Goal: Task Accomplishment & Management: Use online tool/utility

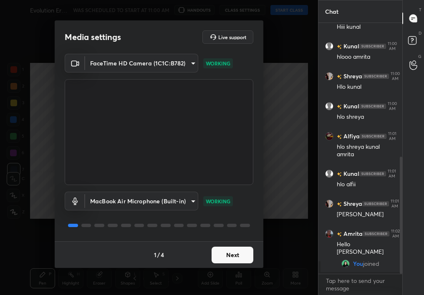
scroll to position [287, 0]
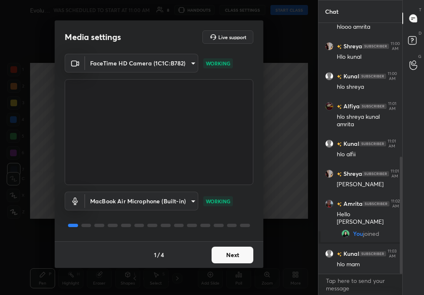
click at [236, 253] on button "Next" at bounding box center [233, 255] width 42 height 17
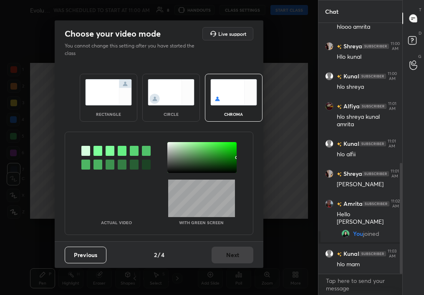
scroll to position [317, 0]
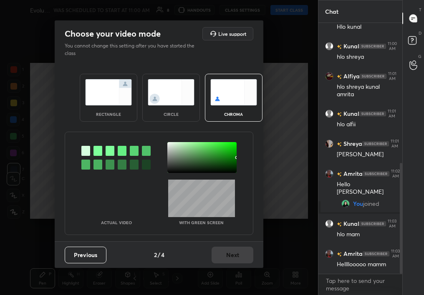
click at [179, 103] on img at bounding box center [171, 92] width 47 height 26
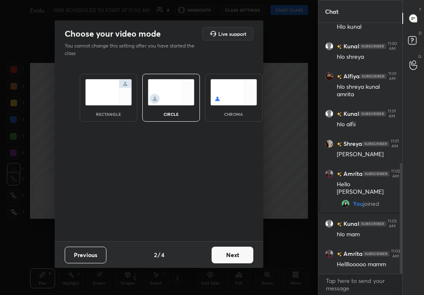
click at [255, 250] on div "Previous 2 / 4 Next" at bounding box center [159, 255] width 209 height 27
click at [247, 255] on button "Next" at bounding box center [233, 255] width 42 height 17
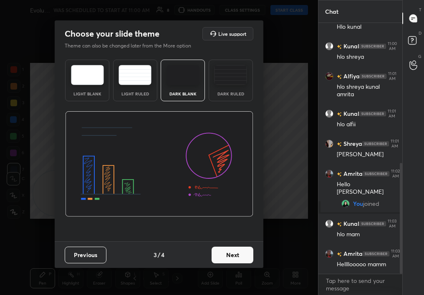
scroll to position [337, 0]
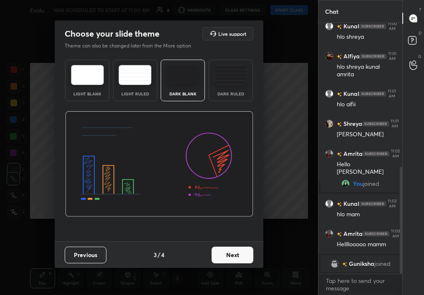
click at [250, 253] on button "Next" at bounding box center [233, 255] width 42 height 17
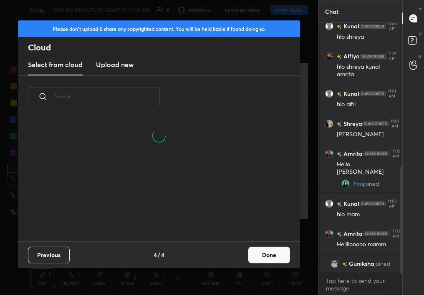
click at [256, 257] on button "Done" at bounding box center [269, 255] width 42 height 17
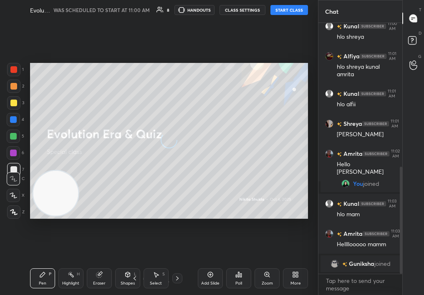
click at [275, 259] on div "Add Slide Poll Zoom More" at bounding box center [253, 278] width 110 height 47
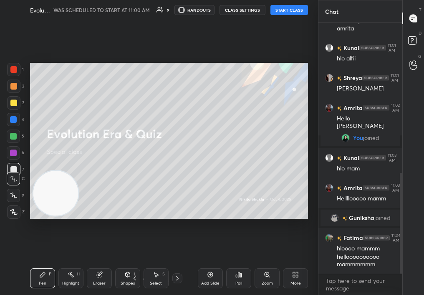
scroll to position [382, 0]
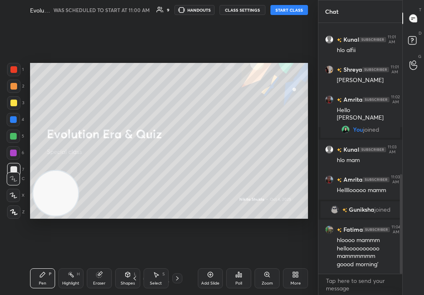
click at [288, 12] on button "START CLASS" at bounding box center [289, 10] width 38 height 10
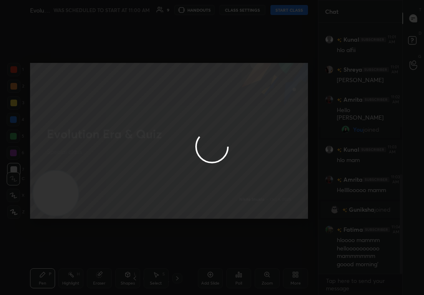
type textarea "x"
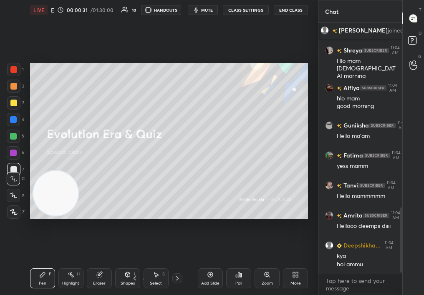
scroll to position [732, 0]
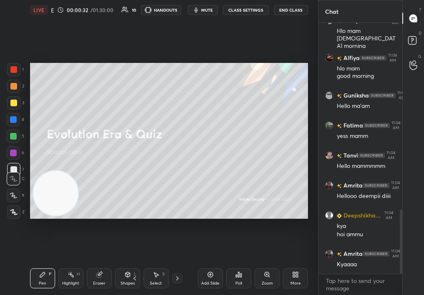
click at [18, 210] on div at bounding box center [13, 212] width 13 height 13
click at [13, 213] on icon at bounding box center [13, 212] width 7 height 5
click at [13, 212] on icon at bounding box center [14, 213] width 8 height 6
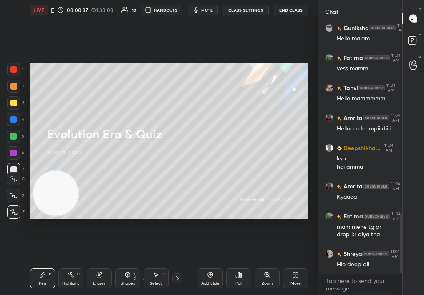
scroll to position [830, 0]
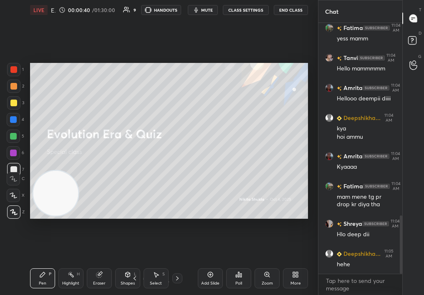
click at [295, 274] on icon at bounding box center [295, 275] width 7 height 7
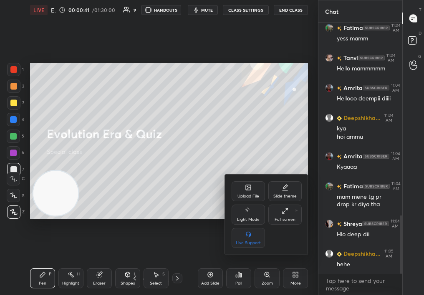
click at [246, 189] on icon at bounding box center [248, 187] width 7 height 7
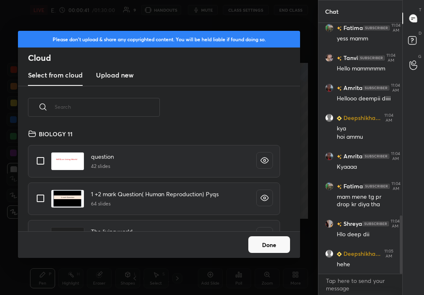
scroll to position [838, 0]
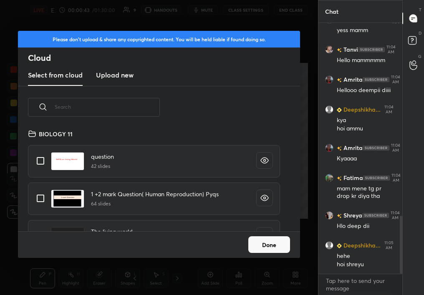
click at [134, 113] on input "text" at bounding box center [107, 106] width 105 height 35
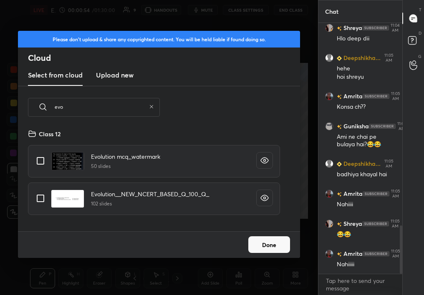
scroll to position [1056, 0]
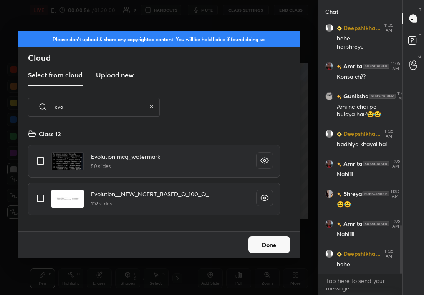
type input "evo"
click at [122, 72] on h3 "Upload new" at bounding box center [115, 75] width 38 height 10
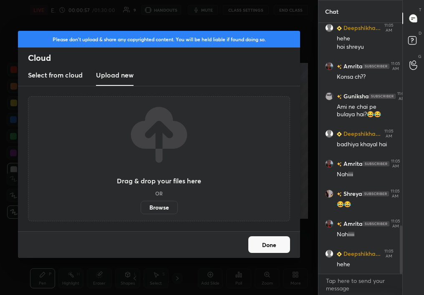
click at [168, 203] on label "Browse" at bounding box center [159, 207] width 37 height 13
click at [141, 203] on input "Browse" at bounding box center [141, 207] width 0 height 13
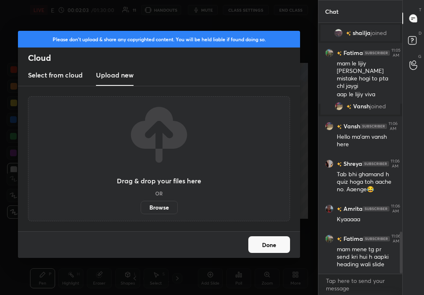
scroll to position [1260, 0]
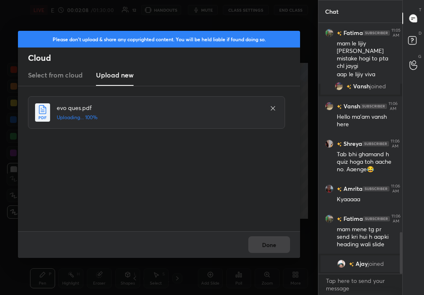
click at [295, 234] on div "Done" at bounding box center [159, 245] width 282 height 27
click at [293, 234] on div "Done" at bounding box center [159, 245] width 282 height 27
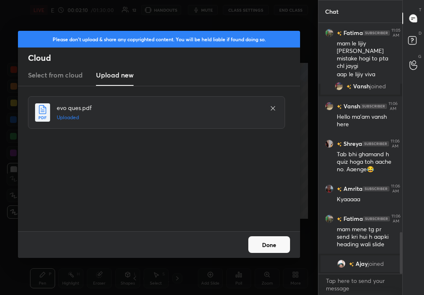
click at [283, 237] on button "Done" at bounding box center [269, 245] width 42 height 17
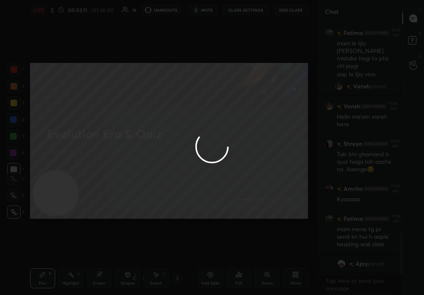
click at [283, 236] on div at bounding box center [212, 147] width 424 height 295
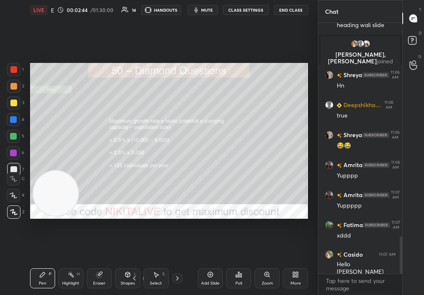
scroll to position [1487, 0]
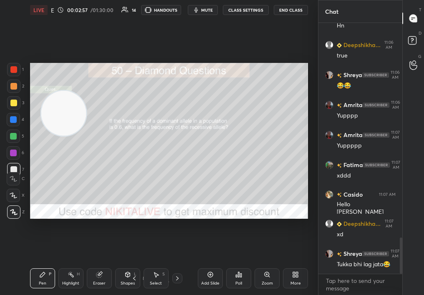
drag, startPoint x: 54, startPoint y: 193, endPoint x: 62, endPoint y: 113, distance: 80.5
click at [63, 112] on video at bounding box center [63, 113] width 45 height 45
click at [15, 87] on div at bounding box center [13, 86] width 7 height 7
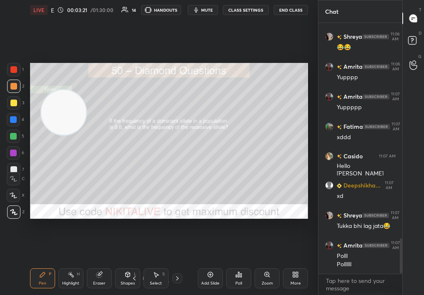
scroll to position [1556, 0]
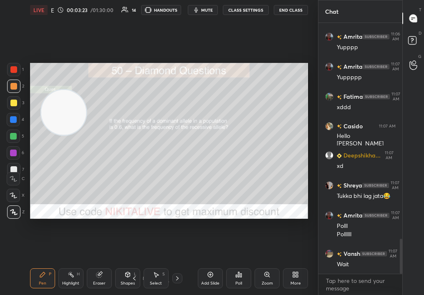
click at [239, 282] on div "Poll" at bounding box center [238, 284] width 7 height 4
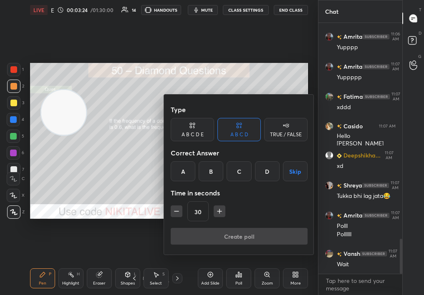
click at [210, 171] on div "B" at bounding box center [211, 172] width 25 height 20
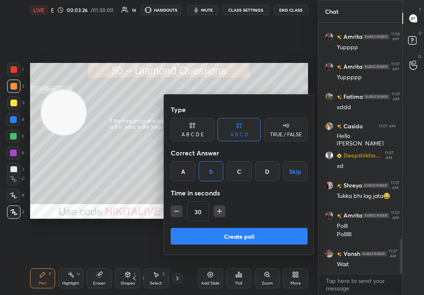
drag, startPoint x: 219, startPoint y: 239, endPoint x: 129, endPoint y: 213, distance: 93.5
click at [129, 213] on div "Type A B C D E A B C D TRUE / FALSE Correct Answer A B C D Skip Time in seconds…" at bounding box center [212, 147] width 424 height 295
click at [137, 209] on div at bounding box center [212, 147] width 424 height 295
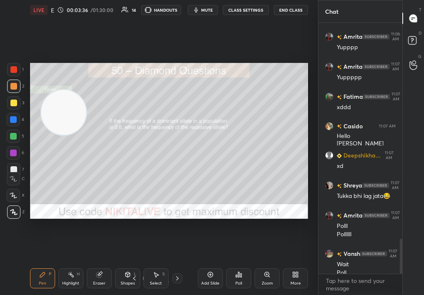
scroll to position [1564, 0]
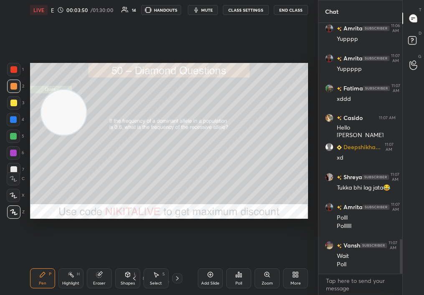
click at [236, 281] on div "Poll" at bounding box center [238, 279] width 25 height 20
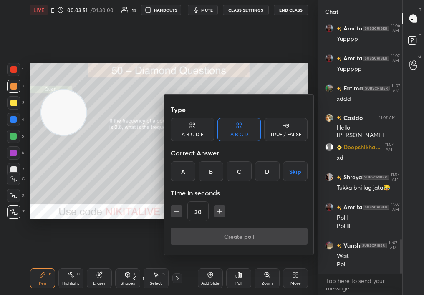
click at [211, 166] on div "B" at bounding box center [211, 172] width 25 height 20
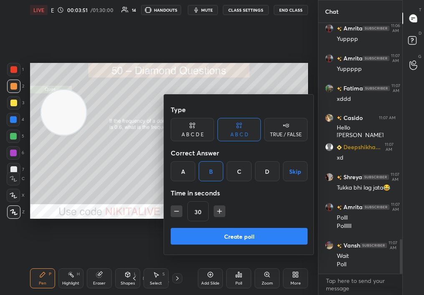
click at [207, 229] on button "Create poll" at bounding box center [239, 236] width 137 height 17
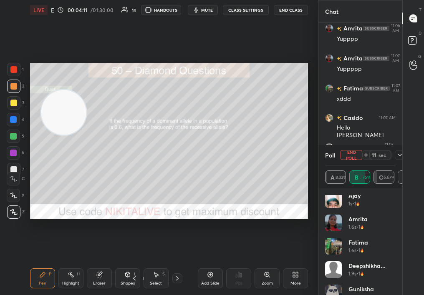
scroll to position [110, 0]
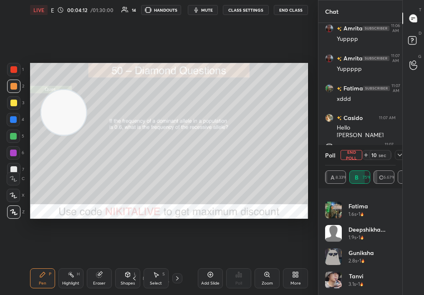
click at [379, 222] on div "Fatima 1.6s • 1" at bounding box center [360, 213] width 71 height 23
drag, startPoint x: 391, startPoint y: 251, endPoint x: 399, endPoint y: 185, distance: 66.4
click at [399, 185] on div "Poll End Poll 9 sec A 8.33% B 75% C 16.67% D 0% Ajay 1s • 1 Amrita 1.6s • 1 Fat…" at bounding box center [360, 220] width 84 height 150
click at [396, 206] on div "Ajay 1s • 1 Amrita 1.6s • 1 Fatima 1.6s • 1 [PERSON_NAME]... 1.9s • 1 Guniksha …" at bounding box center [360, 242] width 84 height 107
drag, startPoint x: 392, startPoint y: 242, endPoint x: 395, endPoint y: 197, distance: 45.2
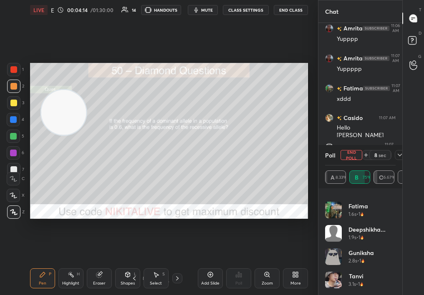
click at [395, 197] on div "Ajay 1s • 1 Amrita 1.6s • 1 Fatima 1.6s • 1 [PERSON_NAME]... 1.9s • 1 Guniksha …" at bounding box center [360, 245] width 71 height 100
click at [399, 217] on div "Ajay 1s • 1 Amrita 1.6s • 1 Fatima 1.6s • 1 [PERSON_NAME]... 1.9s • 1 Guniksha …" at bounding box center [360, 242] width 84 height 107
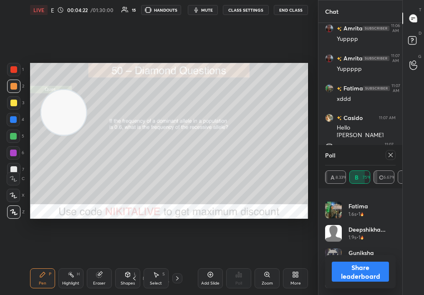
click at [99, 280] on div "Eraser" at bounding box center [99, 279] width 25 height 20
click at [102, 278] on div "Eraser" at bounding box center [99, 279] width 25 height 20
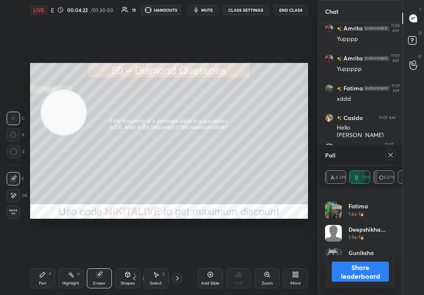
scroll to position [1628, 0]
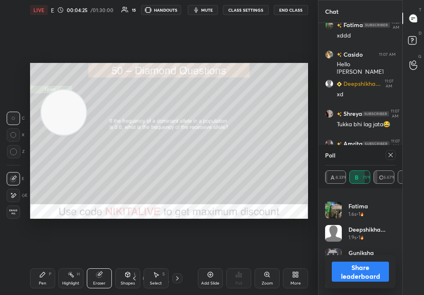
click at [36, 282] on div "Pen P" at bounding box center [42, 279] width 25 height 20
click at [36, 281] on div "Pen P" at bounding box center [42, 279] width 25 height 20
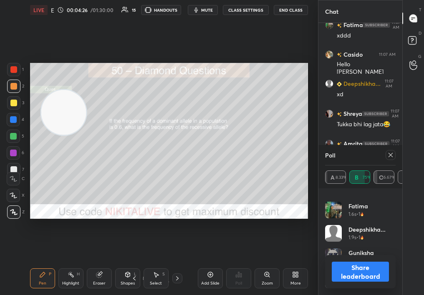
click at [38, 279] on div "Pen P" at bounding box center [42, 279] width 25 height 20
click at [97, 274] on icon at bounding box center [98, 275] width 5 height 5
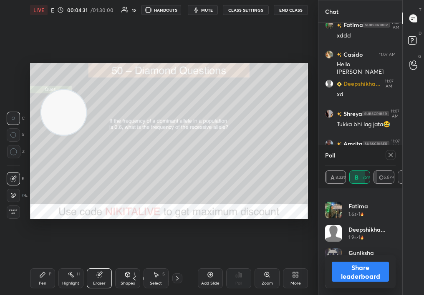
click at [27, 289] on div "LIVE Evolution Era & Quiz 00:04:31 / 01:30:00 15 HANDOUTS mute CLASS SETTINGS E…" at bounding box center [169, 147] width 285 height 295
click at [30, 278] on div "Pen P" at bounding box center [42, 279] width 25 height 20
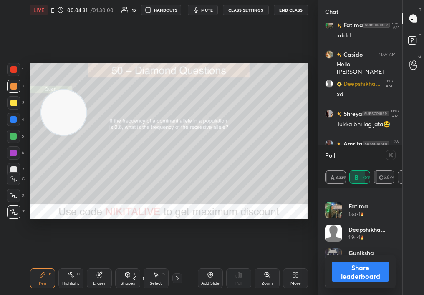
click at [36, 278] on div "Pen P" at bounding box center [42, 279] width 25 height 20
click at [391, 160] on div "Poll" at bounding box center [360, 155] width 71 height 20
click at [389, 157] on icon at bounding box center [390, 155] width 7 height 7
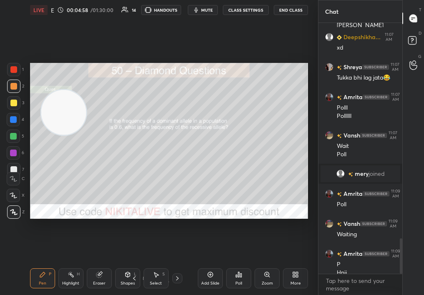
scroll to position [1525, 0]
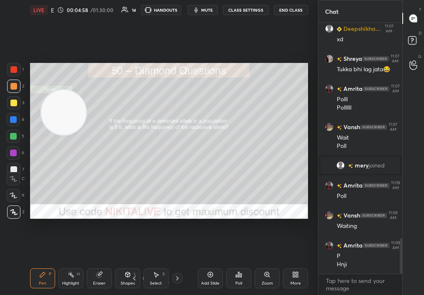
click at [246, 278] on div "Poll" at bounding box center [238, 279] width 25 height 20
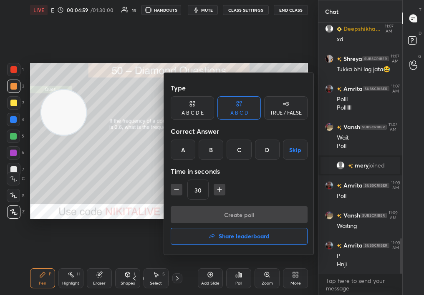
scroll to position [1555, 0]
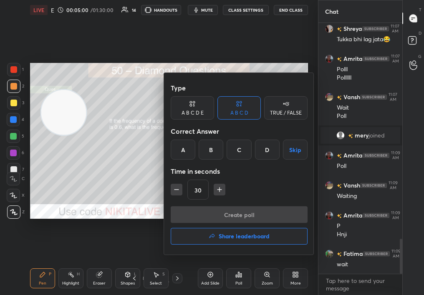
click at [234, 157] on div "C" at bounding box center [239, 150] width 25 height 20
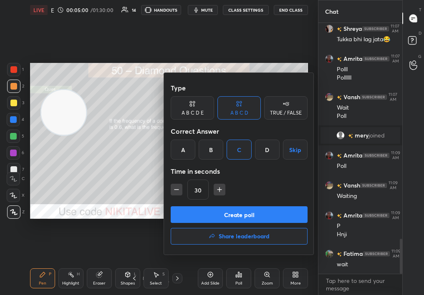
click at [159, 213] on div at bounding box center [212, 147] width 424 height 295
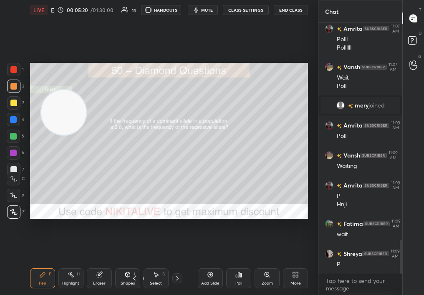
scroll to position [1615, 0]
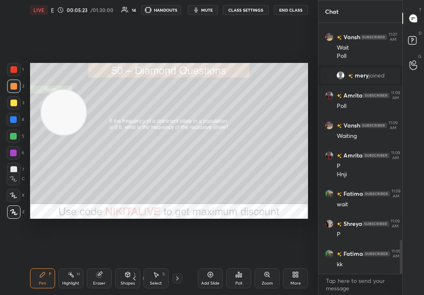
click at [245, 275] on div "Poll" at bounding box center [238, 279] width 25 height 20
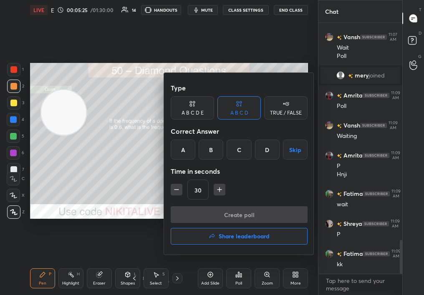
click at [249, 150] on div "C" at bounding box center [239, 150] width 25 height 20
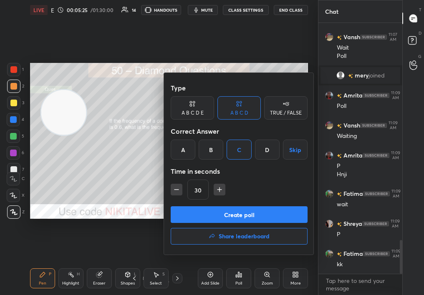
click at [242, 209] on button "Create poll" at bounding box center [239, 215] width 137 height 17
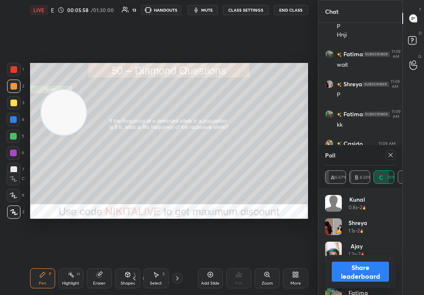
scroll to position [1785, 0]
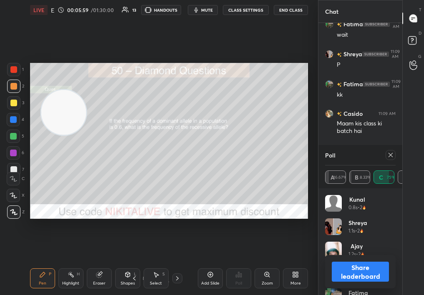
drag, startPoint x: 391, startPoint y: 154, endPoint x: 397, endPoint y: 144, distance: 11.8
click at [397, 144] on div "Chat Amrita 11:09 AM P Hnji Fatima 11:09 AM wait Shreya 11:09 AM P Fatima 11:09…" at bounding box center [360, 147] width 84 height 295
click at [387, 156] on icon at bounding box center [390, 155] width 7 height 7
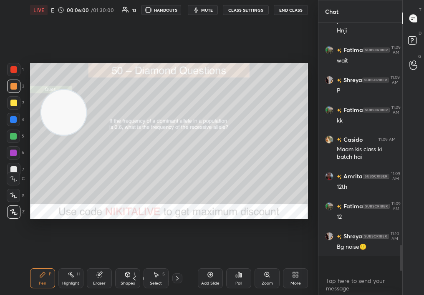
scroll to position [249, 81]
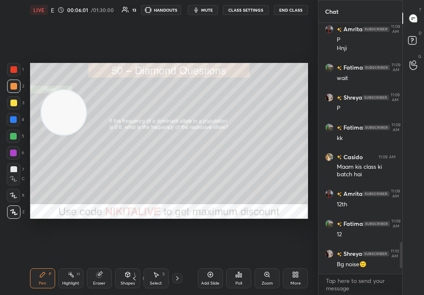
click at [11, 105] on div at bounding box center [13, 102] width 13 height 13
click at [10, 105] on div at bounding box center [13, 103] width 7 height 7
click at [12, 106] on div at bounding box center [13, 103] width 7 height 7
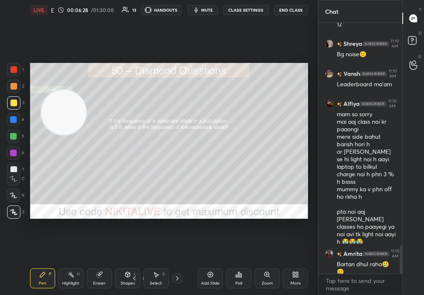
scroll to position [1982, 0]
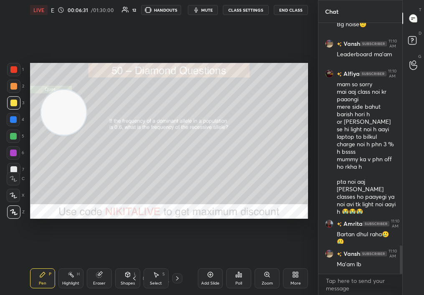
click at [236, 277] on icon at bounding box center [238, 275] width 7 height 7
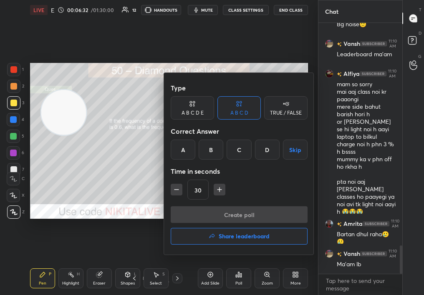
click at [252, 236] on h4 "Share leaderboard" at bounding box center [244, 237] width 51 height 6
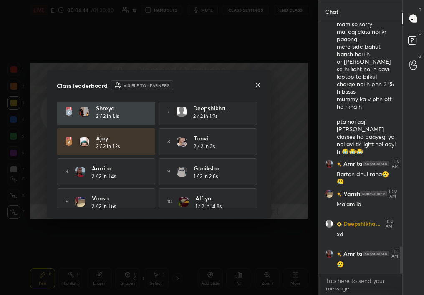
scroll to position [43, 0]
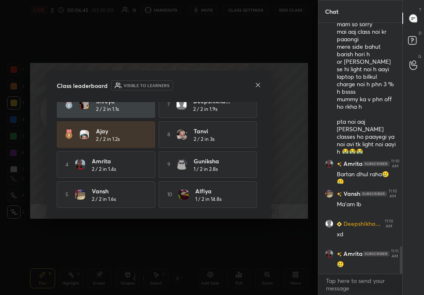
click at [260, 85] on icon at bounding box center [258, 85] width 7 height 7
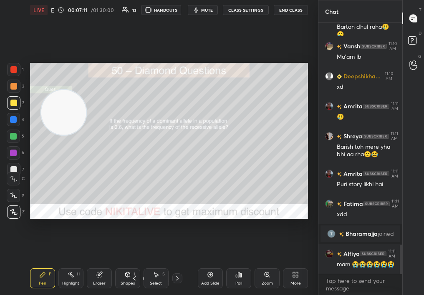
scroll to position [1943, 0]
click at [11, 90] on div at bounding box center [13, 86] width 13 height 13
click at [12, 86] on div at bounding box center [13, 86] width 7 height 7
click at [15, 88] on div at bounding box center [13, 86] width 7 height 7
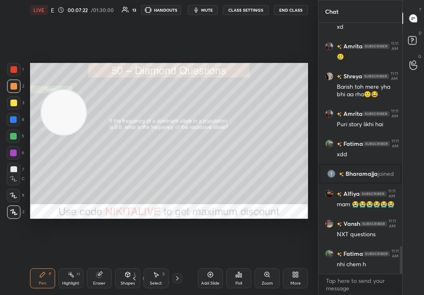
scroll to position [2033, 0]
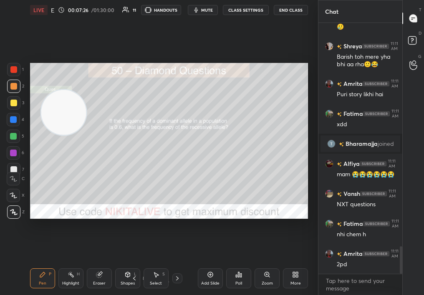
click at [176, 280] on icon at bounding box center [177, 278] width 7 height 7
click at [176, 282] on div at bounding box center [177, 279] width 10 height 10
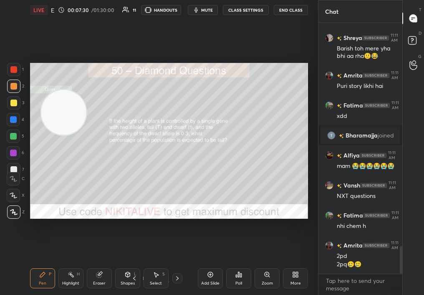
click at [266, 282] on div "Zoom" at bounding box center [267, 284] width 11 height 4
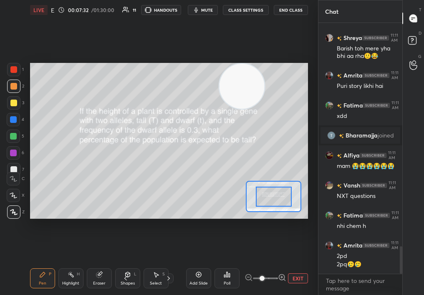
drag, startPoint x: 63, startPoint y: 111, endPoint x: 291, endPoint y: 65, distance: 232.1
click at [264, 64] on video at bounding box center [241, 86] width 45 height 45
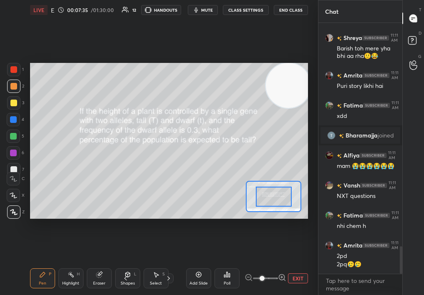
click at [298, 280] on button "EXIT" at bounding box center [298, 279] width 20 height 10
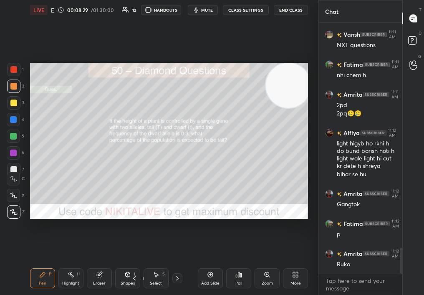
scroll to position [2222, 0]
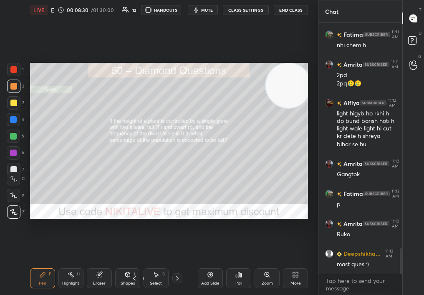
click at [146, 281] on div "Select S" at bounding box center [156, 279] width 25 height 20
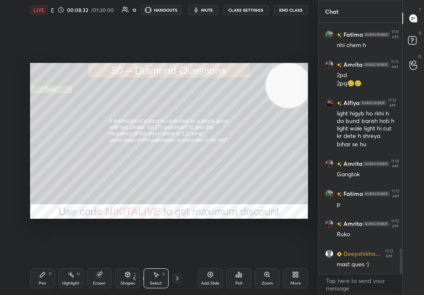
click at [144, 278] on div "Select S" at bounding box center [156, 279] width 25 height 20
click at [144, 277] on div "Select S" at bounding box center [156, 279] width 25 height 20
click at [144, 279] on div "Select S" at bounding box center [156, 279] width 25 height 20
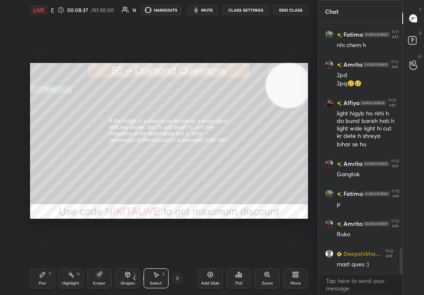
click at [144, 275] on div "Select S" at bounding box center [156, 279] width 25 height 20
click at [144, 279] on div "Select S" at bounding box center [156, 279] width 25 height 20
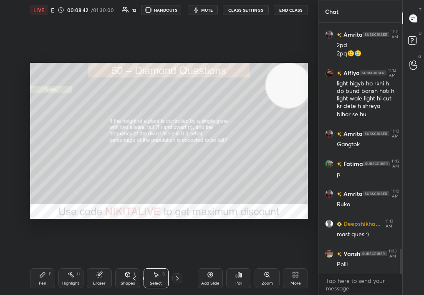
click at [143, 280] on icon at bounding box center [145, 278] width 5 height 5
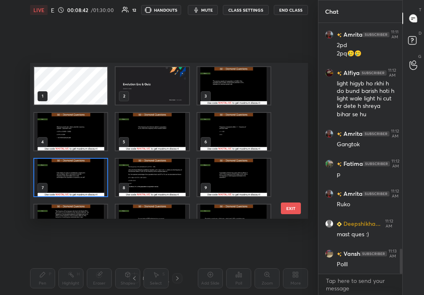
click at [143, 280] on icon at bounding box center [145, 278] width 5 height 5
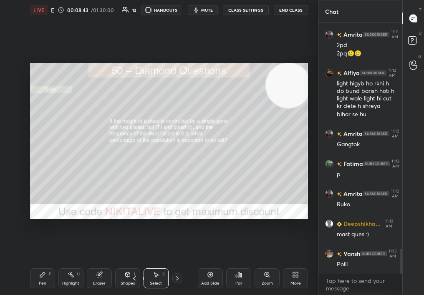
click at [143, 279] on icon at bounding box center [145, 279] width 4 height 1
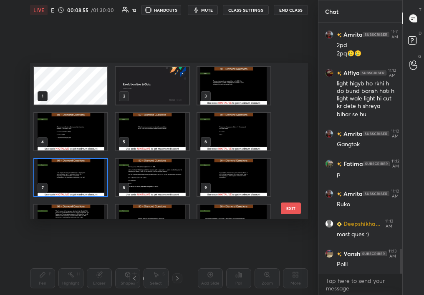
scroll to position [2290, 0]
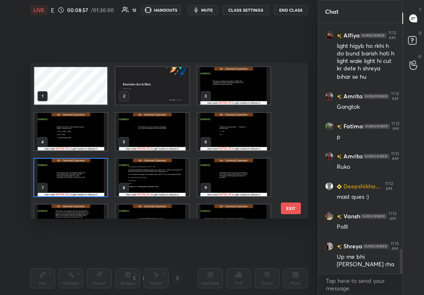
click at [93, 175] on img "grid" at bounding box center [70, 178] width 73 height 38
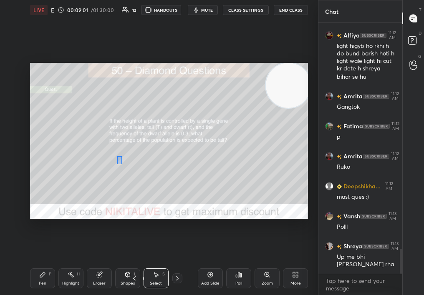
drag, startPoint x: 117, startPoint y: 164, endPoint x: 122, endPoint y: 164, distance: 5.0
click at [122, 164] on div "0 ° Undo Copy Duplicate Duplicate to new slide Delete" at bounding box center [169, 141] width 278 height 157
click at [118, 160] on div "0 ° Undo Copy Duplicate Duplicate to new slide Delete" at bounding box center [169, 141] width 278 height 157
click at [47, 278] on div "Pen P" at bounding box center [42, 279] width 25 height 20
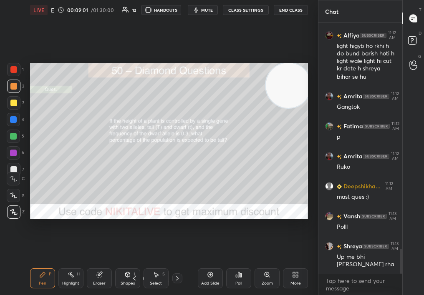
click at [45, 277] on div "Pen P" at bounding box center [42, 279] width 25 height 20
click at [13, 121] on div at bounding box center [13, 119] width 7 height 7
click at [14, 121] on div at bounding box center [13, 119] width 7 height 7
click at [11, 99] on div at bounding box center [13, 102] width 13 height 13
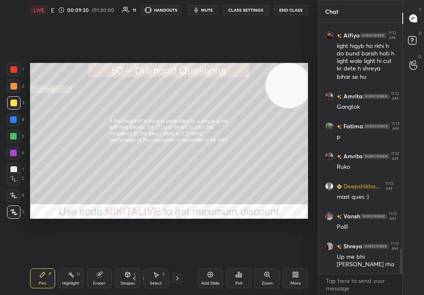
click at [10, 103] on div at bounding box center [13, 103] width 7 height 7
click at [11, 104] on div at bounding box center [13, 103] width 7 height 7
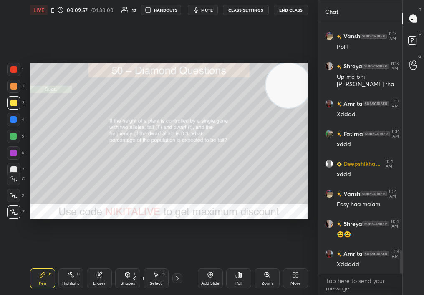
scroll to position [2500, 0]
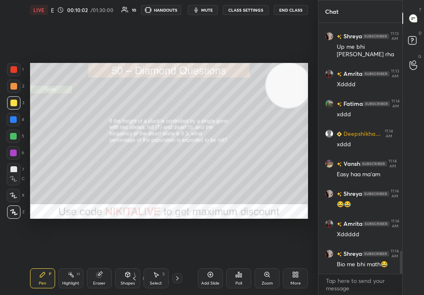
click at [237, 280] on div "Poll" at bounding box center [238, 279] width 25 height 20
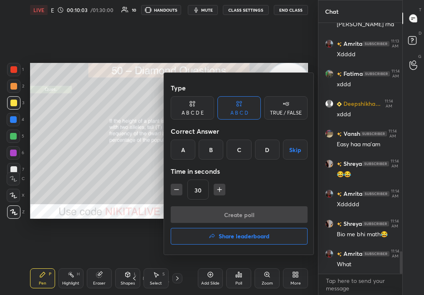
scroll to position [2561, 0]
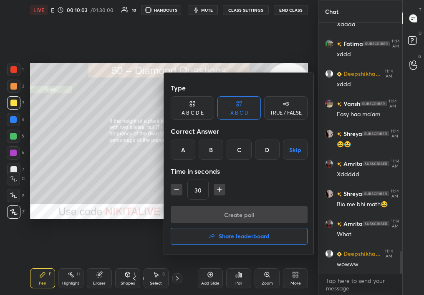
drag, startPoint x: 238, startPoint y: 150, endPoint x: 231, endPoint y: 154, distance: 8.5
click at [231, 155] on div "C" at bounding box center [239, 150] width 25 height 20
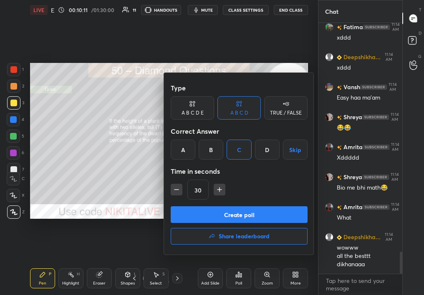
scroll to position [2615, 0]
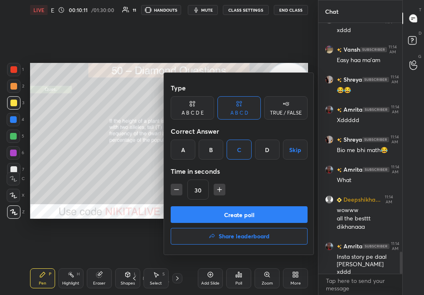
drag, startPoint x: 253, startPoint y: 215, endPoint x: 240, endPoint y: 216, distance: 13.4
click at [239, 218] on button "Create poll" at bounding box center [239, 215] width 137 height 17
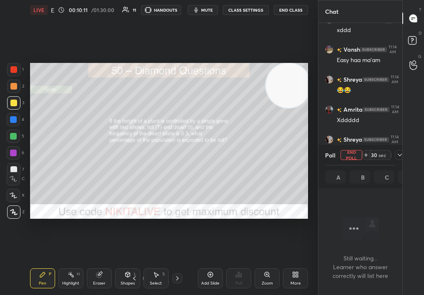
scroll to position [3, 3]
click at [401, 157] on div at bounding box center [400, 155] width 10 height 10
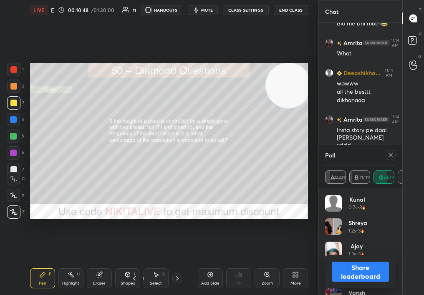
click at [357, 270] on button "Share leaderboard" at bounding box center [360, 272] width 57 height 20
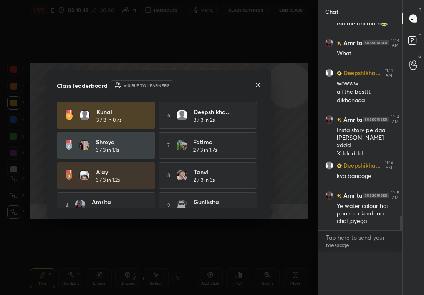
scroll to position [219, 81]
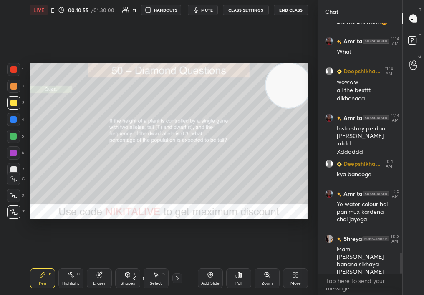
click at [16, 136] on div at bounding box center [13, 136] width 13 height 13
click at [13, 136] on div at bounding box center [13, 136] width 7 height 7
drag, startPoint x: 296, startPoint y: 89, endPoint x: 151, endPoint y: 174, distance: 167.9
click at [262, 109] on video at bounding box center [284, 86] width 45 height 45
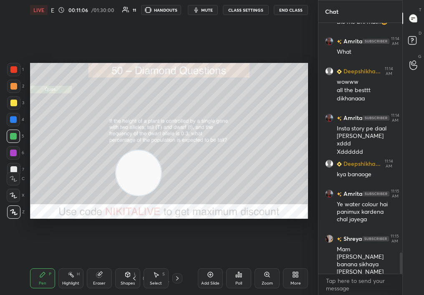
click at [154, 270] on div "Select S" at bounding box center [156, 279] width 25 height 20
click at [151, 278] on div "Select S" at bounding box center [156, 279] width 25 height 20
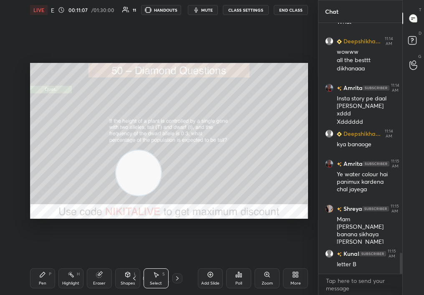
drag, startPoint x: 243, startPoint y: 95, endPoint x: 290, endPoint y: 192, distance: 107.7
click at [289, 194] on div "0 ° Undo Copy Duplicate Duplicate to new slide Delete Setting up your live clas…" at bounding box center [169, 141] width 285 height 242
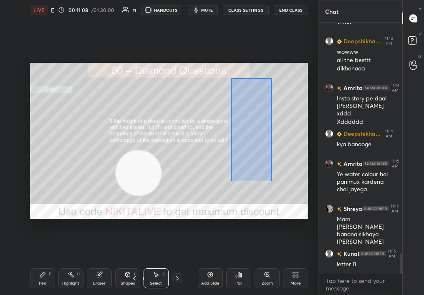
drag, startPoint x: 231, startPoint y: 78, endPoint x: 289, endPoint y: 225, distance: 157.6
click at [290, 225] on div "0 ° Undo Copy Duplicate Duplicate to new slide Delete Setting up your live clas…" at bounding box center [169, 141] width 285 height 242
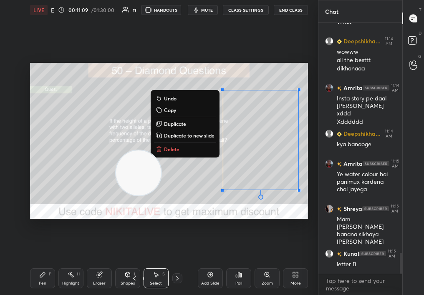
click at [111, 139] on div "0 ° Undo Copy Duplicate Duplicate to new slide Delete" at bounding box center [169, 141] width 278 height 157
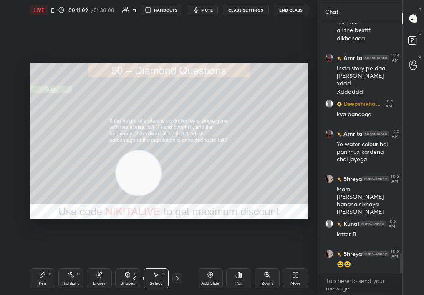
drag, startPoint x: 76, startPoint y: 275, endPoint x: 81, endPoint y: 281, distance: 7.8
click at [81, 278] on div "Highlight H" at bounding box center [70, 279] width 25 height 20
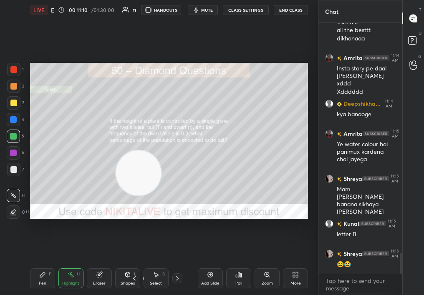
drag, startPoint x: 81, startPoint y: 281, endPoint x: 76, endPoint y: 280, distance: 4.7
click at [77, 280] on div "Highlight H" at bounding box center [70, 279] width 25 height 20
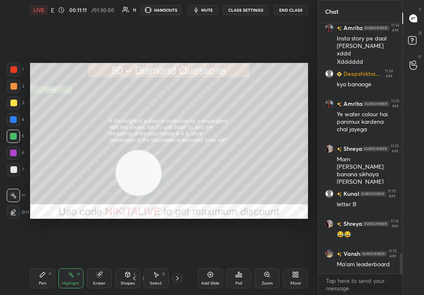
click at [117, 272] on div "Shapes L" at bounding box center [127, 279] width 25 height 20
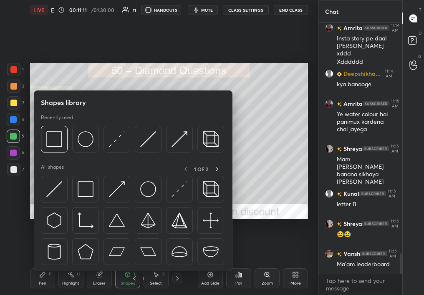
click at [91, 282] on div "Eraser" at bounding box center [99, 279] width 25 height 20
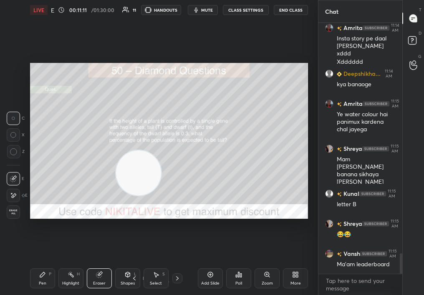
click at [88, 281] on div "Eraser" at bounding box center [99, 279] width 25 height 20
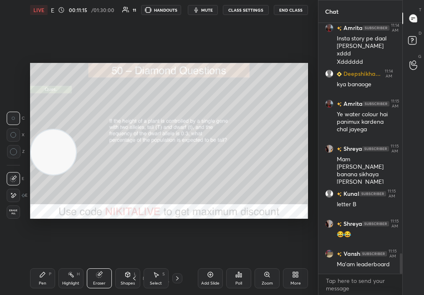
drag, startPoint x: 23, startPoint y: 156, endPoint x: 9, endPoint y: 158, distance: 13.9
click at [0, 161] on div "1 2 3 4 5 6 7 C X Z C X Z E E Erase all H H LIVE Evolution Era & Quiz 00:11:15 …" at bounding box center [155, 147] width 311 height 295
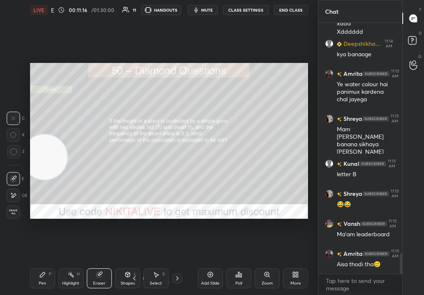
click at [232, 277] on div "Poll" at bounding box center [238, 279] width 25 height 20
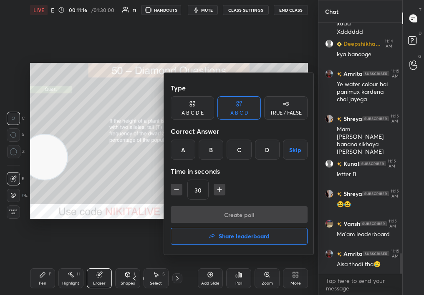
click at [256, 237] on h4 "Share leaderboard" at bounding box center [244, 237] width 51 height 6
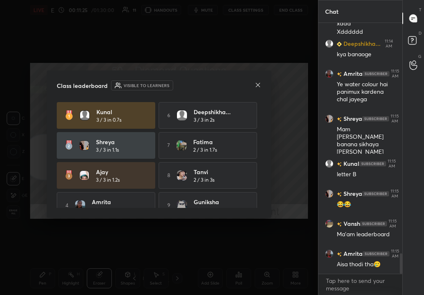
click at [258, 83] on div "Class leaderboard Visible to learners" at bounding box center [159, 86] width 205 height 10
click at [258, 87] on icon at bounding box center [258, 85] width 7 height 7
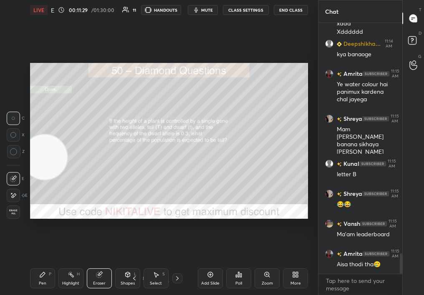
click at [49, 270] on div "Pen P" at bounding box center [42, 279] width 25 height 20
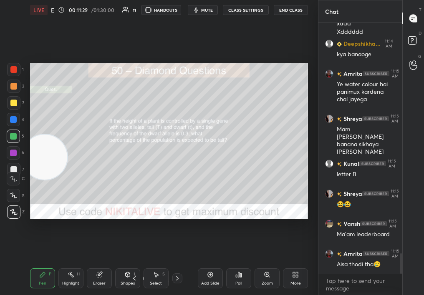
click at [155, 277] on icon at bounding box center [156, 275] width 7 height 7
click at [154, 279] on div "Select S" at bounding box center [156, 279] width 25 height 20
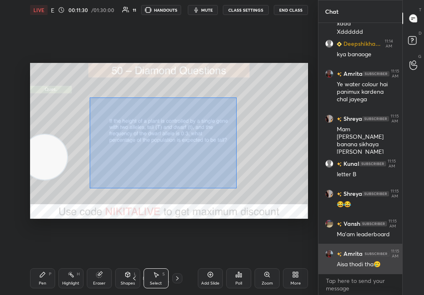
drag, startPoint x: 183, startPoint y: 157, endPoint x: 327, endPoint y: 255, distance: 174.5
click at [328, 255] on div "1 2 3 4 5 6 7 C X Z C X Z E E Erase all H H LIVE Evolution Era & Quiz 00:11:30 …" at bounding box center [212, 147] width 424 height 295
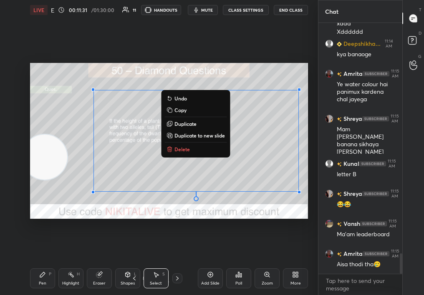
click at [193, 144] on div "0 ° Undo Copy Duplicate Duplicate to new slide Delete" at bounding box center [169, 141] width 278 height 157
click at [185, 151] on p "Delete" at bounding box center [181, 149] width 15 height 7
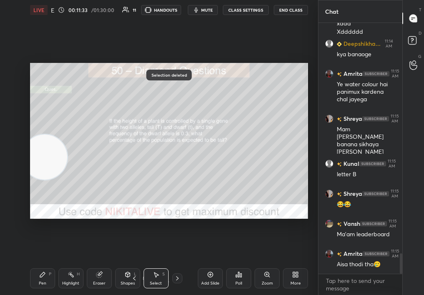
click at [45, 283] on div "Pen P" at bounding box center [42, 279] width 25 height 20
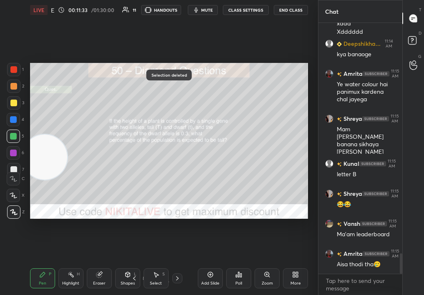
click at [47, 277] on div "Pen P" at bounding box center [42, 279] width 25 height 20
click at [210, 11] on span "mute" at bounding box center [207, 10] width 12 height 6
click at [207, 9] on span "unmute" at bounding box center [206, 10] width 18 height 6
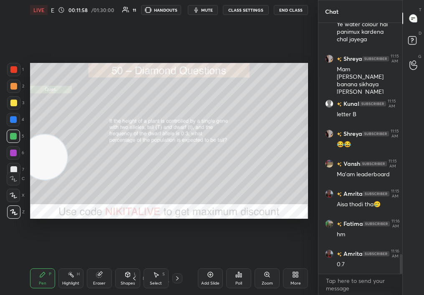
scroll to position [2954, 0]
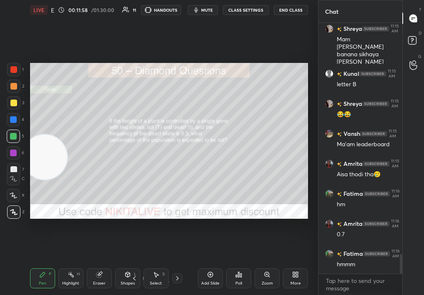
click at [13, 103] on div at bounding box center [13, 102] width 13 height 13
click at [15, 105] on div at bounding box center [13, 103] width 7 height 7
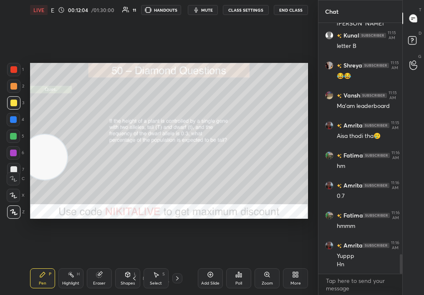
scroll to position [3000, 0]
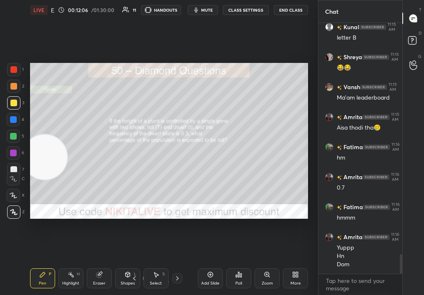
click at [177, 278] on icon at bounding box center [177, 278] width 7 height 7
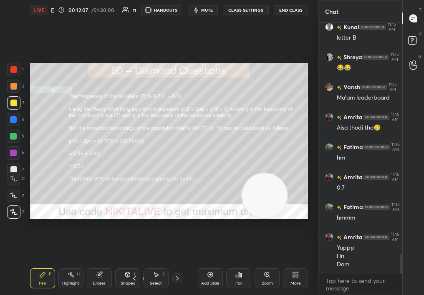
drag, startPoint x: 54, startPoint y: 158, endPoint x: 303, endPoint y: 213, distance: 254.3
click at [287, 214] on video at bounding box center [264, 196] width 45 height 45
click at [16, 77] on div "1" at bounding box center [15, 71] width 17 height 17
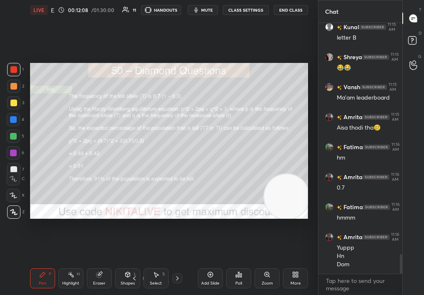
drag, startPoint x: 13, startPoint y: 74, endPoint x: 18, endPoint y: 75, distance: 4.8
click at [13, 74] on div at bounding box center [13, 69] width 13 height 13
click at [18, 76] on div "1" at bounding box center [15, 69] width 17 height 13
drag, startPoint x: 9, startPoint y: 88, endPoint x: 14, endPoint y: 87, distance: 5.6
click at [15, 88] on div at bounding box center [13, 86] width 7 height 7
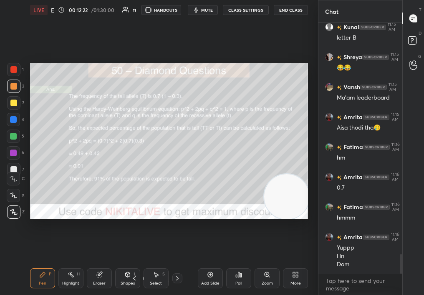
click at [100, 278] on div "Eraser" at bounding box center [99, 279] width 25 height 20
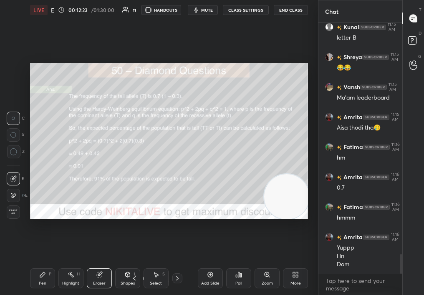
click at [47, 278] on div "Pen P" at bounding box center [42, 279] width 25 height 20
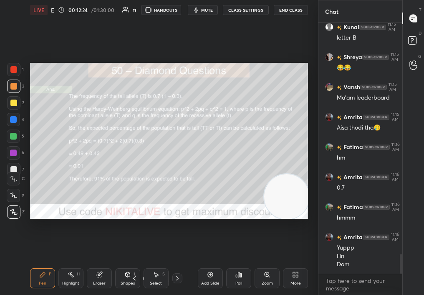
click at [43, 278] on div "Pen P" at bounding box center [42, 279] width 25 height 20
click at [214, 278] on div "Add Slide" at bounding box center [210, 279] width 25 height 20
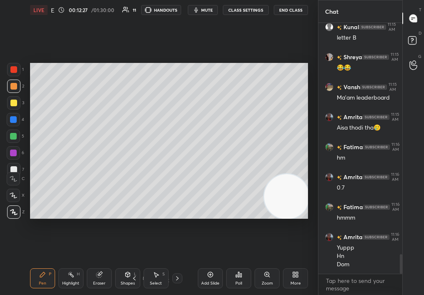
click at [45, 270] on div "Pen P Highlight H Eraser Shapes L Select S 9 / 24 Add Slide Poll Zoom More" at bounding box center [169, 278] width 278 height 33
click at [42, 270] on div "Pen P" at bounding box center [42, 279] width 25 height 20
click at [11, 107] on div at bounding box center [13, 102] width 13 height 13
click at [11, 105] on div at bounding box center [13, 102] width 13 height 13
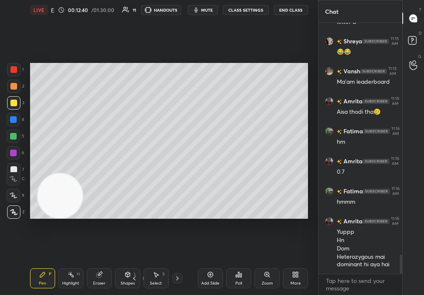
drag, startPoint x: 281, startPoint y: 192, endPoint x: 90, endPoint y: 211, distance: 191.7
click at [38, 210] on video at bounding box center [60, 196] width 45 height 45
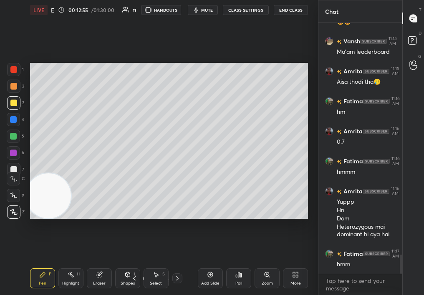
click at [10, 111] on div "3" at bounding box center [15, 104] width 17 height 17
click at [10, 116] on div at bounding box center [13, 119] width 7 height 7
click at [11, 119] on div at bounding box center [13, 119] width 7 height 7
click at [11, 121] on div at bounding box center [13, 119] width 7 height 7
click at [10, 131] on div at bounding box center [13, 136] width 13 height 13
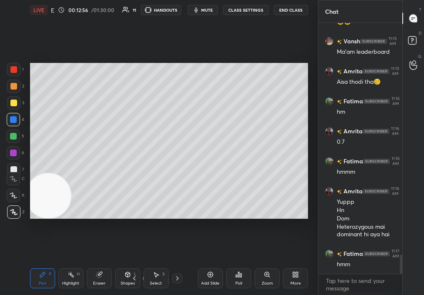
click at [12, 141] on div at bounding box center [13, 136] width 13 height 13
click at [7, 144] on div "5" at bounding box center [16, 138] width 18 height 17
click at [134, 278] on icon at bounding box center [134, 278] width 7 height 7
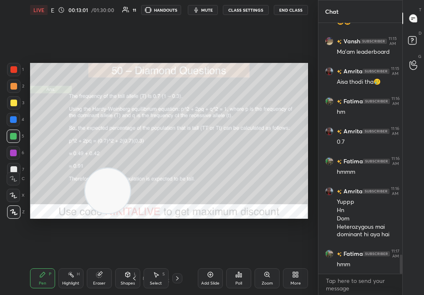
drag, startPoint x: 108, startPoint y: 184, endPoint x: 245, endPoint y: 174, distance: 137.7
click at [130, 174] on video at bounding box center [107, 191] width 45 height 45
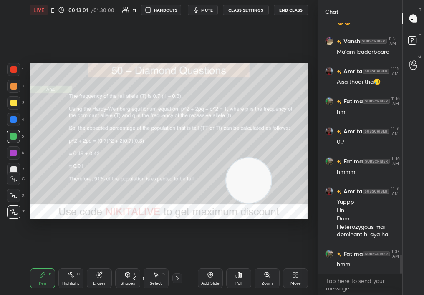
click at [138, 280] on div "Shapes L" at bounding box center [127, 279] width 25 height 20
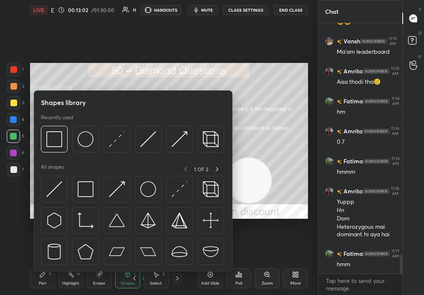
click at [152, 279] on div "Select S" at bounding box center [156, 279] width 25 height 20
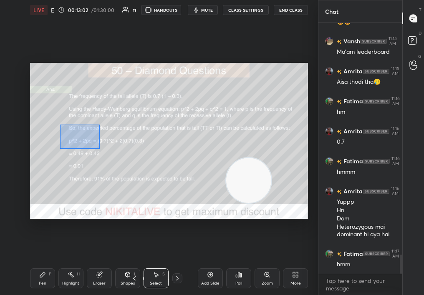
drag, startPoint x: 100, startPoint y: 149, endPoint x: 227, endPoint y: 246, distance: 160.5
click at [228, 247] on div "0 ° Undo Copy Duplicate Duplicate to new slide Delete Setting up your live clas…" at bounding box center [169, 141] width 285 height 242
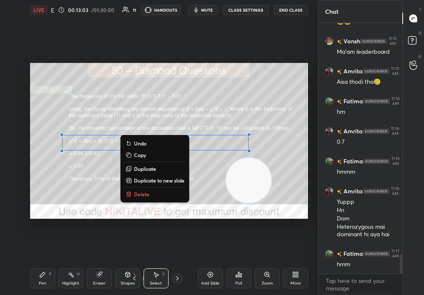
click at [149, 197] on button "Delete" at bounding box center [155, 194] width 62 height 10
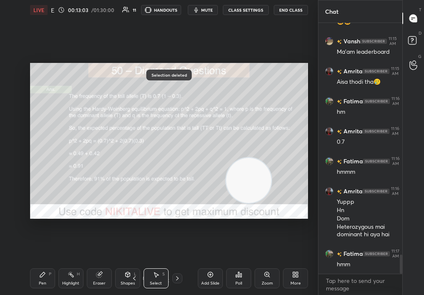
click at [29, 290] on div "1 2 3 4 5 6 7 C X Z C X Z E E Erase all H H LIVE Evolution Era & Quiz 00:13:03 …" at bounding box center [155, 147] width 311 height 295
click at [36, 288] on div "Pen P" at bounding box center [42, 279] width 25 height 20
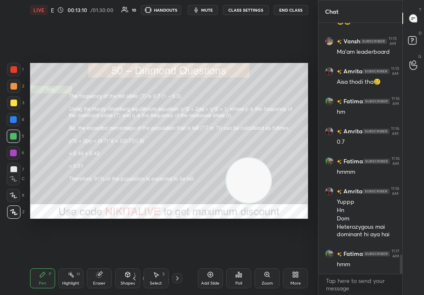
drag, startPoint x: 110, startPoint y: 232, endPoint x: 105, endPoint y: 234, distance: 4.8
click at [100, 236] on div "Setting up your live class Poll for secs No correct answer Start poll" at bounding box center [169, 141] width 285 height 242
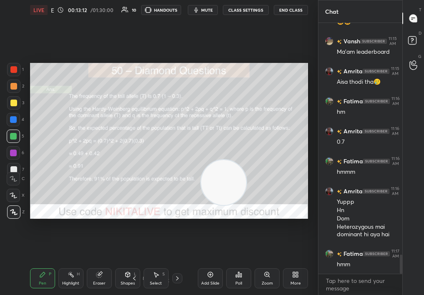
drag, startPoint x: 194, startPoint y: 191, endPoint x: 268, endPoint y: 188, distance: 73.1
click at [246, 188] on video at bounding box center [223, 182] width 45 height 45
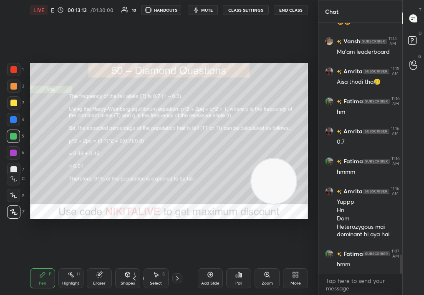
click at [151, 283] on div "Select" at bounding box center [156, 284] width 12 height 4
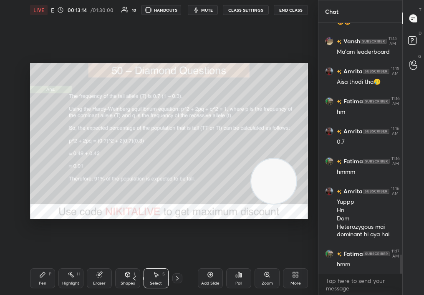
click at [158, 282] on div "Select" at bounding box center [156, 284] width 12 height 4
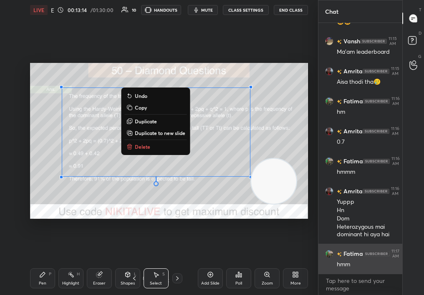
drag, startPoint x: 48, startPoint y: 84, endPoint x: 335, endPoint y: 273, distance: 343.0
click at [337, 273] on div "1 2 3 4 5 6 7 C X Z C X Z E E Erase all H H LIVE Evolution Era & Quiz 00:13:14 …" at bounding box center [212, 147] width 424 height 295
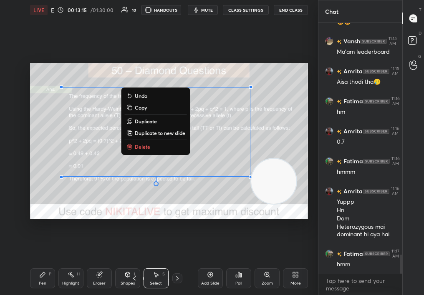
click at [146, 147] on p "Delete" at bounding box center [142, 147] width 15 height 7
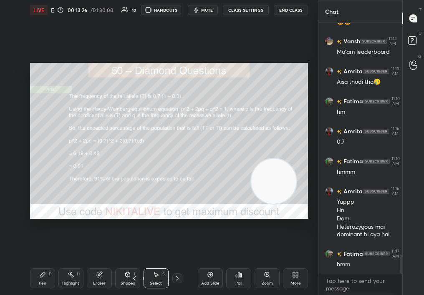
click at [33, 280] on div "Pen P" at bounding box center [42, 279] width 25 height 20
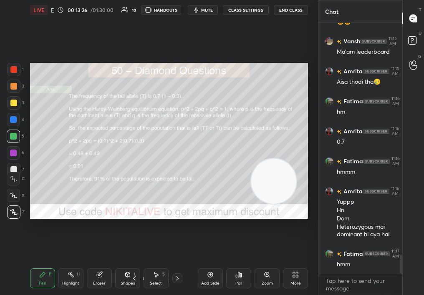
click at [34, 283] on div "Pen P" at bounding box center [42, 279] width 25 height 20
click at [136, 279] on icon at bounding box center [134, 278] width 7 height 7
click at [173, 282] on div at bounding box center [177, 279] width 10 height 10
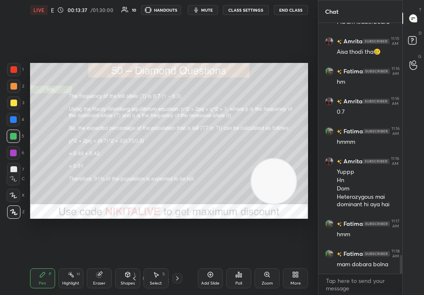
click at [13, 203] on div "Z" at bounding box center [16, 210] width 18 height 17
click at [12, 197] on icon at bounding box center [14, 196] width 8 height 6
drag, startPoint x: 10, startPoint y: 199, endPoint x: 5, endPoint y: 199, distance: 4.6
click at [5, 199] on div "1 2 3 4 5 6 7 C X Z C X Z E E Erase all H H" at bounding box center [13, 141] width 27 height 157
click at [215, 274] on div "Add Slide" at bounding box center [210, 279] width 25 height 20
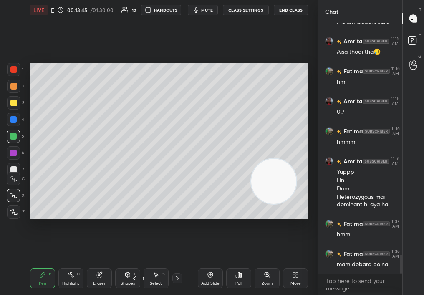
click at [15, 105] on div at bounding box center [13, 102] width 13 height 13
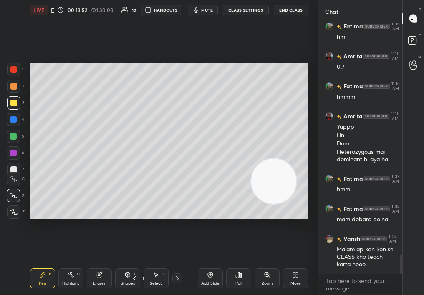
click at [13, 98] on div at bounding box center [13, 102] width 13 height 13
click at [12, 97] on div at bounding box center [13, 102] width 13 height 13
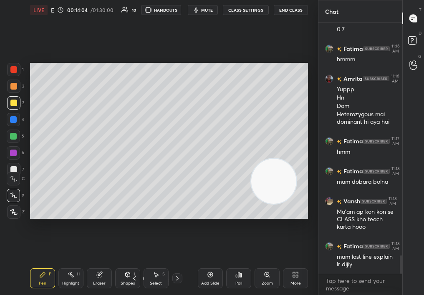
scroll to position [3197, 0]
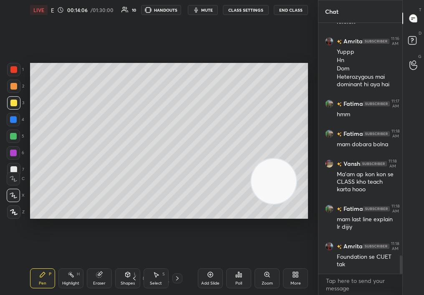
click at [157, 276] on div "Select S" at bounding box center [156, 279] width 25 height 20
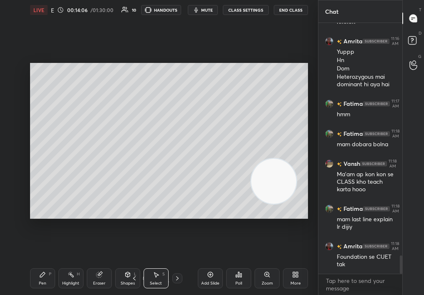
click at [144, 286] on div "Select S" at bounding box center [156, 279] width 25 height 20
drag, startPoint x: 63, startPoint y: 101, endPoint x: 129, endPoint y: 211, distance: 128.3
click at [130, 211] on div "0 ° Undo Copy Duplicate Duplicate to new slide Delete" at bounding box center [169, 141] width 278 height 157
click at [113, 134] on div "0 ° Undo Copy Duplicate Duplicate to new slide Delete" at bounding box center [169, 141] width 278 height 157
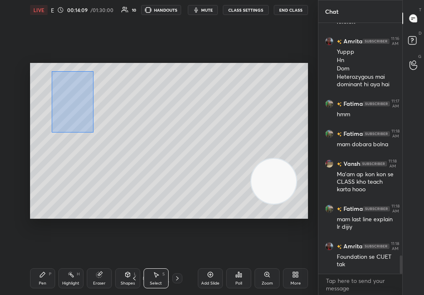
drag, startPoint x: 60, startPoint y: 81, endPoint x: 106, endPoint y: 145, distance: 79.6
click at [106, 146] on div "0 ° Undo Copy Duplicate Duplicate to new slide Delete" at bounding box center [169, 141] width 278 height 157
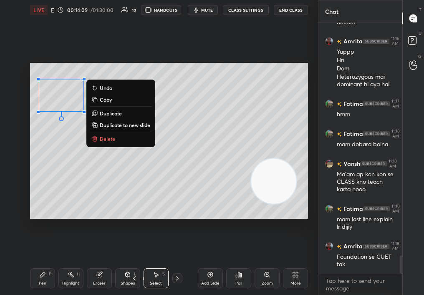
click at [116, 138] on button "Delete" at bounding box center [121, 139] width 62 height 10
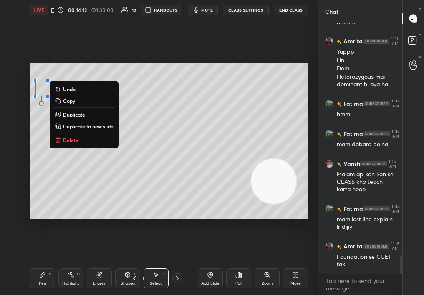
drag, startPoint x: 56, startPoint y: 86, endPoint x: 16, endPoint y: 86, distance: 39.7
click at [17, 87] on div "1 2 3 4 5 6 7 C X Z C X Z E E Erase all H H LIVE Evolution Era & Quiz 00:14:12 …" at bounding box center [155, 147] width 311 height 295
click at [81, 138] on button "Delete" at bounding box center [84, 140] width 62 height 10
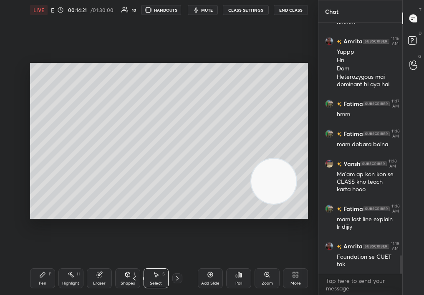
scroll to position [3212, 0]
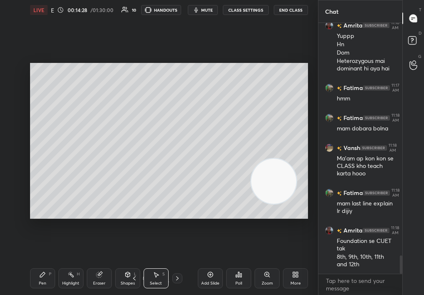
click at [44, 276] on icon at bounding box center [42, 275] width 7 height 7
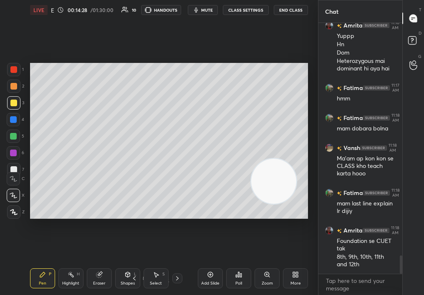
drag, startPoint x: 49, startPoint y: 275, endPoint x: 46, endPoint y: 270, distance: 6.0
click at [47, 268] on div "Pen P Highlight H Eraser Shapes L Select S 9 / 25 Add Slide Poll Zoom More" at bounding box center [169, 278] width 278 height 33
click at [13, 92] on div "2" at bounding box center [15, 88] width 17 height 17
click at [10, 91] on div at bounding box center [13, 86] width 13 height 13
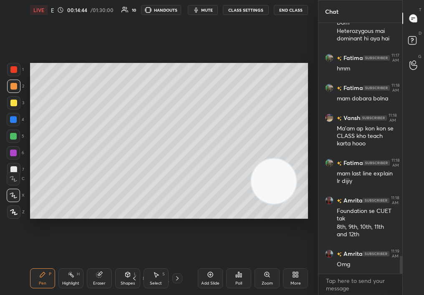
click at [296, 159] on video at bounding box center [273, 181] width 45 height 45
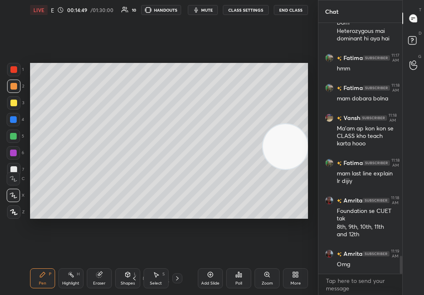
click at [159, 281] on div "Select S" at bounding box center [156, 279] width 25 height 20
click at [166, 279] on div "Select S" at bounding box center [156, 279] width 25 height 20
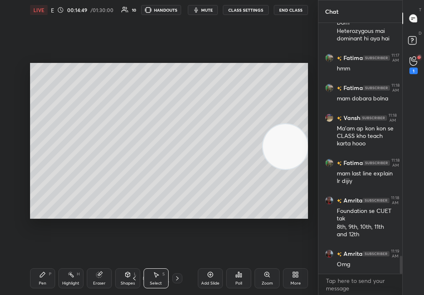
scroll to position [3273, 0]
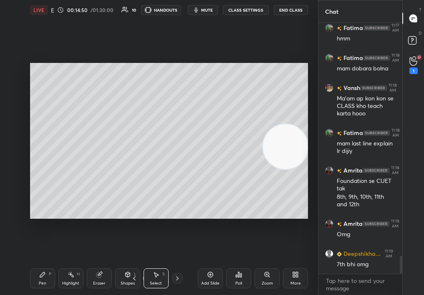
drag, startPoint x: 151, startPoint y: 96, endPoint x: 326, endPoint y: 283, distance: 255.7
click at [326, 283] on div "1 2 3 4 5 6 7 C X Z C X Z E E Erase all H H LIVE Evolution Era & Quiz 00:14:50 …" at bounding box center [212, 147] width 424 height 295
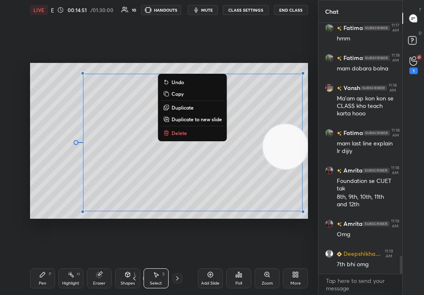
drag, startPoint x: 176, startPoint y: 118, endPoint x: 348, endPoint y: 283, distance: 238.8
click at [347, 283] on div "1 2 3 4 5 6 7 C X Z C X Z E E Erase all H H LIVE Evolution Era & Quiz 00:14:51 …" at bounding box center [212, 147] width 424 height 295
click at [178, 133] on p "Delete" at bounding box center [179, 133] width 15 height 7
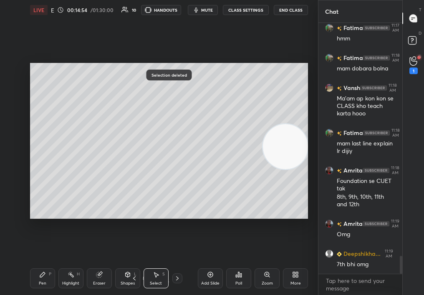
click at [111, 272] on div "Pen P Highlight H Eraser Shapes L Select S" at bounding box center [72, 279] width 84 height 20
click at [41, 277] on div "Pen P" at bounding box center [42, 279] width 25 height 20
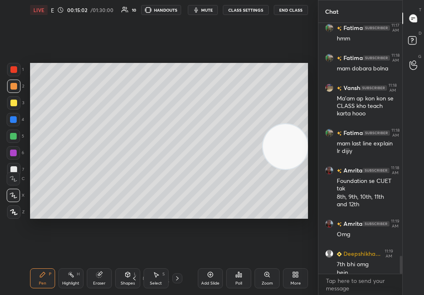
scroll to position [3281, 0]
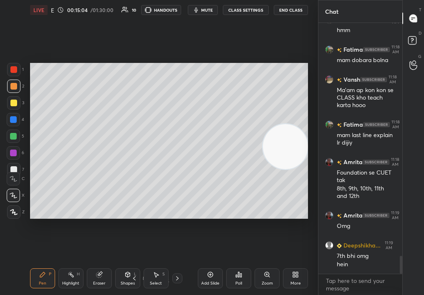
click at [152, 281] on div "Select S" at bounding box center [156, 279] width 25 height 20
click at [155, 280] on div "Select S" at bounding box center [156, 279] width 25 height 20
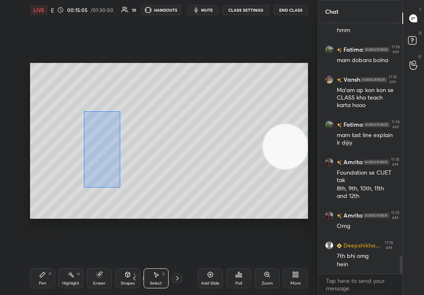
drag, startPoint x: 79, startPoint y: 108, endPoint x: 193, endPoint y: 203, distance: 148.1
click at [196, 202] on div "0 ° Undo Copy Duplicate Duplicate to new slide Delete" at bounding box center [169, 141] width 278 height 157
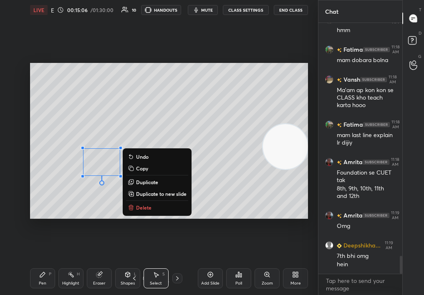
scroll to position [3311, 0]
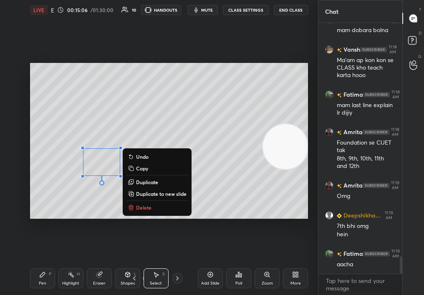
click at [150, 200] on div "0 ° Undo Copy Duplicate Duplicate to new slide Delete" at bounding box center [169, 141] width 278 height 157
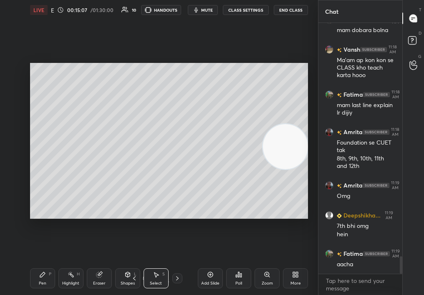
drag, startPoint x: 140, startPoint y: 58, endPoint x: 235, endPoint y: 182, distance: 156.3
click at [234, 184] on div "0 ° Undo Copy Duplicate Duplicate to new slide Delete Setting up your live clas…" at bounding box center [169, 141] width 285 height 242
drag, startPoint x: 145, startPoint y: 72, endPoint x: 222, endPoint y: 138, distance: 101.2
click at [222, 139] on div "0 ° Undo Copy Duplicate Duplicate to new slide Delete" at bounding box center [169, 141] width 278 height 157
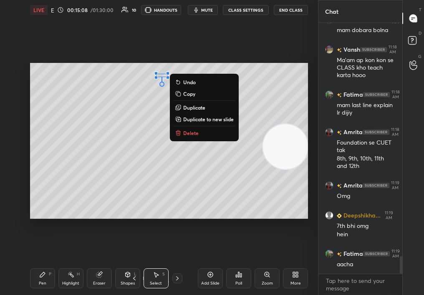
click at [186, 132] on p "Delete" at bounding box center [190, 133] width 15 height 7
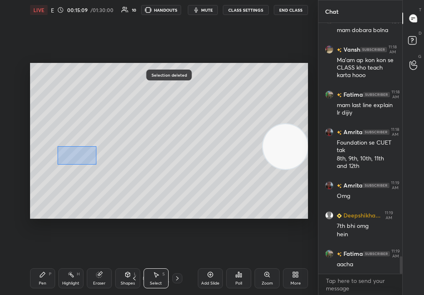
drag, startPoint x: 96, startPoint y: 164, endPoint x: 149, endPoint y: 212, distance: 71.5
click at [151, 213] on div "0 ° Undo Copy Duplicate Duplicate to new slide Delete" at bounding box center [169, 141] width 278 height 157
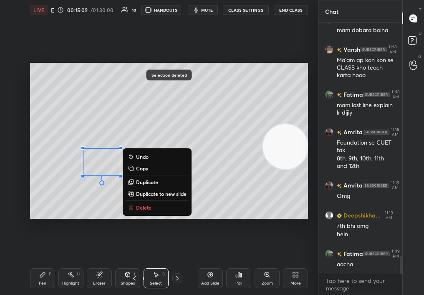
click at [138, 205] on button "Delete" at bounding box center [157, 208] width 62 height 10
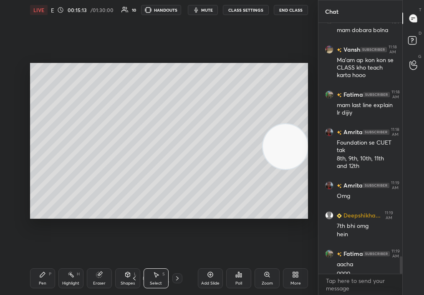
scroll to position [3319, 0]
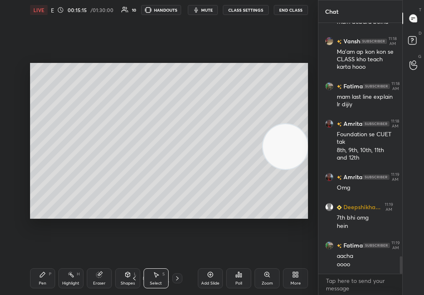
click at [43, 278] on div "Pen P" at bounding box center [42, 279] width 25 height 20
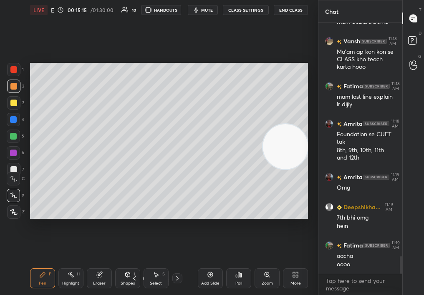
click at [43, 280] on div "Pen P" at bounding box center [42, 279] width 25 height 20
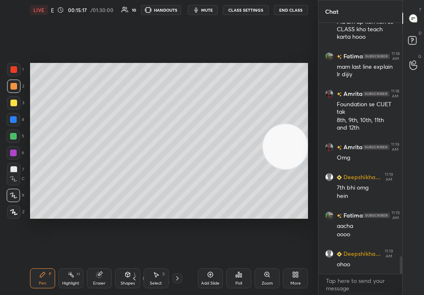
scroll to position [3394, 0]
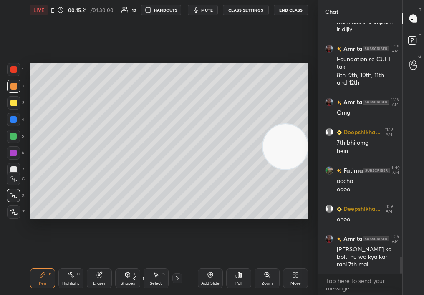
click at [206, 12] on button "mute" at bounding box center [203, 10] width 30 height 10
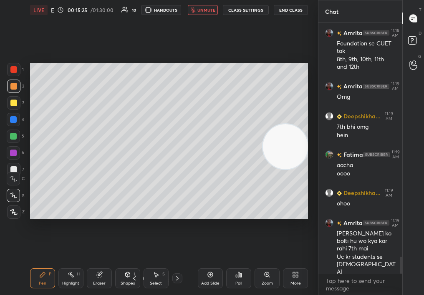
click at [207, 9] on span "unmute" at bounding box center [206, 10] width 18 height 6
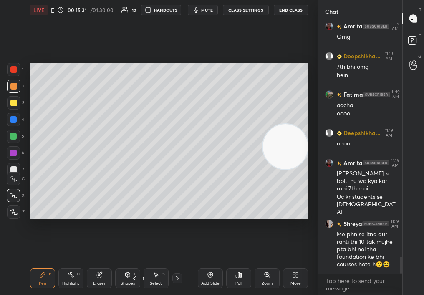
click at [13, 107] on div at bounding box center [13, 102] width 13 height 13
click at [18, 102] on div at bounding box center [13, 102] width 13 height 13
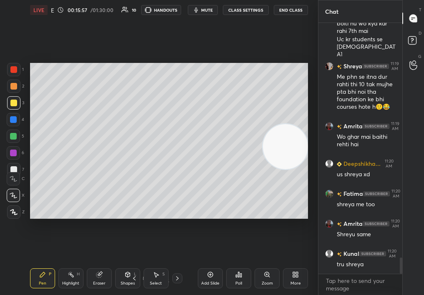
scroll to position [3666, 0]
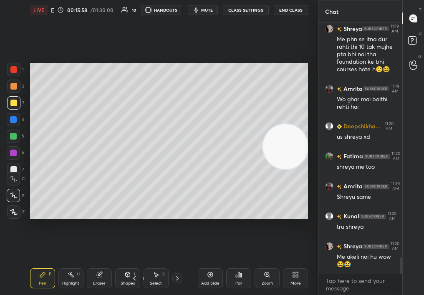
click at [103, 280] on div "Eraser" at bounding box center [99, 279] width 25 height 20
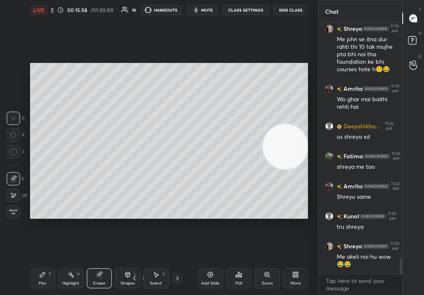
scroll to position [3711, 0]
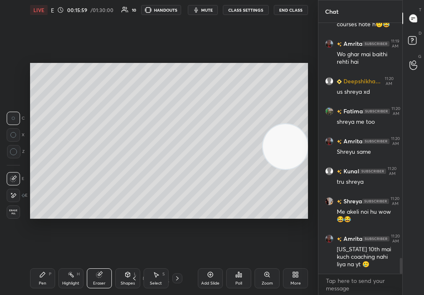
click at [33, 263] on div "LIVE Evolution Era & Quiz 00:15:59 / 01:30:00 10 HANDOUTS mute CLASS SETTINGS E…" at bounding box center [169, 147] width 285 height 295
click at [34, 270] on div "Pen P Highlight H Eraser Shapes L Select S 9 / 25 Add Slide Poll Zoom More" at bounding box center [169, 278] width 278 height 33
click at [36, 272] on div "Pen P" at bounding box center [42, 279] width 25 height 20
click at [43, 279] on div "Pen P" at bounding box center [42, 279] width 25 height 20
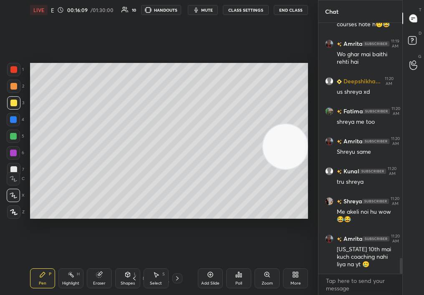
click at [93, 277] on div "Eraser" at bounding box center [99, 279] width 25 height 20
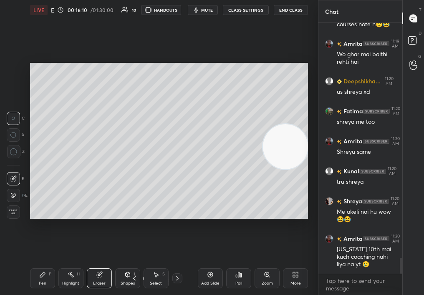
click at [20, 265] on div "1 2 3 4 5 6 7 C X Z C X Z E E Erase all H H LIVE Evolution Era & Quiz 00:16:10 …" at bounding box center [155, 147] width 311 height 295
click at [28, 277] on div "LIVE Evolution Era & Quiz 00:16:11 / 01:30:00 10 HANDOUTS mute CLASS SETTINGS E…" at bounding box center [169, 147] width 285 height 295
click at [28, 281] on div "LIVE Evolution Era & Quiz 00:16:11 / 01:30:00 10 HANDOUTS mute CLASS SETTINGS E…" at bounding box center [169, 147] width 285 height 295
click at [263, 169] on video at bounding box center [285, 146] width 45 height 45
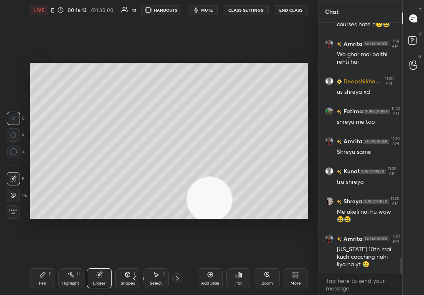
click at [48, 269] on div "Pen P" at bounding box center [42, 279] width 25 height 20
click at [47, 273] on div "Pen P" at bounding box center [42, 279] width 25 height 20
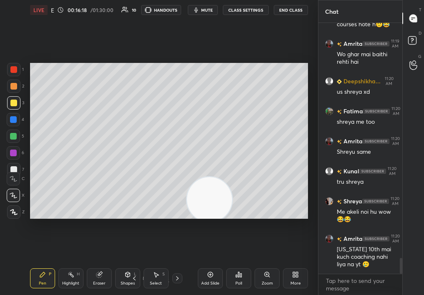
drag, startPoint x: 12, startPoint y: 84, endPoint x: 13, endPoint y: 89, distance: 5.5
click at [13, 87] on div at bounding box center [13, 86] width 7 height 7
click at [12, 90] on div at bounding box center [13, 86] width 13 height 13
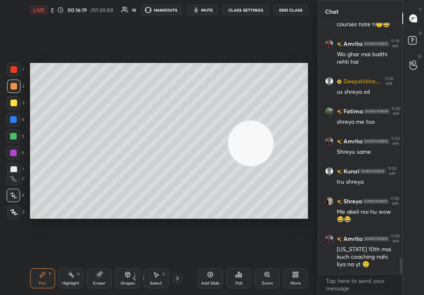
drag, startPoint x: 230, startPoint y: 163, endPoint x: 311, endPoint y: 74, distance: 120.2
click at [310, 74] on div "Setting up your live class Poll for secs No correct answer Start poll" at bounding box center [169, 141] width 285 height 242
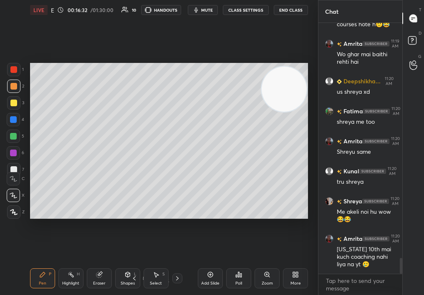
click at [17, 106] on div "3" at bounding box center [15, 102] width 17 height 13
click at [15, 106] on div at bounding box center [13, 102] width 13 height 13
click at [11, 119] on div at bounding box center [13, 119] width 7 height 7
click at [11, 139] on div at bounding box center [13, 136] width 13 height 13
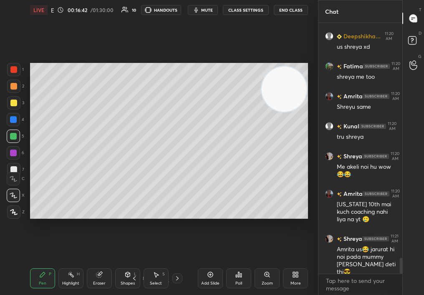
click at [208, 281] on div "Add Slide" at bounding box center [210, 279] width 25 height 20
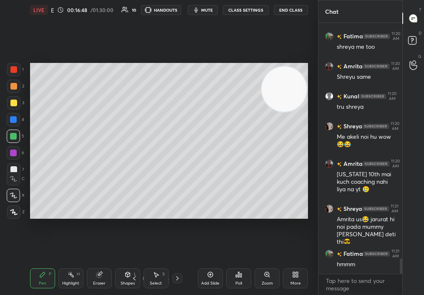
click at [276, 112] on video at bounding box center [284, 89] width 45 height 45
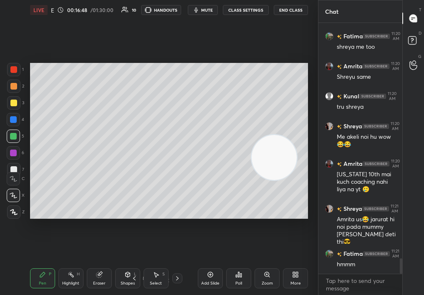
scroll to position [3816, 0]
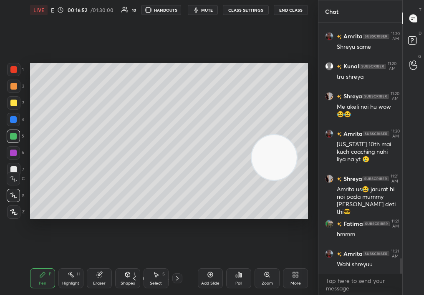
click at [88, 279] on div "Eraser" at bounding box center [99, 279] width 25 height 20
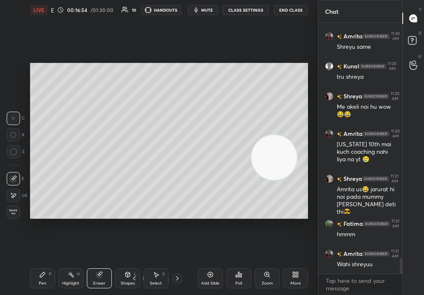
click at [38, 266] on div "Pen P Highlight H Eraser Shapes L Select S 10 / 26 Add Slide Poll Zoom More" at bounding box center [169, 278] width 278 height 33
click at [48, 268] on div "Pen P Highlight H Eraser Shapes L Select S 10 / 26 Add Slide Poll Zoom More" at bounding box center [169, 278] width 278 height 33
click at [45, 276] on div "Pen P" at bounding box center [42, 279] width 25 height 20
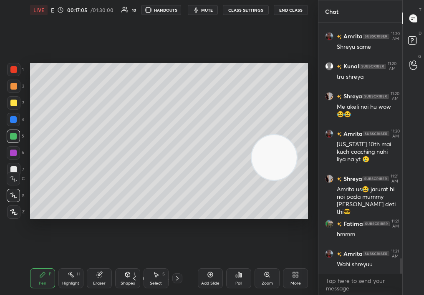
scroll to position [3847, 0]
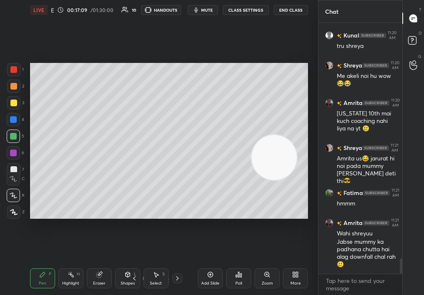
click at [133, 280] on icon at bounding box center [134, 278] width 7 height 7
click at [134, 277] on icon at bounding box center [134, 278] width 7 height 7
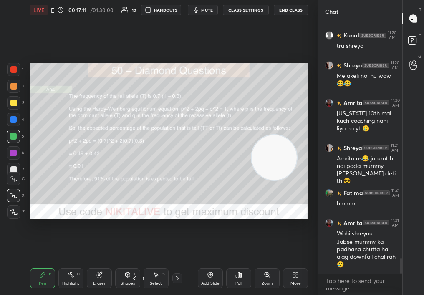
click at [177, 280] on icon at bounding box center [177, 278] width 7 height 7
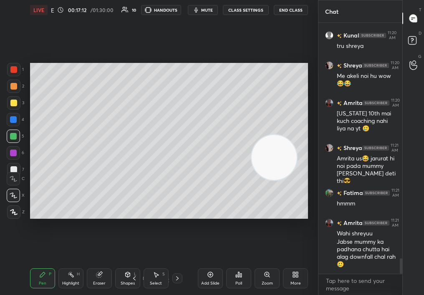
click at [178, 280] on icon at bounding box center [177, 278] width 7 height 7
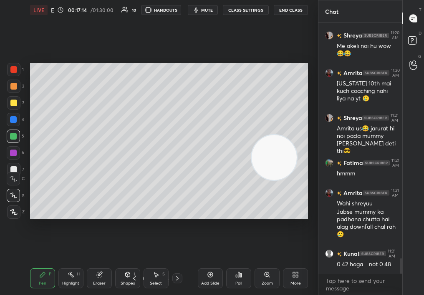
click at [100, 275] on div "Eraser" at bounding box center [99, 279] width 25 height 20
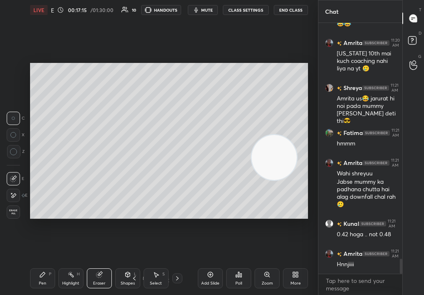
click at [38, 280] on div "Pen P" at bounding box center [42, 279] width 25 height 20
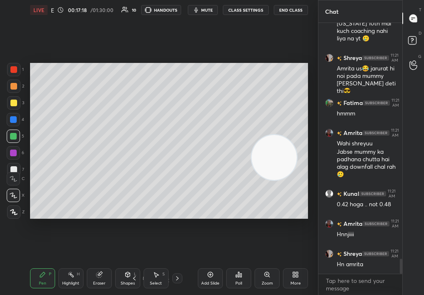
scroll to position [3967, 0]
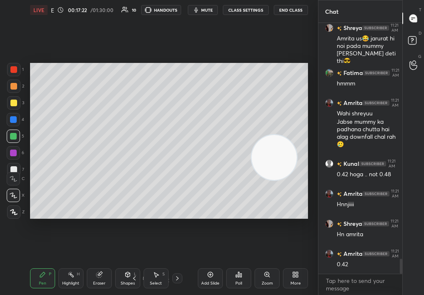
click at [297, 139] on video at bounding box center [274, 157] width 45 height 45
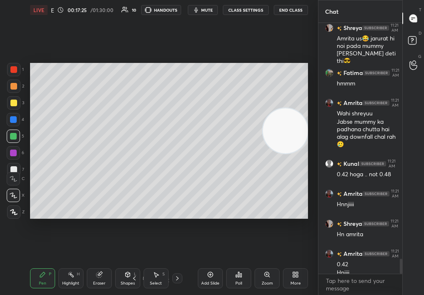
scroll to position [3975, 0]
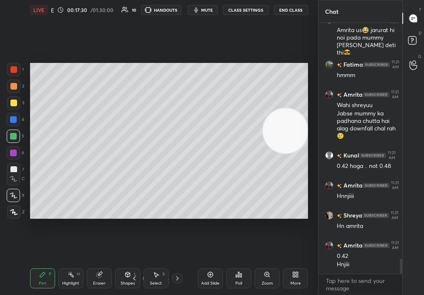
click at [15, 73] on div "1" at bounding box center [15, 71] width 17 height 17
click at [12, 72] on div at bounding box center [13, 69] width 7 height 7
click at [11, 75] on div at bounding box center [13, 69] width 13 height 13
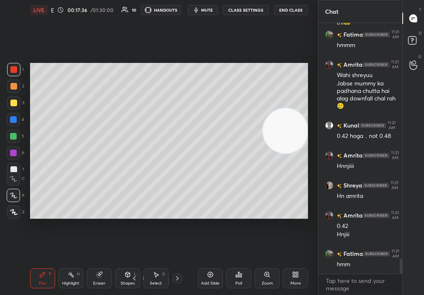
drag, startPoint x: 276, startPoint y: 176, endPoint x: 256, endPoint y: 197, distance: 28.6
click at [263, 154] on video at bounding box center [285, 131] width 45 height 45
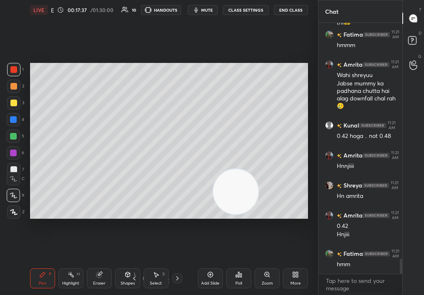
click at [135, 278] on icon at bounding box center [134, 278] width 7 height 7
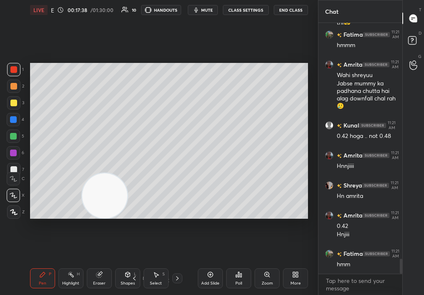
drag, startPoint x: 103, startPoint y: 225, endPoint x: 86, endPoint y: 230, distance: 16.9
click at [79, 232] on div "Setting up your live class Poll for secs No correct answer Start poll" at bounding box center [169, 141] width 285 height 242
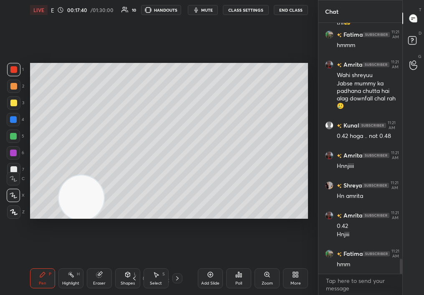
click at [307, 167] on div "Setting up your live class Poll for secs No correct answer Start poll" at bounding box center [169, 141] width 285 height 242
click at [215, 285] on div "Add Slide" at bounding box center [210, 284] width 18 height 4
click at [15, 88] on div at bounding box center [13, 86] width 7 height 7
click at [15, 86] on div at bounding box center [13, 86] width 7 height 7
click at [19, 84] on div at bounding box center [13, 86] width 13 height 13
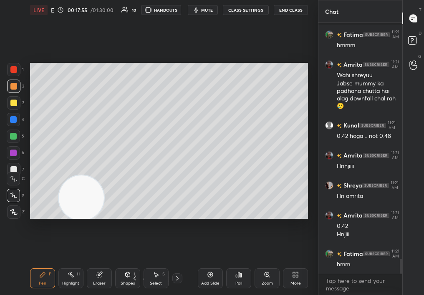
scroll to position [4043, 0]
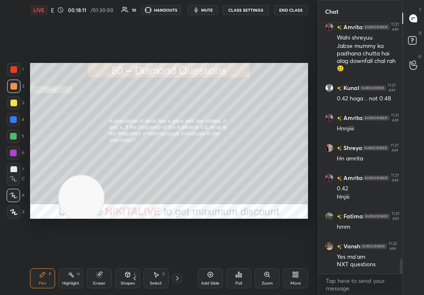
click at [14, 105] on div at bounding box center [13, 102] width 13 height 13
click at [13, 109] on div "3" at bounding box center [15, 104] width 17 height 17
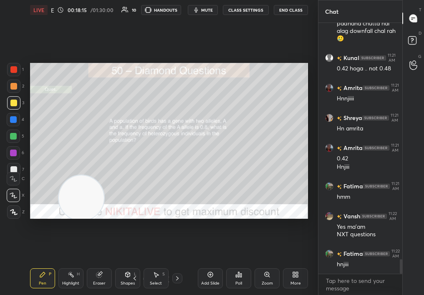
click at [158, 278] on div "Select S" at bounding box center [156, 279] width 25 height 20
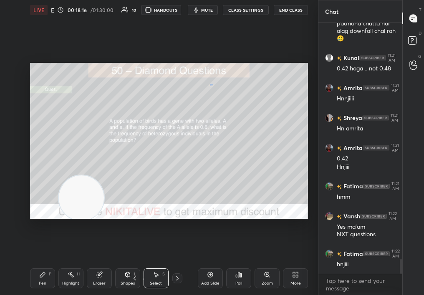
drag, startPoint x: 213, startPoint y: 86, endPoint x: 255, endPoint y: 231, distance: 151.1
click at [253, 231] on div "0 ° Undo Copy Duplicate Duplicate to new slide Delete Setting up your live clas…" at bounding box center [169, 141] width 285 height 242
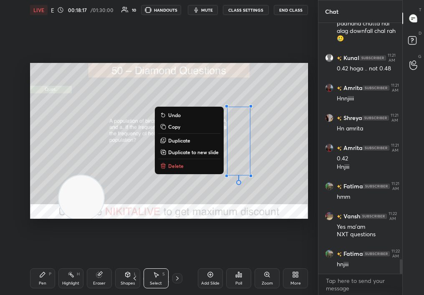
click at [179, 164] on p "Delete" at bounding box center [175, 166] width 15 height 7
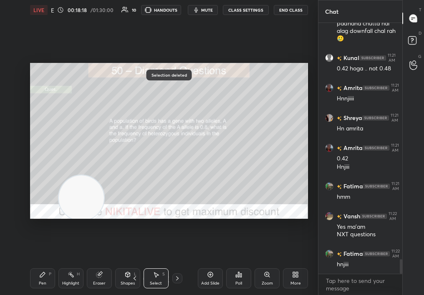
click at [144, 277] on div "Select S" at bounding box center [156, 279] width 25 height 20
click at [143, 278] on div "Pen P Highlight H Eraser Shapes L Select S 13 / 27 Add Slide Poll Zoom More" at bounding box center [169, 278] width 278 height 33
click at [142, 278] on div "13 / 27" at bounding box center [156, 279] width 53 height 10
click at [144, 275] on div "Select S" at bounding box center [156, 279] width 25 height 20
click at [43, 278] on div "Pen P" at bounding box center [42, 279] width 25 height 20
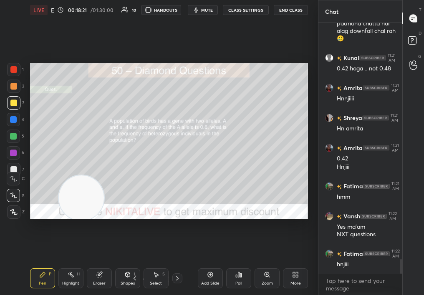
click at [43, 278] on icon at bounding box center [42, 275] width 7 height 7
click at [143, 280] on icon at bounding box center [145, 278] width 5 height 5
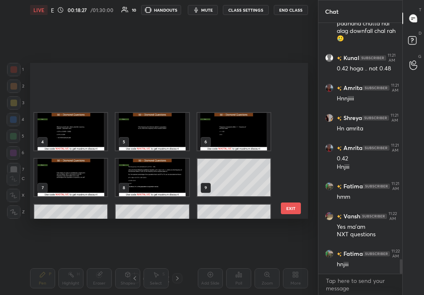
click at [143, 278] on icon at bounding box center [145, 278] width 5 height 5
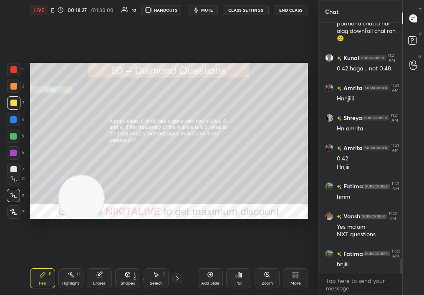
click at [143, 278] on icon at bounding box center [145, 278] width 5 height 5
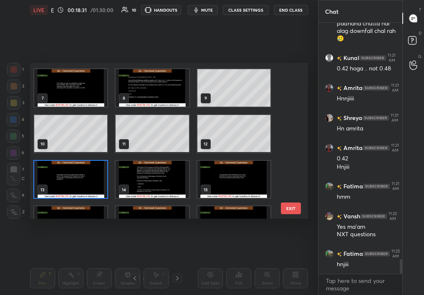
scroll to position [91, 0]
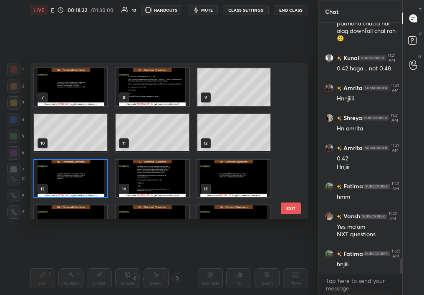
click at [285, 209] on button "EXIT" at bounding box center [291, 209] width 20 height 12
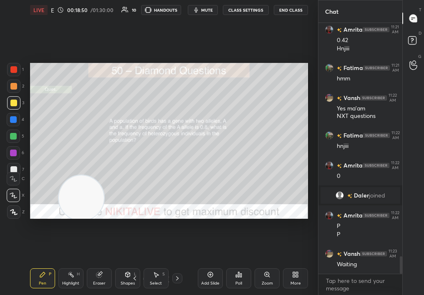
scroll to position [3361, 0]
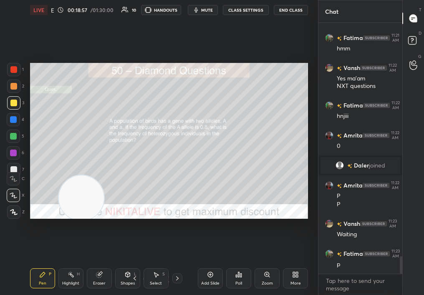
click at [234, 275] on div "Poll" at bounding box center [238, 279] width 25 height 20
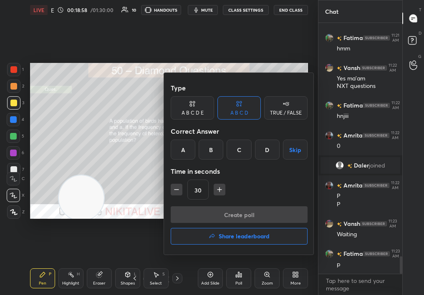
drag, startPoint x: 235, startPoint y: 149, endPoint x: 240, endPoint y: 147, distance: 5.3
click at [241, 148] on div "C" at bounding box center [239, 150] width 25 height 20
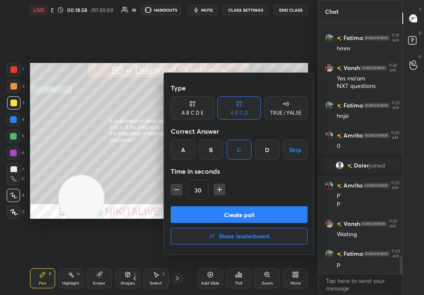
click at [234, 210] on button "Create poll" at bounding box center [239, 215] width 137 height 17
type textarea "x"
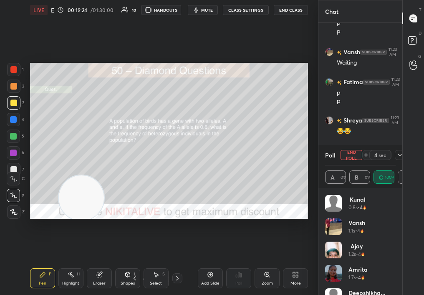
scroll to position [3563, 0]
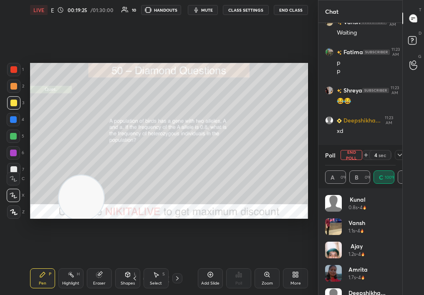
drag, startPoint x: 389, startPoint y: 150, endPoint x: 394, endPoint y: 154, distance: 5.9
click at [394, 154] on div "4 sec" at bounding box center [383, 155] width 43 height 10
click at [396, 154] on icon at bounding box center [399, 155] width 7 height 7
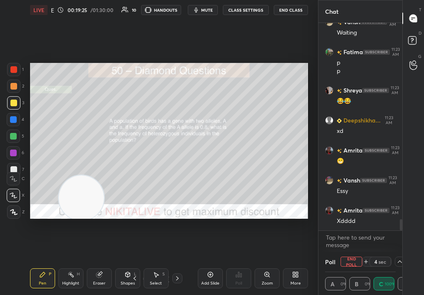
scroll to position [0, 0]
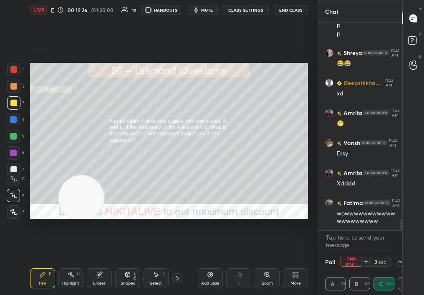
click at [302, 287] on div "More" at bounding box center [295, 279] width 25 height 20
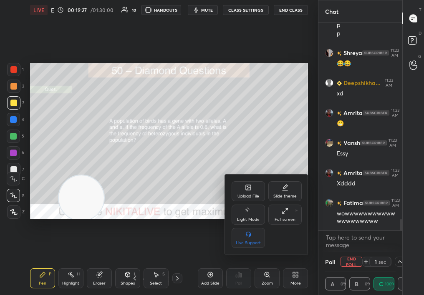
click at [251, 192] on div "Upload File" at bounding box center [248, 192] width 33 height 20
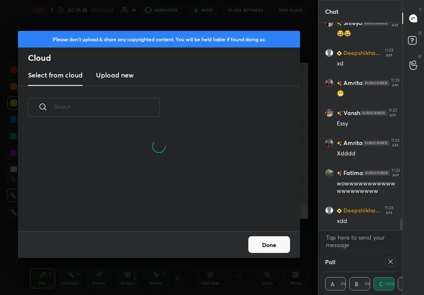
scroll to position [3, 3]
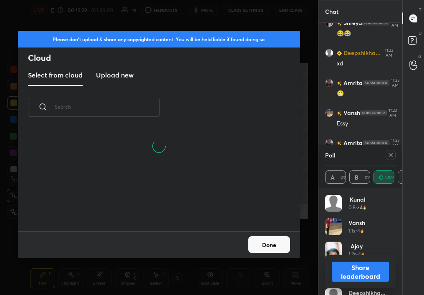
click at [86, 117] on input "text" at bounding box center [107, 106] width 105 height 35
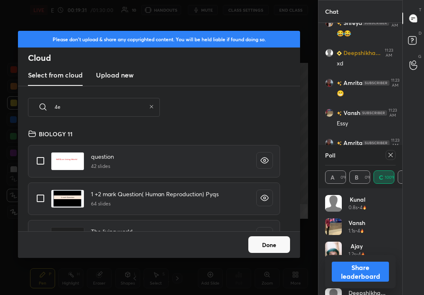
type input "4"
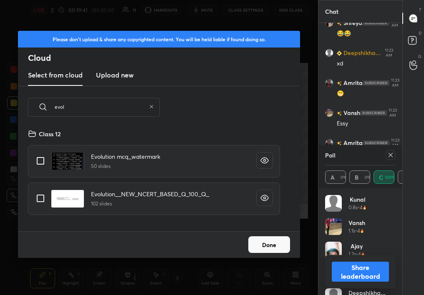
type input "evol"
click at [38, 167] on input "grid" at bounding box center [41, 161] width 18 height 18
checkbox input "true"
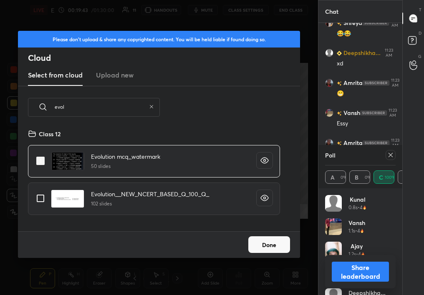
click at [277, 247] on button "Done" at bounding box center [269, 245] width 42 height 17
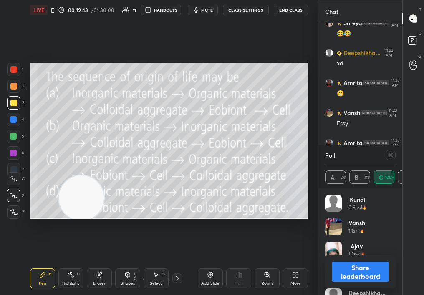
drag, startPoint x: 277, startPoint y: 247, endPoint x: 351, endPoint y: 175, distance: 103.3
click at [277, 247] on button "Done" at bounding box center [269, 245] width 42 height 17
click at [392, 150] on div at bounding box center [391, 155] width 10 height 10
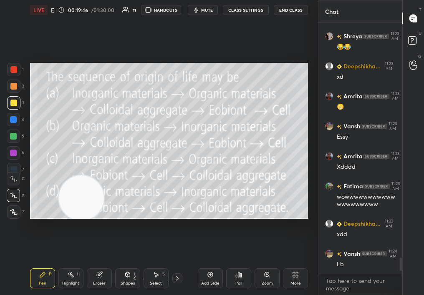
click at [179, 283] on div at bounding box center [177, 279] width 10 height 10
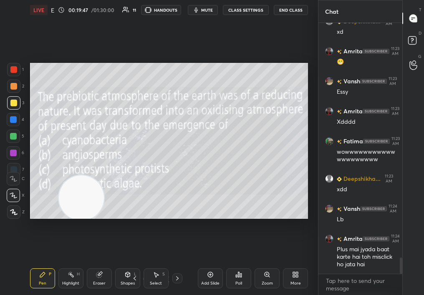
click at [241, 280] on div "Poll" at bounding box center [238, 279] width 25 height 20
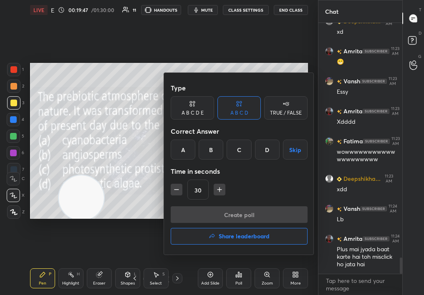
click at [236, 230] on button "Share leaderboard" at bounding box center [239, 236] width 137 height 17
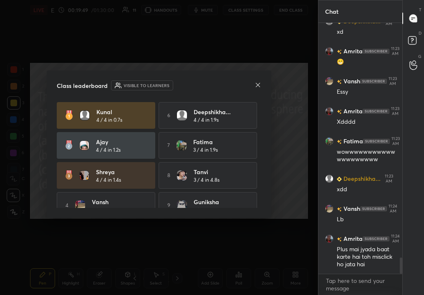
drag, startPoint x: 256, startPoint y: 164, endPoint x: 251, endPoint y: 237, distance: 74.0
click at [252, 236] on div "Class leaderboard Visible to learners Kunal 4 / 4 in 0.7s 6 [PERSON_NAME]... 4 …" at bounding box center [159, 147] width 318 height 295
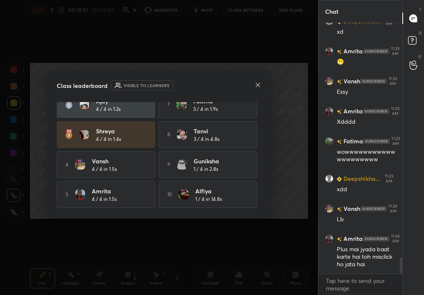
click at [258, 84] on icon at bounding box center [258, 85] width 7 height 7
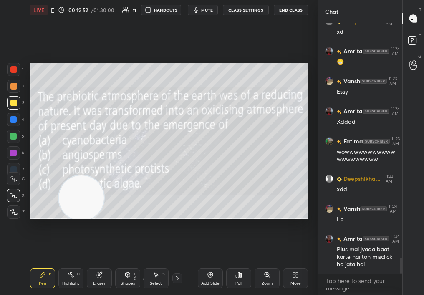
click at [177, 279] on icon at bounding box center [177, 278] width 7 height 7
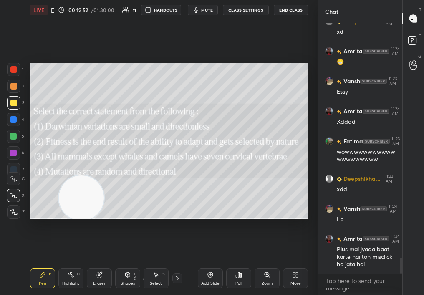
click at [178, 278] on icon at bounding box center [177, 278] width 7 height 7
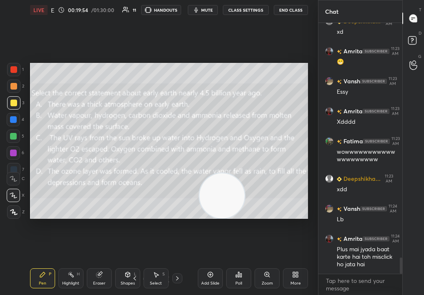
drag, startPoint x: 113, startPoint y: 203, endPoint x: 241, endPoint y: 212, distance: 128.0
click at [243, 211] on video at bounding box center [222, 196] width 45 height 45
click at [133, 280] on icon at bounding box center [134, 278] width 7 height 7
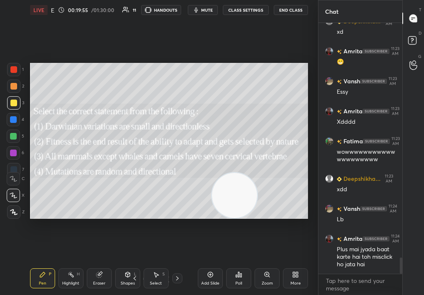
click at [6, 95] on div "1 2 3 4 5 6 7 C X Z C X Z E E Erase all H H" at bounding box center [13, 141] width 27 height 157
drag, startPoint x: 5, startPoint y: 90, endPoint x: 10, endPoint y: 89, distance: 5.1
click at [10, 90] on div at bounding box center [13, 86] width 13 height 13
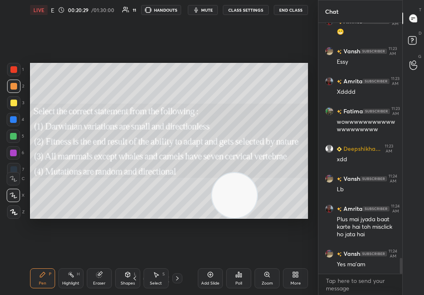
click at [67, 287] on div "Highlight H" at bounding box center [70, 279] width 25 height 20
click at [68, 283] on div "Highlight" at bounding box center [70, 284] width 17 height 4
click at [67, 285] on div "Highlight" at bounding box center [70, 284] width 17 height 4
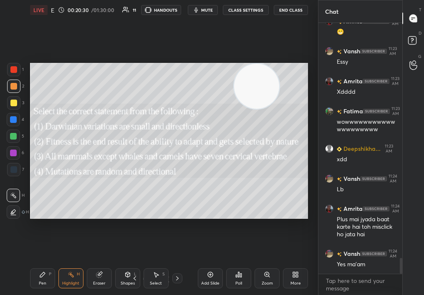
drag, startPoint x: 230, startPoint y: 201, endPoint x: 257, endPoint y: 63, distance: 140.0
click at [257, 64] on video at bounding box center [256, 86] width 45 height 45
click at [215, 10] on button "mute" at bounding box center [203, 10] width 30 height 10
click at [205, 8] on span "unmute" at bounding box center [206, 10] width 18 height 6
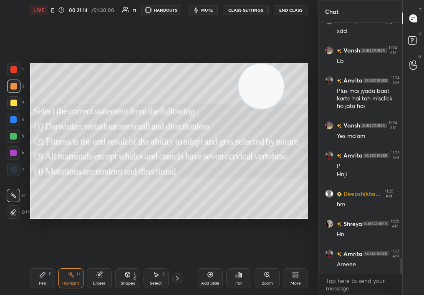
scroll to position [3866, 0]
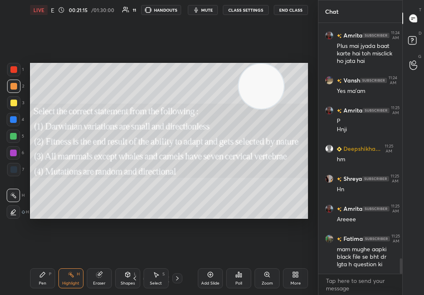
click at [232, 285] on div "Poll" at bounding box center [238, 279] width 25 height 20
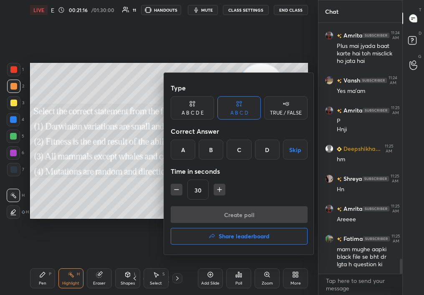
scroll to position [3896, 0]
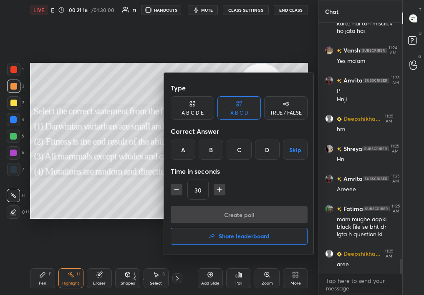
click at [212, 149] on div "B" at bounding box center [211, 150] width 25 height 20
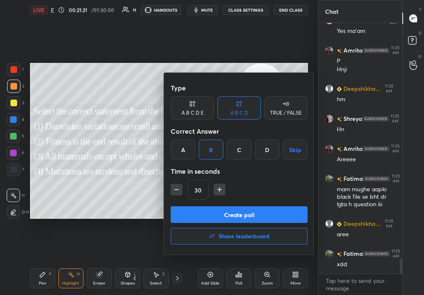
scroll to position [3956, 0]
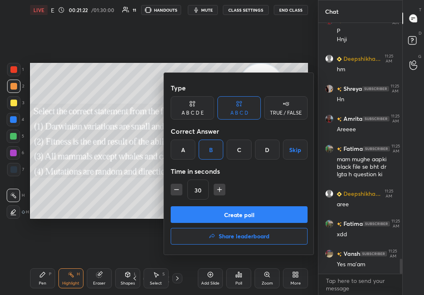
drag, startPoint x: 245, startPoint y: 209, endPoint x: 236, endPoint y: 216, distance: 11.0
click at [236, 216] on button "Create poll" at bounding box center [239, 215] width 137 height 17
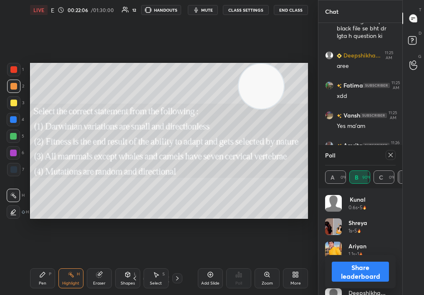
scroll to position [3717, 0]
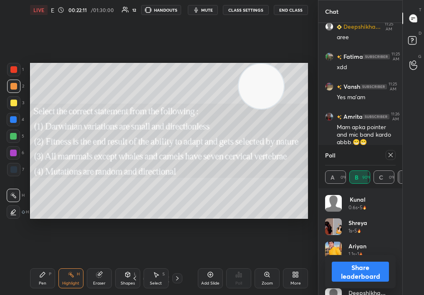
click at [356, 268] on button "Share leaderboard" at bounding box center [360, 272] width 57 height 20
type textarea "x"
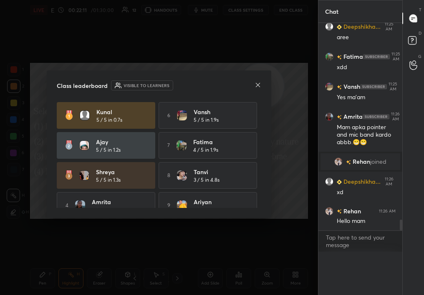
scroll to position [3703, 0]
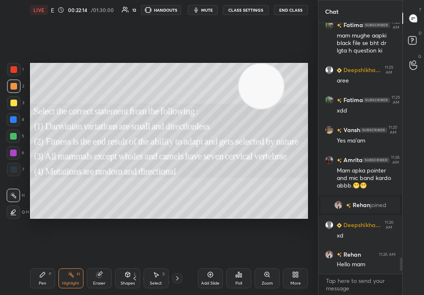
click at [49, 287] on div "Pen P Highlight H Eraser Shapes L Select S 16 / 77 Add Slide Poll Zoom More" at bounding box center [169, 278] width 278 height 33
click at [47, 285] on div "Pen P" at bounding box center [42, 279] width 25 height 20
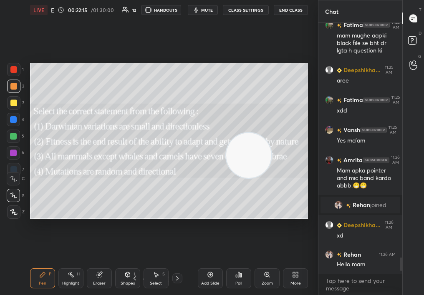
drag, startPoint x: 273, startPoint y: 118, endPoint x: 256, endPoint y: 240, distance: 123.0
click at [256, 242] on div "Setting up your live class Poll for secs No correct answer Start poll" at bounding box center [169, 141] width 285 height 242
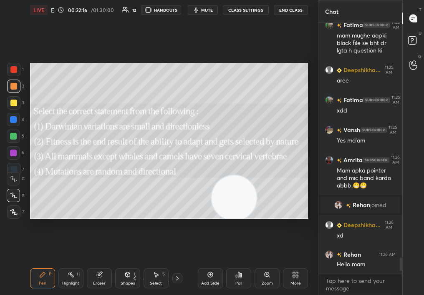
click at [13, 101] on div at bounding box center [13, 102] width 13 height 13
click at [1, 99] on div "1 2 3 4 5 6 7 C X Z C X Z E E Erase all H H" at bounding box center [13, 141] width 27 height 157
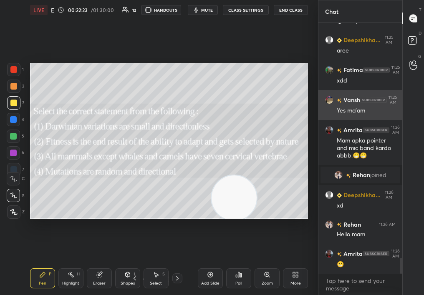
click at [331, 110] on div "1 2 3 4 5 6 7 C X Z C X Z E E Erase all H H LIVE Evolution Era & Quiz 00:22:23 …" at bounding box center [212, 147] width 424 height 295
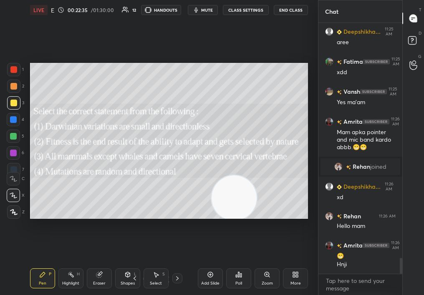
click at [185, 278] on div "16 / 77" at bounding box center [156, 279] width 84 height 10
click at [179, 278] on icon at bounding box center [177, 278] width 7 height 7
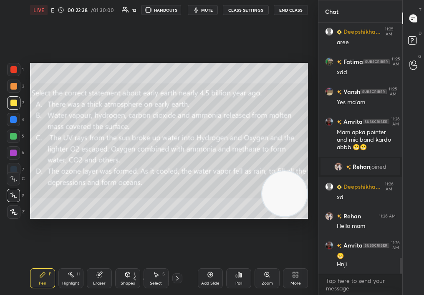
drag, startPoint x: 271, startPoint y: 200, endPoint x: 296, endPoint y: 197, distance: 24.8
click at [295, 197] on video at bounding box center [284, 194] width 45 height 45
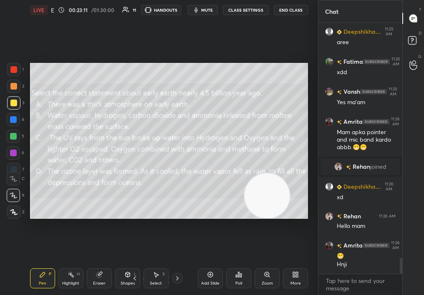
drag, startPoint x: 288, startPoint y: 177, endPoint x: 275, endPoint y: 263, distance: 86.5
click at [275, 263] on div "LIVE Evolution Era & Quiz 00:23:11 / 01:30:00 11 HANDOUTS mute CLASS SETTINGS E…" at bounding box center [169, 147] width 285 height 295
click at [156, 283] on div "Select" at bounding box center [156, 284] width 12 height 4
click at [163, 279] on div "Select S" at bounding box center [156, 279] width 25 height 20
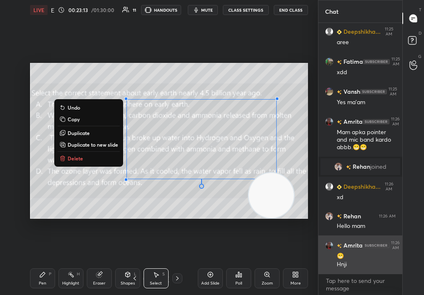
drag, startPoint x: 86, startPoint y: 102, endPoint x: 332, endPoint y: 245, distance: 284.3
click at [329, 244] on div "1 2 3 4 5 6 7 C X Z C X Z E E Erase all H H LIVE Evolution Era & Quiz 00:23:13 …" at bounding box center [212, 147] width 424 height 295
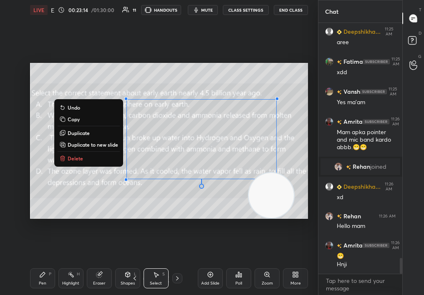
click at [73, 162] on button "Delete" at bounding box center [89, 159] width 62 height 10
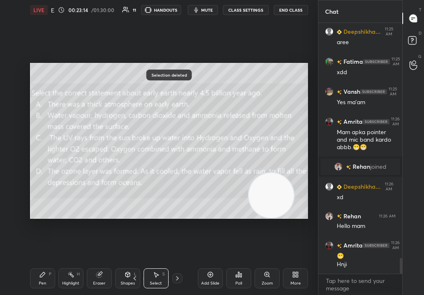
click at [26, 273] on div "1 2 3 4 5 6 7 C X Z C X Z E E Erase all H H LIVE Evolution Era & Quiz 00:23:14 …" at bounding box center [155, 147] width 311 height 295
click at [28, 281] on div "LIVE Evolution Era & Quiz 00:23:15 / 01:30:00 11 HANDOUTS mute CLASS SETTINGS E…" at bounding box center [169, 147] width 285 height 295
click at [35, 279] on div "Pen P" at bounding box center [42, 279] width 25 height 20
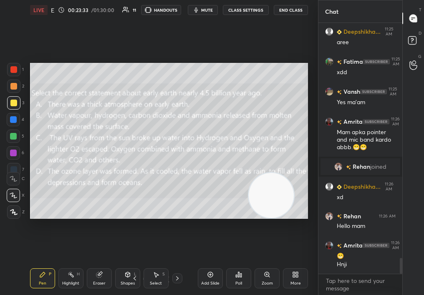
click at [100, 278] on icon at bounding box center [99, 275] width 7 height 7
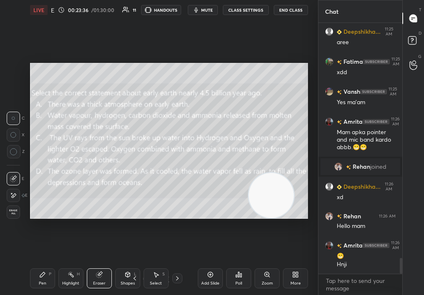
click at [36, 285] on div "Pen P Highlight H Eraser Shapes L Select S 17 / 77 Add Slide Poll Zoom More" at bounding box center [169, 278] width 278 height 33
click at [38, 281] on div "Pen P" at bounding box center [42, 279] width 25 height 20
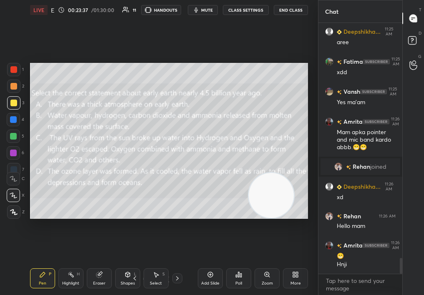
drag, startPoint x: 286, startPoint y: 149, endPoint x: 298, endPoint y: 126, distance: 26.1
click at [294, 173] on video at bounding box center [271, 195] width 45 height 45
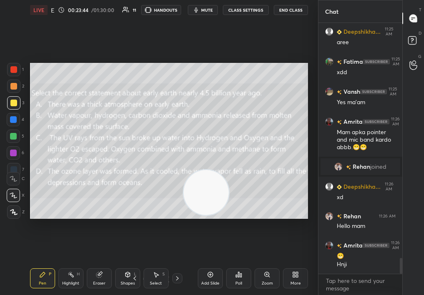
drag, startPoint x: 283, startPoint y: 136, endPoint x: 211, endPoint y: 213, distance: 105.1
click at [212, 212] on video at bounding box center [206, 192] width 45 height 45
click at [154, 285] on div "Select S" at bounding box center [156, 279] width 25 height 20
click at [151, 284] on div "Select" at bounding box center [156, 284] width 12 height 4
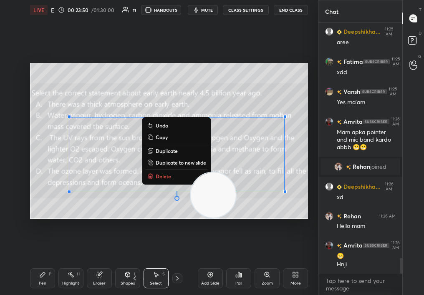
drag, startPoint x: 67, startPoint y: 105, endPoint x: 382, endPoint y: 278, distance: 359.6
click at [381, 280] on div "1 2 3 4 5 6 7 C X Z C X Z E E Erase all H H LIVE Evolution Era & Quiz 00:23:50 …" at bounding box center [212, 147] width 424 height 295
click at [167, 175] on p "Delete" at bounding box center [163, 176] width 15 height 7
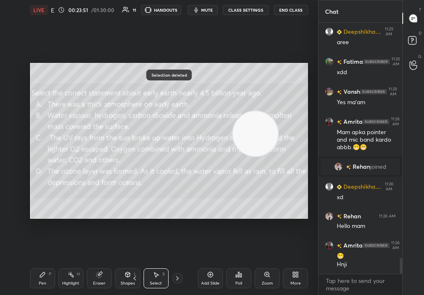
drag, startPoint x: 253, startPoint y: 147, endPoint x: 313, endPoint y: 119, distance: 66.1
click at [314, 119] on div "1 2 3 4 5 6 7 C X Z C X Z E E Erase all H H LIVE Evolution Era & Quiz 00:23:51 …" at bounding box center [159, 147] width 318 height 295
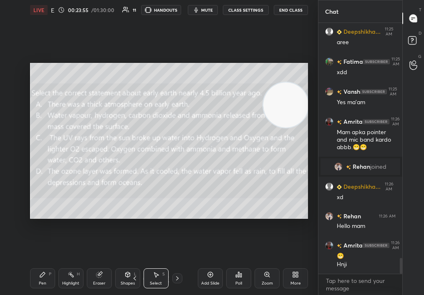
click at [236, 51] on div "0 ° Undo Copy Duplicate Duplicate to new slide Delete Setting up your live clas…" at bounding box center [169, 141] width 285 height 242
click at [241, 119] on div "0 ° Undo Copy Duplicate Duplicate to new slide Delete" at bounding box center [169, 141] width 278 height 157
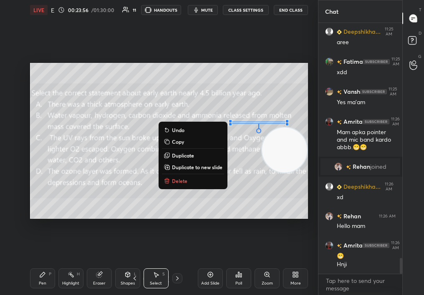
drag, startPoint x: 275, startPoint y: 147, endPoint x: 268, endPoint y: 252, distance: 105.0
click at [267, 253] on div "0 ° Undo Copy Duplicate Duplicate to new slide Delete Setting up your live clas…" at bounding box center [169, 141] width 285 height 242
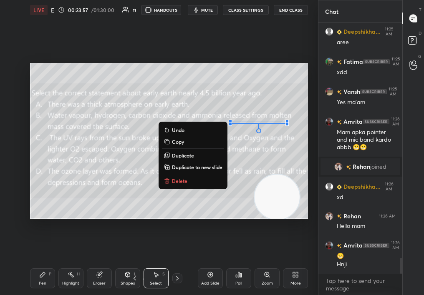
click at [256, 132] on div "0 ° Undo Copy Duplicate Duplicate to new slide Delete" at bounding box center [169, 141] width 278 height 157
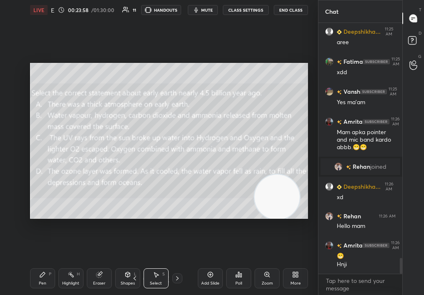
click at [213, 10] on span "mute" at bounding box center [207, 10] width 12 height 6
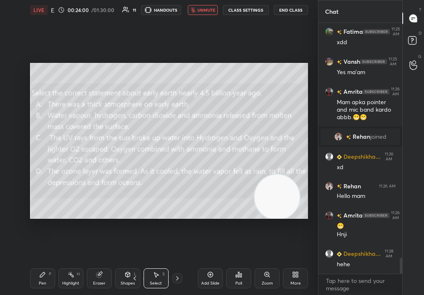
scroll to position [3772, 0]
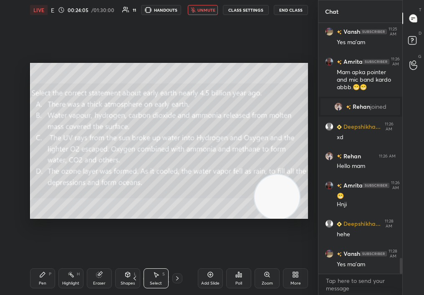
click at [202, 7] on span "unmute" at bounding box center [206, 10] width 18 height 6
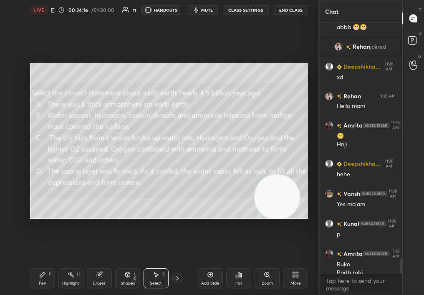
scroll to position [3840, 0]
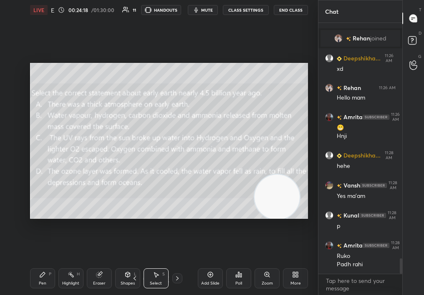
click at [233, 278] on div "Poll" at bounding box center [238, 279] width 25 height 20
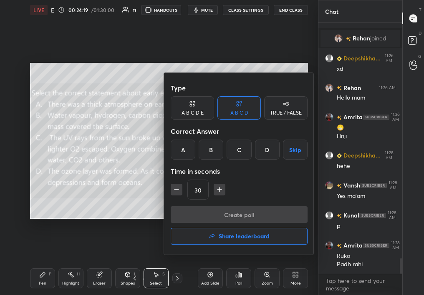
click at [205, 145] on div "B" at bounding box center [211, 150] width 25 height 20
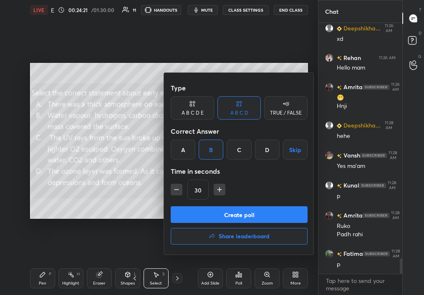
click at [98, 189] on div at bounding box center [212, 147] width 424 height 295
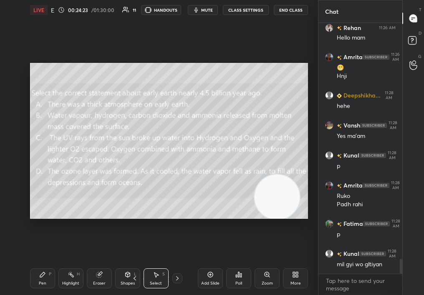
scroll to position [3930, 0]
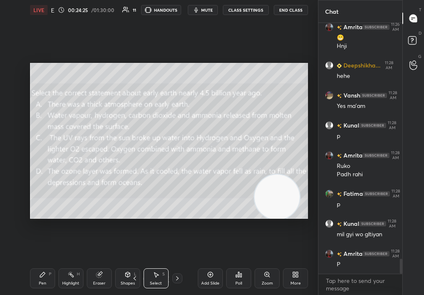
click at [251, 269] on div "Add Slide Poll Zoom More" at bounding box center [253, 278] width 110 height 47
click at [253, 275] on div "Add Slide Poll Zoom More" at bounding box center [253, 278] width 110 height 47
drag, startPoint x: 235, startPoint y: 273, endPoint x: 240, endPoint y: 267, distance: 8.6
click at [241, 267] on div "Poll" at bounding box center [238, 278] width 25 height 47
click at [240, 276] on div "Poll" at bounding box center [238, 279] width 25 height 20
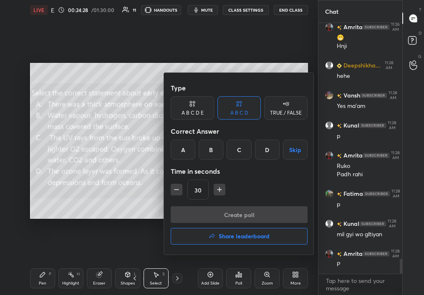
click at [210, 188] on div "30" at bounding box center [239, 190] width 137 height 20
click at [208, 191] on div "30" at bounding box center [239, 190] width 137 height 20
click at [210, 199] on div "30" at bounding box center [239, 190] width 137 height 20
click at [220, 188] on icon "button" at bounding box center [219, 190] width 8 height 8
type input "45"
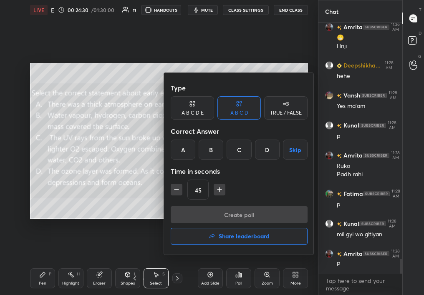
scroll to position [3960, 0]
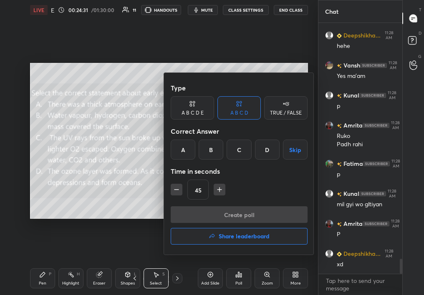
click at [205, 157] on div "B" at bounding box center [211, 150] width 25 height 20
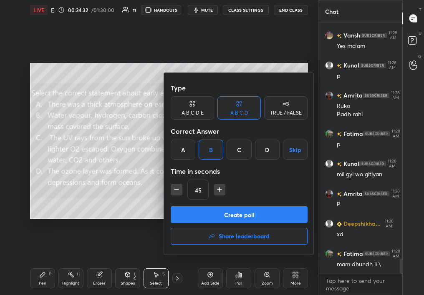
click at [272, 203] on div "Type A B C D E A B C D TRUE / FALSE Correct Answer A B C D Skip Time in seconds…" at bounding box center [239, 164] width 150 height 182
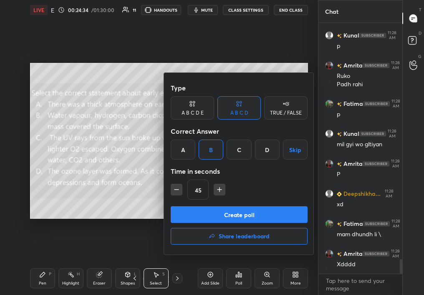
click at [239, 216] on button "Create poll" at bounding box center [239, 215] width 137 height 17
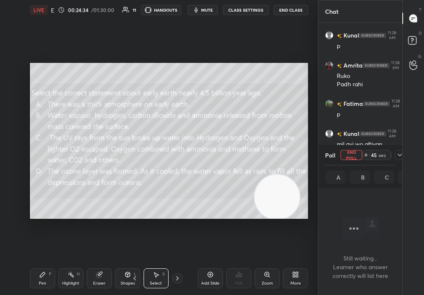
scroll to position [227, 81]
click at [208, 13] on div "LIVE Evolution Era & Quiz 00:24:35 / 01:30:00 11 HANDOUTS mute CLASS SETTINGS E…" at bounding box center [169, 10] width 278 height 20
click at [210, 12] on span "mute" at bounding box center [207, 10] width 12 height 6
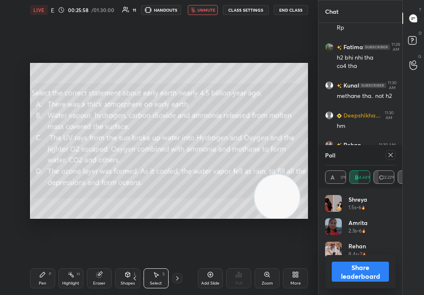
scroll to position [4617, 0]
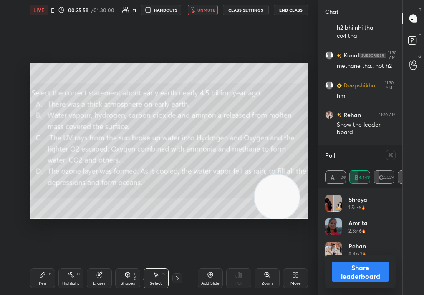
click at [200, 9] on span "unmute" at bounding box center [206, 10] width 18 height 6
click at [402, 164] on div "Poll A 0% B 44.44% C 22.22% D 33.33%" at bounding box center [360, 166] width 84 height 43
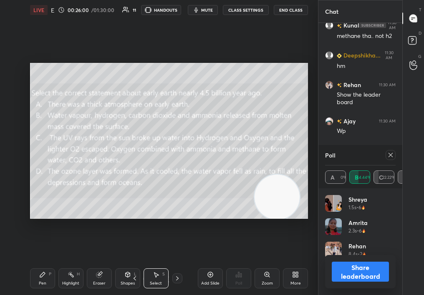
click at [351, 270] on button "Share leaderboard" at bounding box center [360, 272] width 57 height 20
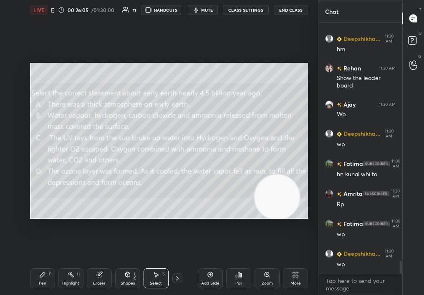
scroll to position [4694, 0]
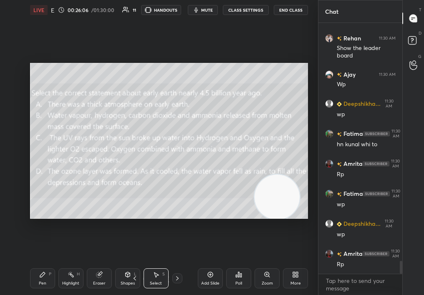
click at [157, 278] on div "Select S" at bounding box center [156, 279] width 25 height 20
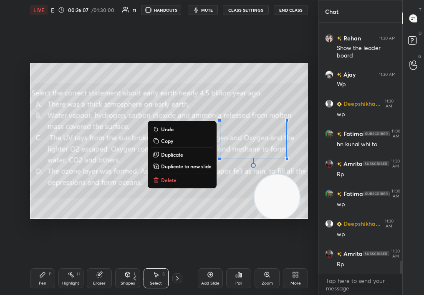
drag, startPoint x: 232, startPoint y: 126, endPoint x: 301, endPoint y: 235, distance: 128.7
click at [301, 235] on div "0 ° Undo Copy Duplicate Duplicate to new slide Delete Setting up your live clas…" at bounding box center [169, 141] width 285 height 242
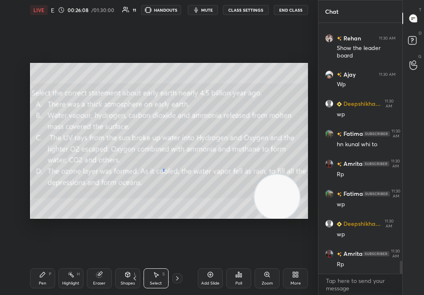
click at [164, 171] on div "0 ° Undo Copy Duplicate Duplicate to new slide Delete" at bounding box center [169, 141] width 278 height 157
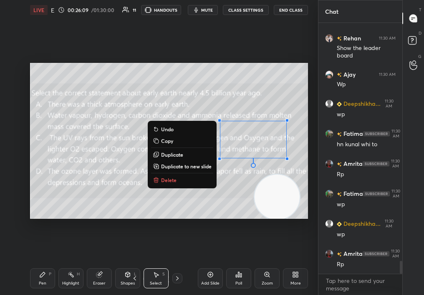
drag, startPoint x: 245, startPoint y: 147, endPoint x: 294, endPoint y: 227, distance: 93.1
click at [293, 226] on div "0 ° Undo Copy Duplicate Duplicate to new slide Delete Setting up your live clas…" at bounding box center [169, 141] width 285 height 242
click at [166, 179] on p "Delete" at bounding box center [168, 180] width 15 height 7
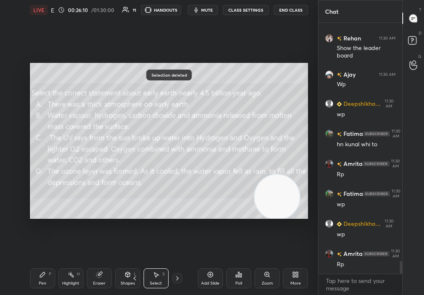
click at [46, 286] on div "Pen P" at bounding box center [42, 279] width 25 height 20
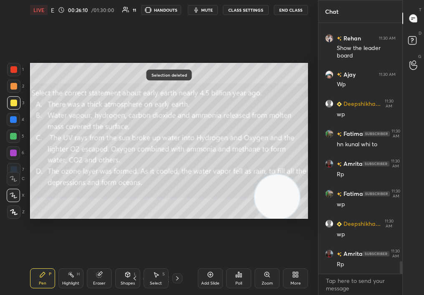
scroll to position [4724, 0]
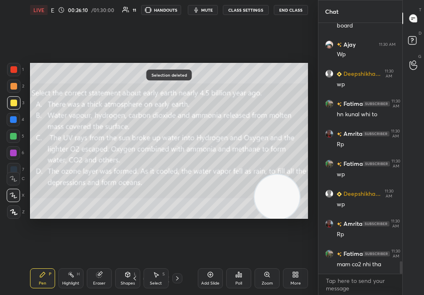
click at [30, 281] on div "Pen P" at bounding box center [42, 279] width 25 height 20
click at [28, 283] on div "LIVE Evolution Era & Quiz 00:26:10 / 01:30:00 11 HANDOUTS mute CLASS SETTINGS E…" at bounding box center [169, 147] width 285 height 295
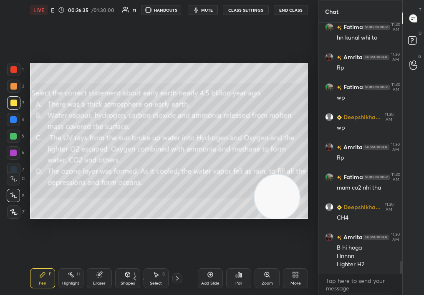
scroll to position [4809, 0]
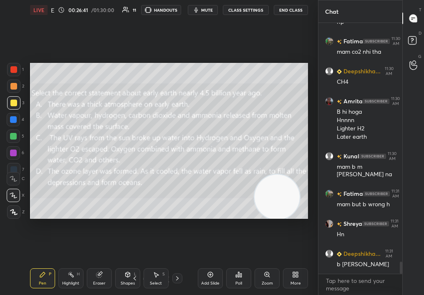
click at [11, 131] on div at bounding box center [13, 136] width 13 height 13
click at [13, 145] on div "1 2 3 4 5 6 7" at bounding box center [16, 121] width 18 height 117
click at [11, 144] on div "5" at bounding box center [16, 138] width 18 height 17
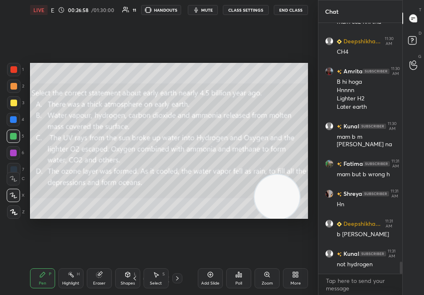
scroll to position [5004, 0]
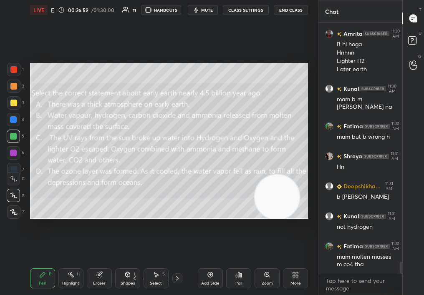
click at [295, 278] on div "More" at bounding box center [295, 279] width 25 height 20
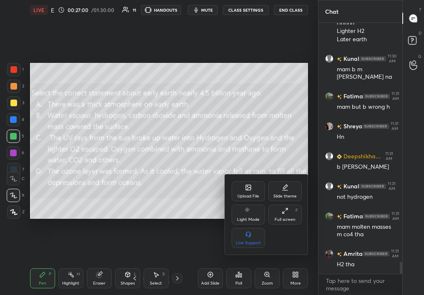
click at [248, 178] on div "Upload File Slide theme Light Mode Full screen F Live Support" at bounding box center [266, 215] width 83 height 80
click at [251, 180] on div "Upload File Slide theme Light Mode Full screen F Live Support" at bounding box center [266, 215] width 83 height 80
click at [249, 191] on div "Upload File" at bounding box center [248, 192] width 33 height 20
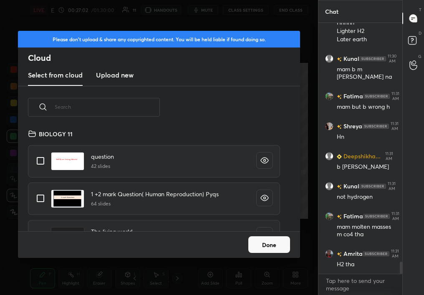
scroll to position [103, 268]
click at [126, 67] on new "Upload new" at bounding box center [115, 75] width 38 height 21
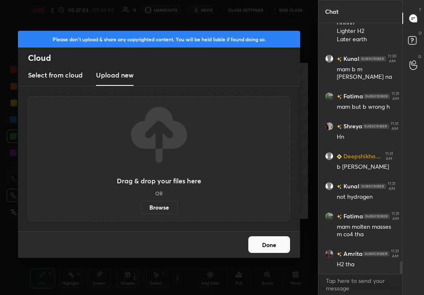
click at [151, 212] on label "Browse" at bounding box center [159, 207] width 37 height 13
click at [141, 212] on input "Browse" at bounding box center [141, 207] width 0 height 13
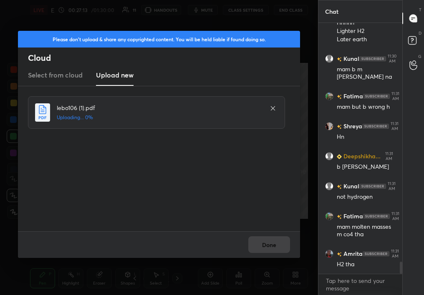
click at [277, 255] on div "Done" at bounding box center [159, 245] width 282 height 27
click at [272, 247] on div "Done" at bounding box center [159, 245] width 282 height 27
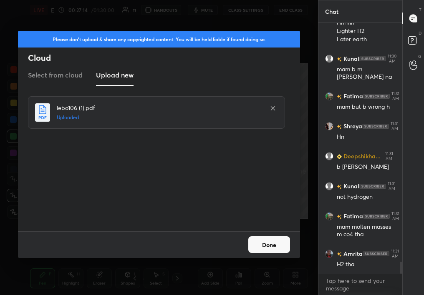
click at [272, 247] on button "Done" at bounding box center [269, 245] width 42 height 17
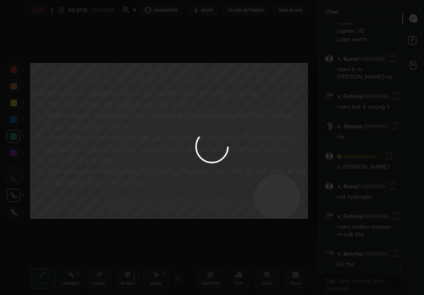
click at [272, 247] on div at bounding box center [212, 147] width 424 height 295
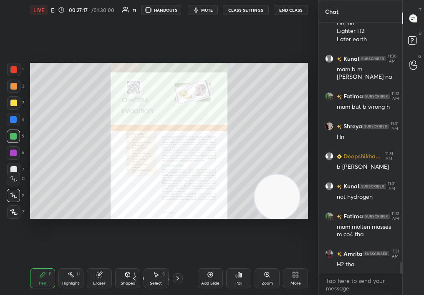
scroll to position [5072, 0]
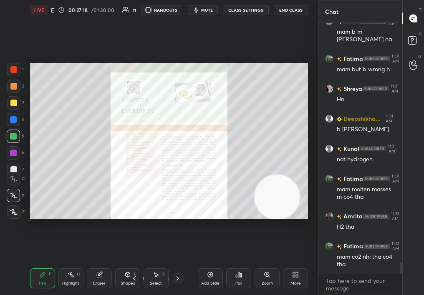
click at [264, 278] on div "Zoom" at bounding box center [267, 279] width 25 height 20
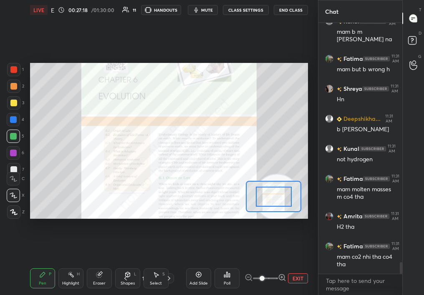
drag, startPoint x: 303, startPoint y: 278, endPoint x: 316, endPoint y: 274, distance: 13.0
click at [315, 273] on div "1 2 3 4 5 6 7 C X Z C X Z E E Erase all H H LIVE Evolution Era & Quiz 00:27:18 …" at bounding box center [159, 147] width 318 height 295
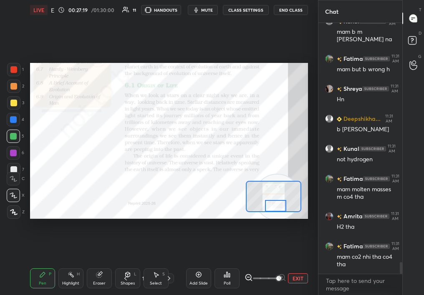
drag, startPoint x: 273, startPoint y: 200, endPoint x: 273, endPoint y: 212, distance: 12.1
click at [273, 212] on div at bounding box center [274, 196] width 56 height 31
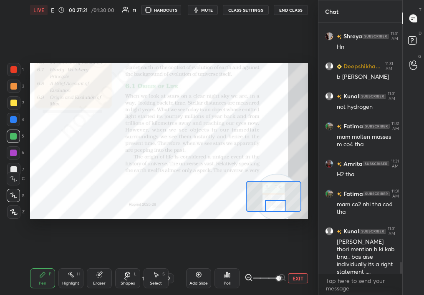
click at [170, 280] on icon at bounding box center [169, 278] width 7 height 7
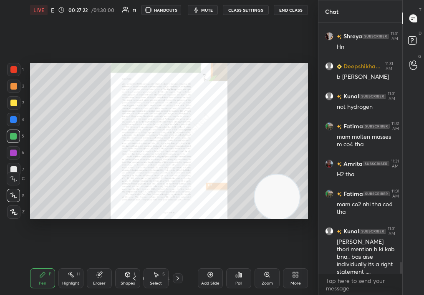
click at [265, 282] on div "Zoom" at bounding box center [267, 284] width 11 height 4
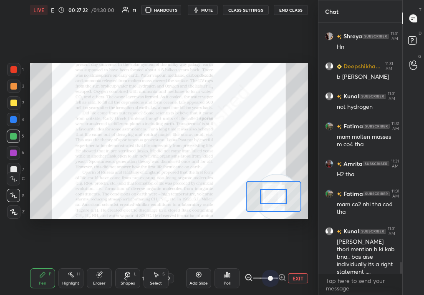
click at [339, 281] on div "1 2 3 4 5 6 7 C X Z C X Z E E Erase all H H LIVE Evolution Era & Quiz 00:27:22 …" at bounding box center [212, 147] width 424 height 295
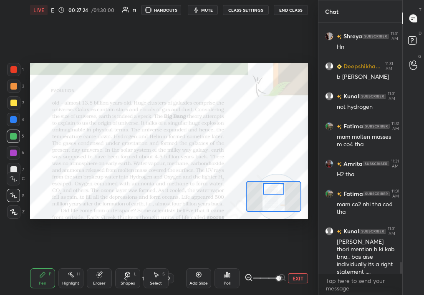
click at [278, 192] on div at bounding box center [274, 189] width 22 height 12
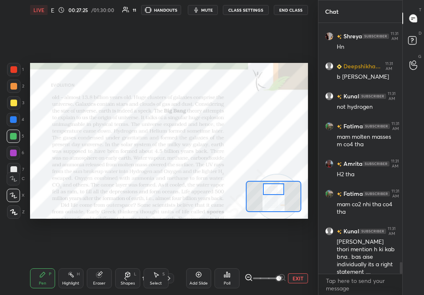
scroll to position [5154, 0]
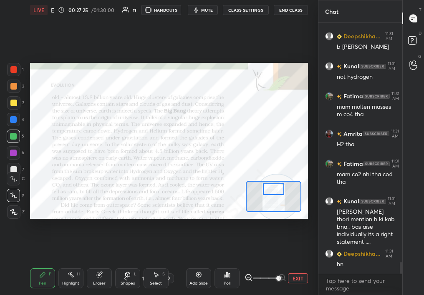
click at [63, 277] on div "Highlight H" at bounding box center [70, 279] width 25 height 20
click at [63, 276] on div "Highlight H" at bounding box center [70, 279] width 25 height 20
click at [65, 273] on div "Highlight H" at bounding box center [70, 279] width 25 height 20
click at [36, 272] on div "Pen P" at bounding box center [42, 279] width 25 height 20
click at [35, 270] on div "Pen P" at bounding box center [42, 279] width 25 height 20
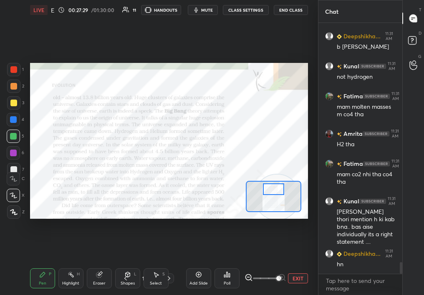
click at [13, 70] on div at bounding box center [13, 69] width 7 height 7
click at [111, 276] on div "Eraser" at bounding box center [99, 279] width 25 height 20
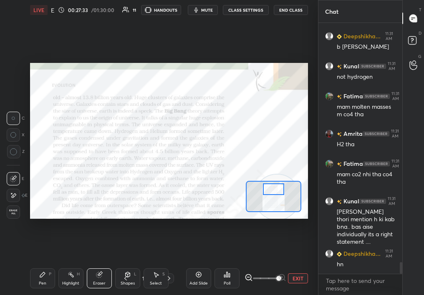
click at [28, 162] on div "Setting up your live class Poll for secs No correct answer Start poll" at bounding box center [169, 141] width 285 height 242
click at [39, 273] on icon at bounding box center [42, 275] width 7 height 7
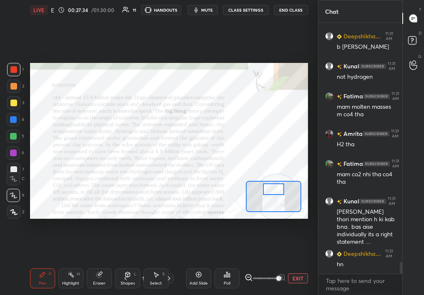
click at [40, 277] on div "Pen P" at bounding box center [42, 279] width 25 height 20
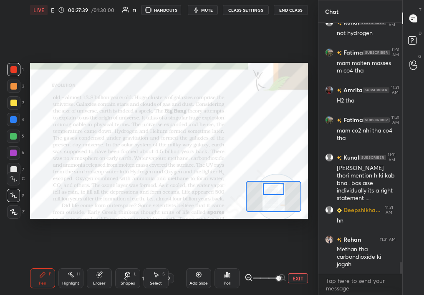
scroll to position [5228, 0]
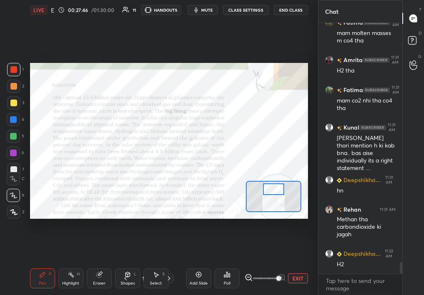
click at [13, 135] on div at bounding box center [13, 136] width 7 height 7
click at [14, 135] on div at bounding box center [13, 136] width 7 height 7
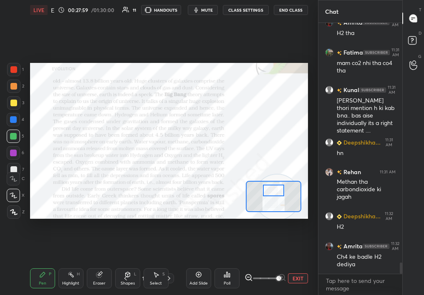
click at [278, 192] on div at bounding box center [274, 191] width 22 height 12
click at [302, 274] on button "EXIT" at bounding box center [298, 279] width 20 height 10
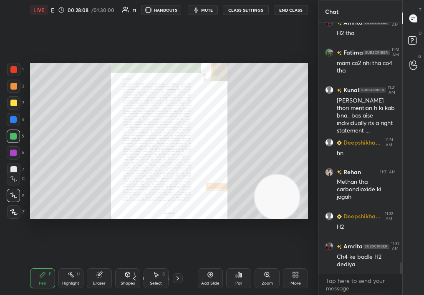
scroll to position [5296, 0]
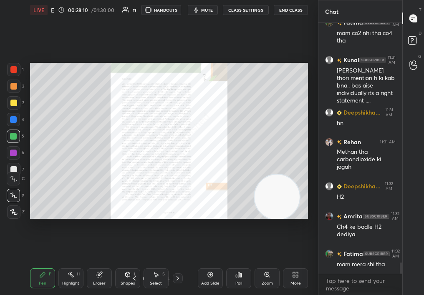
click at [133, 280] on icon at bounding box center [134, 278] width 7 height 7
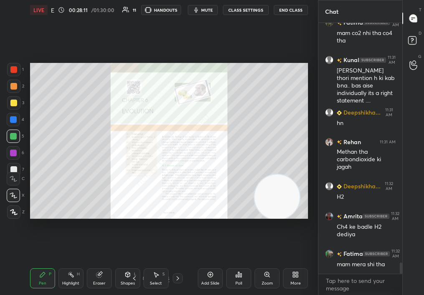
click at [133, 275] on icon at bounding box center [134, 278] width 7 height 7
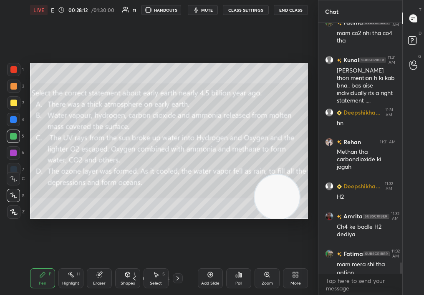
scroll to position [5304, 0]
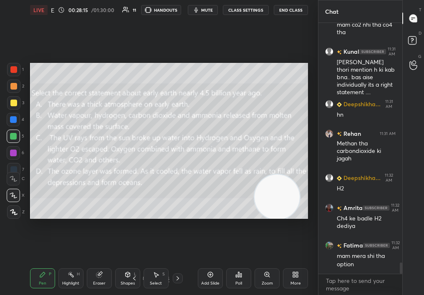
click at [241, 276] on div "Poll" at bounding box center [238, 279] width 25 height 20
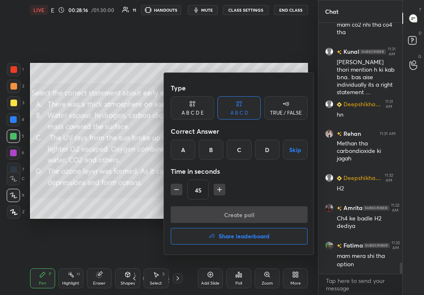
click at [121, 176] on div at bounding box center [212, 147] width 424 height 295
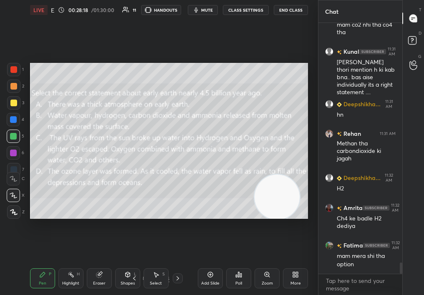
click at [238, 278] on div "Poll" at bounding box center [238, 279] width 25 height 20
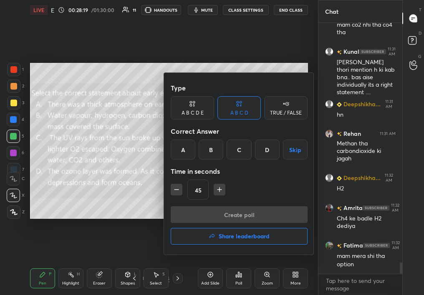
click at [253, 152] on div "A B C D Skip" at bounding box center [239, 150] width 137 height 20
click at [268, 150] on div "D" at bounding box center [267, 150] width 25 height 20
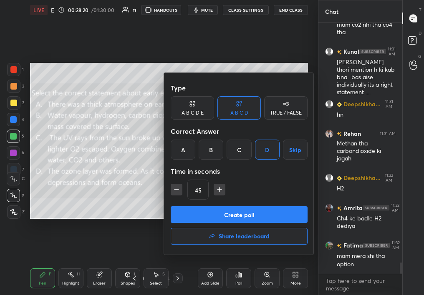
click at [246, 215] on button "Create poll" at bounding box center [239, 215] width 137 height 17
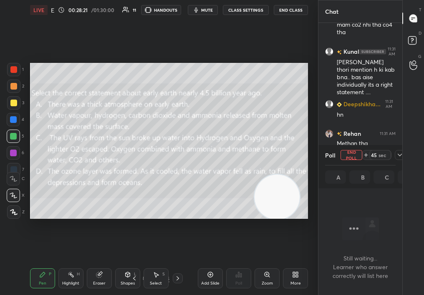
scroll to position [227, 81]
drag, startPoint x: 150, startPoint y: 283, endPoint x: 156, endPoint y: 282, distance: 6.4
click at [157, 283] on div "Select" at bounding box center [156, 284] width 12 height 4
click at [155, 283] on div "Select" at bounding box center [156, 284] width 12 height 4
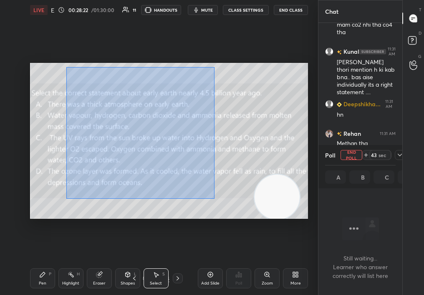
click at [346, 251] on div "1 2 3 4 5 6 7 C X Z C X Z E E Erase all H H LIVE Evolution Era & Quiz 00:28:22 …" at bounding box center [212, 147] width 424 height 295
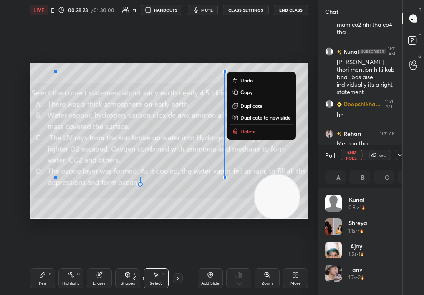
scroll to position [98, 68]
click at [246, 129] on p "Delete" at bounding box center [247, 131] width 15 height 7
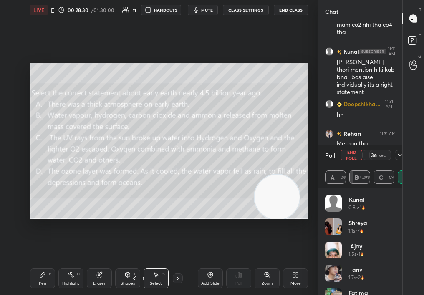
click at [398, 257] on div "Chat Amrita 11:31 AM H2 tha Fatima 11:31 AM mam co2 nhi tha co4 tha Kunal 11:31…" at bounding box center [371, 147] width 106 height 295
drag, startPoint x: 394, startPoint y: 258, endPoint x: 399, endPoint y: 293, distance: 35.4
click at [400, 293] on div "Kunal 0.8s • 1 Shreya 1.1s • 7 Ajay 1.5s • 1 [PERSON_NAME] 1.7s • 2 Fatima 2.2s…" at bounding box center [360, 242] width 84 height 107
drag, startPoint x: 387, startPoint y: 269, endPoint x: 393, endPoint y: 295, distance: 26.4
click at [393, 295] on div "Kunal 0.8s • 1 Shreya 1.1s • 7 Ajay 1.5s • 1 [PERSON_NAME] 1.7s • 2 Fatima 2.2s…" at bounding box center [360, 265] width 71 height 140
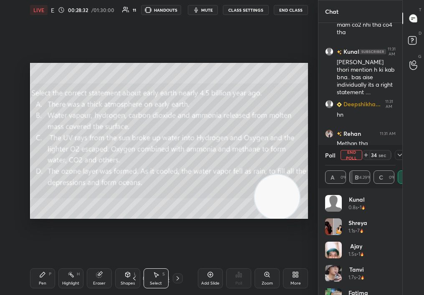
click at [43, 270] on div "LIVE Evolution Era & Quiz 00:28:32 / 01:30:00 11 HANDOUTS mute CLASS SETTINGS E…" at bounding box center [169, 147] width 285 height 295
click at [43, 271] on div "Pen P" at bounding box center [42, 279] width 25 height 20
click at [43, 273] on icon at bounding box center [42, 275] width 5 height 5
click at [37, 279] on div "Pen P" at bounding box center [42, 279] width 25 height 20
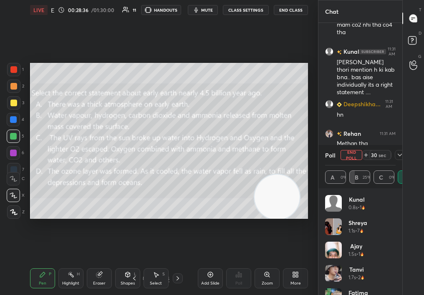
click at [400, 155] on icon at bounding box center [399, 155] width 7 height 7
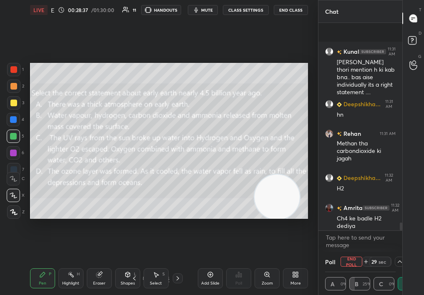
scroll to position [5378, 0]
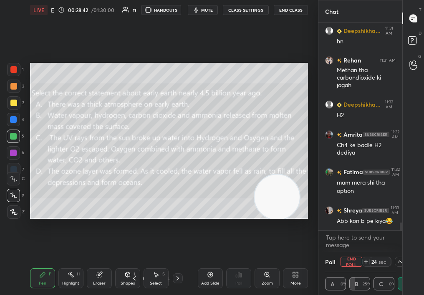
click at [396, 265] on div at bounding box center [400, 262] width 10 height 10
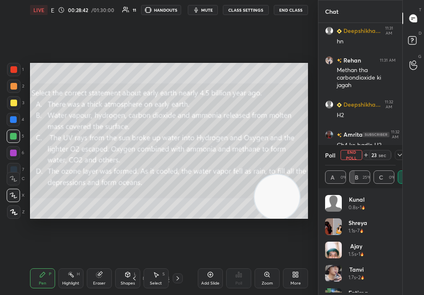
scroll to position [98, 68]
click at [13, 100] on div at bounding box center [13, 103] width 7 height 7
click at [13, 101] on div at bounding box center [13, 103] width 7 height 7
click at [399, 155] on icon at bounding box center [399, 155] width 7 height 7
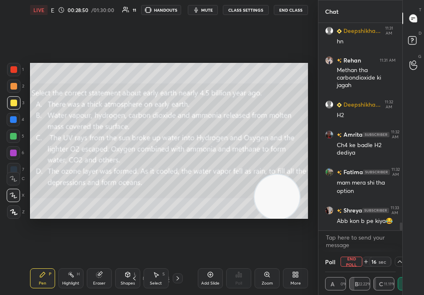
scroll to position [0, 3]
click at [353, 262] on button "End Poll" at bounding box center [352, 262] width 22 height 10
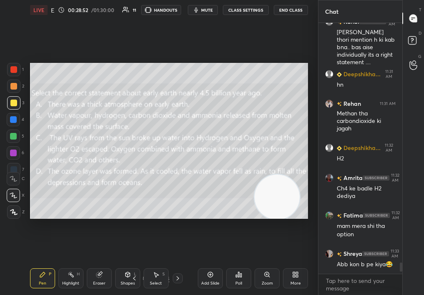
click at [179, 279] on icon at bounding box center [177, 278] width 7 height 7
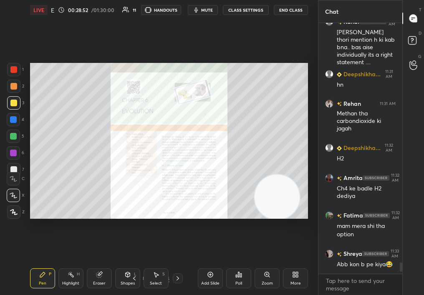
click at [178, 280] on icon at bounding box center [177, 278] width 7 height 7
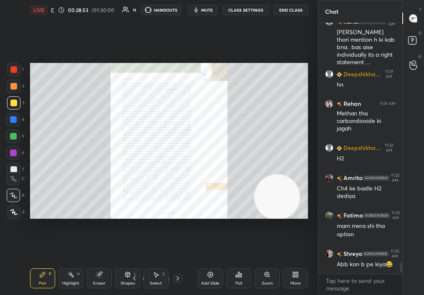
click at [179, 280] on icon at bounding box center [177, 278] width 7 height 7
click at [178, 280] on icon at bounding box center [177, 278] width 7 height 7
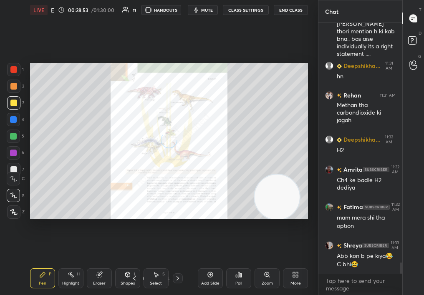
click at [178, 278] on icon at bounding box center [177, 278] width 7 height 7
click at [179, 277] on icon at bounding box center [177, 278] width 7 height 7
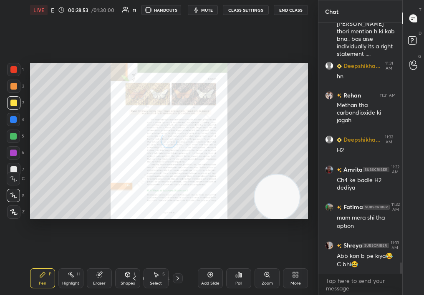
click at [179, 275] on div at bounding box center [178, 279] width 10 height 10
click at [179, 277] on icon at bounding box center [177, 278] width 7 height 7
click at [178, 276] on icon at bounding box center [177, 278] width 7 height 7
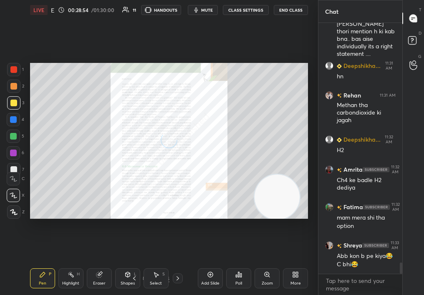
click at [178, 276] on icon at bounding box center [177, 278] width 7 height 7
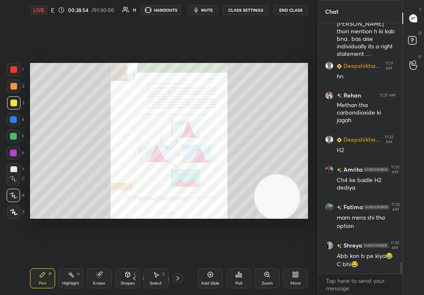
click at [178, 276] on icon at bounding box center [177, 278] width 7 height 7
click at [178, 277] on icon at bounding box center [177, 278] width 7 height 7
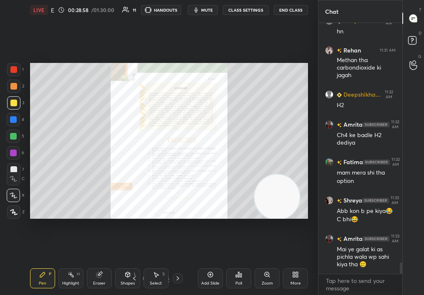
click at [143, 279] on icon at bounding box center [145, 278] width 5 height 5
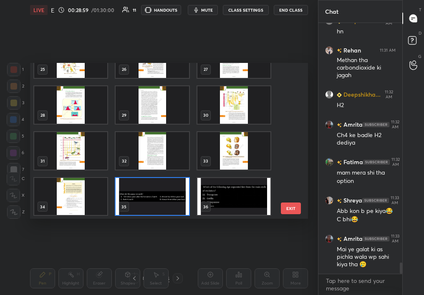
click at [139, 194] on img "grid" at bounding box center [152, 197] width 73 height 38
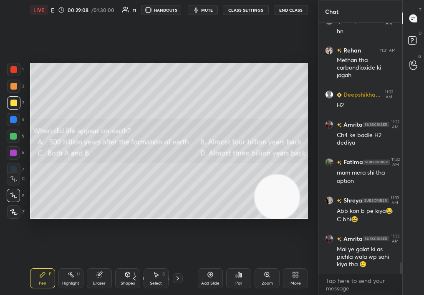
click at [234, 282] on div "Poll" at bounding box center [238, 279] width 25 height 20
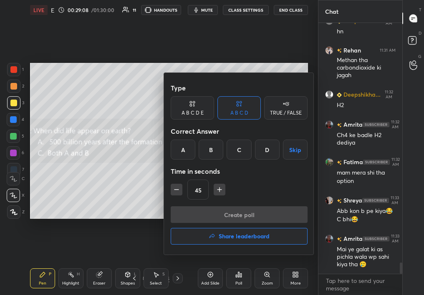
click at [212, 150] on div "B" at bounding box center [211, 150] width 25 height 20
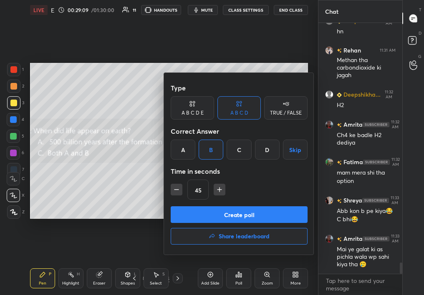
click at [222, 215] on button "Create poll" at bounding box center [239, 215] width 137 height 17
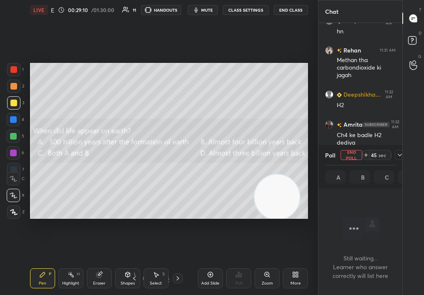
click at [212, 12] on button "mute" at bounding box center [203, 10] width 30 height 10
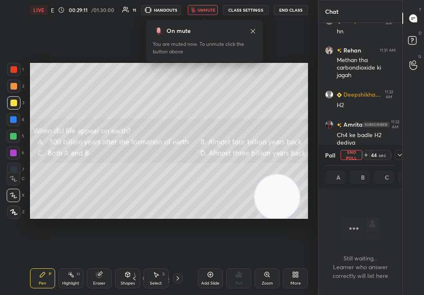
click at [208, 10] on span "unmute" at bounding box center [206, 10] width 18 height 6
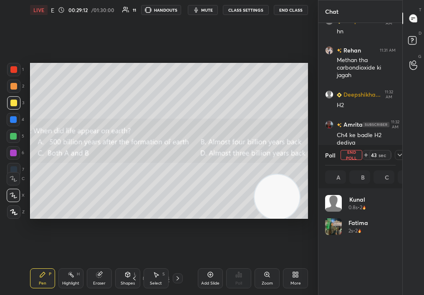
click at [208, 8] on span "mute" at bounding box center [207, 10] width 12 height 6
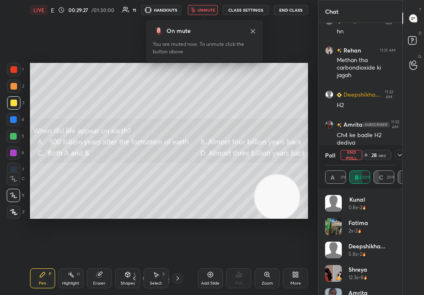
click at [208, 9] on span "unmute" at bounding box center [206, 10] width 18 height 6
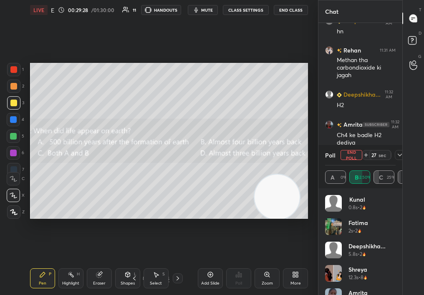
click at [208, 9] on span "mute" at bounding box center [207, 10] width 12 height 6
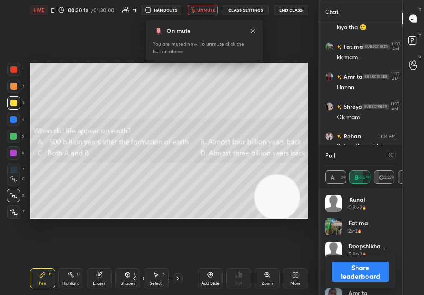
scroll to position [5670, 0]
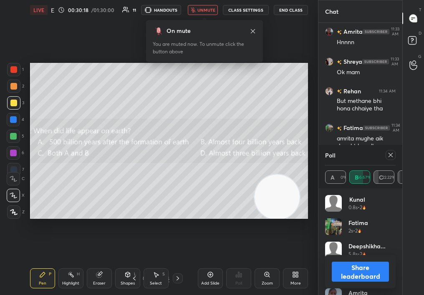
click at [208, 9] on span "unmute" at bounding box center [206, 10] width 18 height 6
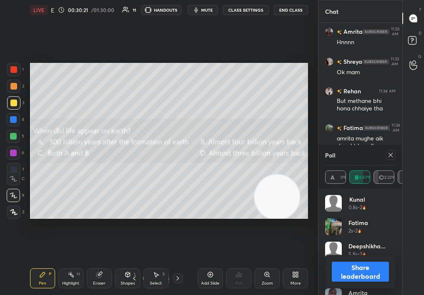
click at [366, 272] on button "Share leaderboard" at bounding box center [360, 272] width 57 height 20
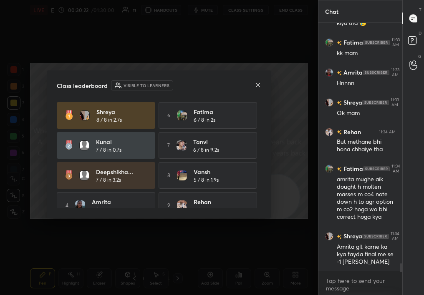
scroll to position [5627, 0]
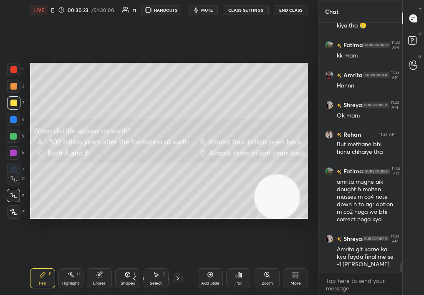
click at [173, 280] on div at bounding box center [178, 279] width 10 height 10
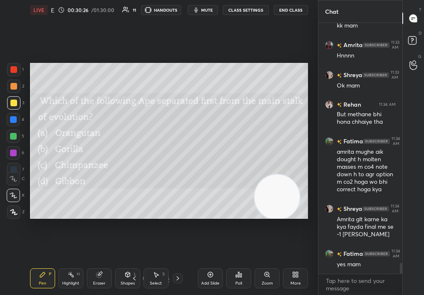
click at [131, 278] on icon at bounding box center [134, 278] width 7 height 7
click at [174, 277] on div at bounding box center [178, 279] width 10 height 10
click at [187, 278] on div "36 / 94" at bounding box center [156, 279] width 84 height 10
click at [176, 277] on icon at bounding box center [177, 278] width 7 height 7
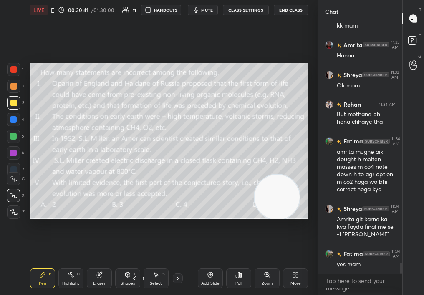
scroll to position [5687, 0]
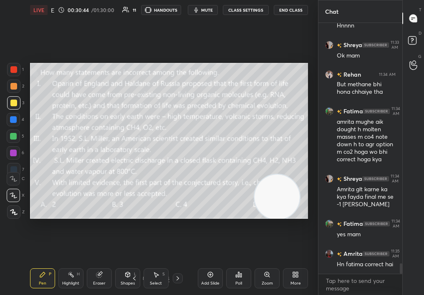
drag, startPoint x: 250, startPoint y: 201, endPoint x: 217, endPoint y: 207, distance: 34.0
click at [255, 212] on video at bounding box center [277, 197] width 45 height 45
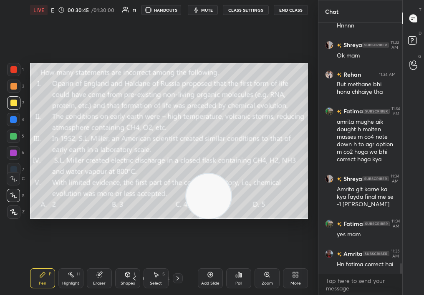
click at [205, 6] on button "mute" at bounding box center [203, 10] width 30 height 10
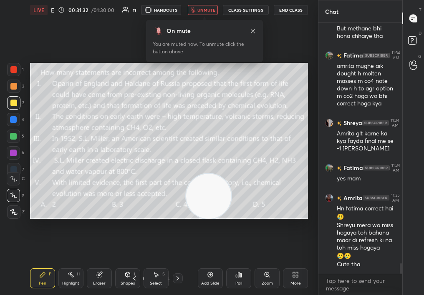
scroll to position [5751, 0]
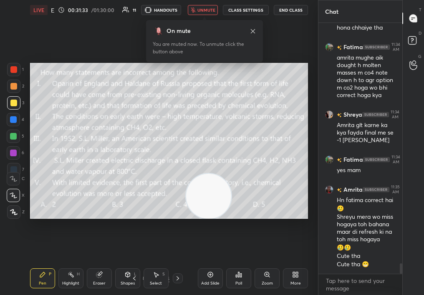
click at [211, 10] on span "unmute" at bounding box center [206, 10] width 18 height 6
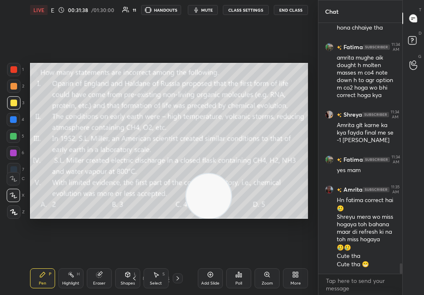
click at [70, 276] on icon at bounding box center [71, 275] width 7 height 7
click at [69, 282] on div "Highlight" at bounding box center [70, 284] width 17 height 4
click at [68, 284] on div "Highlight H" at bounding box center [70, 279] width 25 height 20
click at [104, 275] on div "Eraser" at bounding box center [99, 279] width 25 height 20
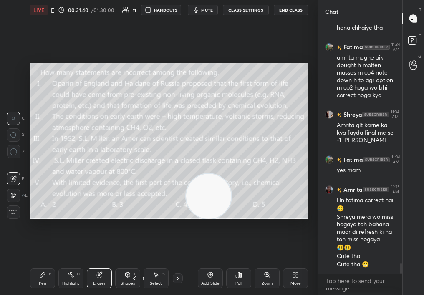
click at [101, 273] on icon at bounding box center [99, 275] width 7 height 7
drag, startPoint x: 212, startPoint y: 206, endPoint x: 216, endPoint y: 214, distance: 8.6
click at [217, 218] on video at bounding box center [221, 196] width 45 height 45
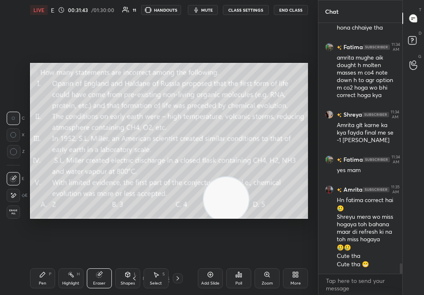
click at [68, 281] on div "Highlight H" at bounding box center [70, 279] width 25 height 20
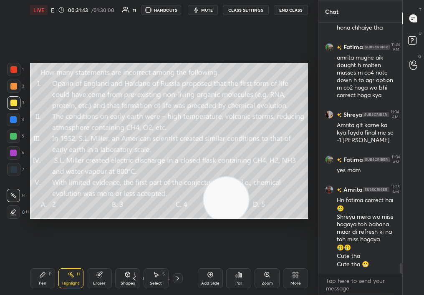
drag, startPoint x: 69, startPoint y: 273, endPoint x: 65, endPoint y: 271, distance: 5.2
click at [66, 270] on div "Highlight H" at bounding box center [70, 279] width 25 height 20
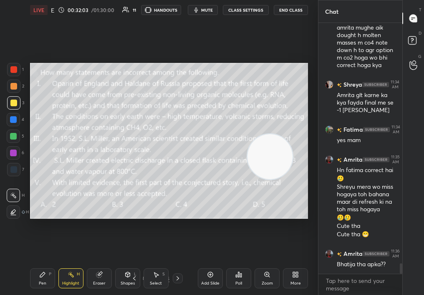
drag, startPoint x: 257, startPoint y: 165, endPoint x: 302, endPoint y: 130, distance: 56.8
click at [293, 134] on video at bounding box center [269, 156] width 45 height 45
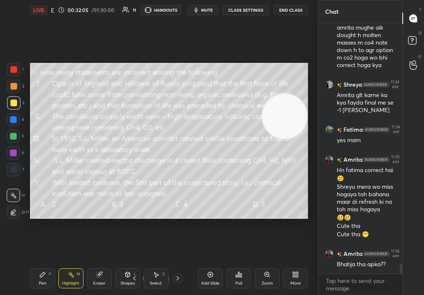
drag, startPoint x: 296, startPoint y: 122, endPoint x: 298, endPoint y: 118, distance: 4.5
click at [299, 117] on video at bounding box center [284, 116] width 45 height 45
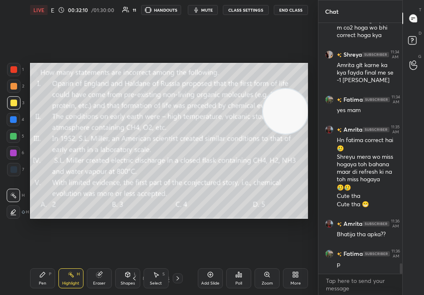
scroll to position [5841, 0]
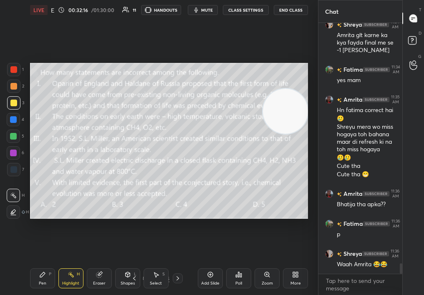
click at [98, 234] on div "Setting up your live class Poll for secs No correct answer Start poll" at bounding box center [169, 141] width 285 height 242
click at [235, 278] on div "Poll" at bounding box center [238, 279] width 25 height 20
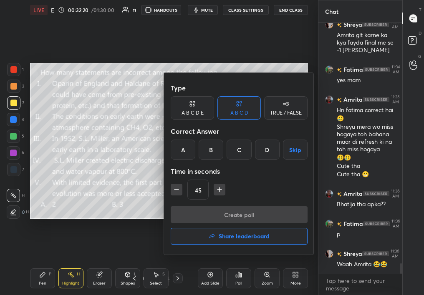
scroll to position [5871, 0]
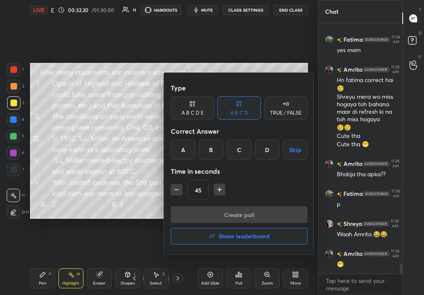
click at [215, 141] on div "Type A B C D E A B C D TRUE / FALSE Correct Answer A B C D Skip Time in seconds…" at bounding box center [239, 143] width 137 height 127
click at [210, 151] on div "B" at bounding box center [211, 150] width 25 height 20
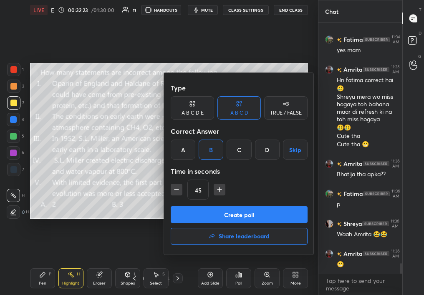
click at [227, 208] on button "Create poll" at bounding box center [239, 215] width 137 height 17
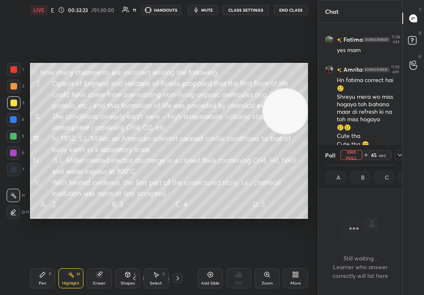
scroll to position [3, 3]
click at [400, 156] on icon at bounding box center [399, 155] width 7 height 7
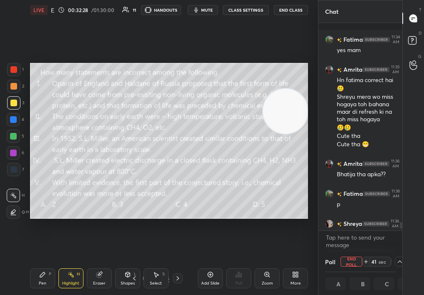
scroll to position [5923, 0]
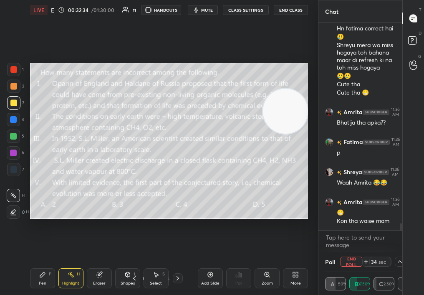
click at [41, 271] on div "Pen P Highlight H Eraser Shapes L Select S 37 / 94 Add Slide Poll Zoom More" at bounding box center [169, 278] width 278 height 33
click at [43, 285] on div "Pen" at bounding box center [43, 284] width 8 height 4
click at [42, 287] on div "Pen P" at bounding box center [42, 279] width 25 height 20
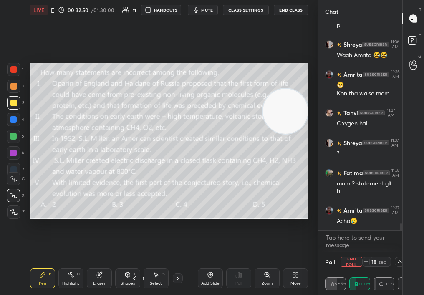
scroll to position [6081, 0]
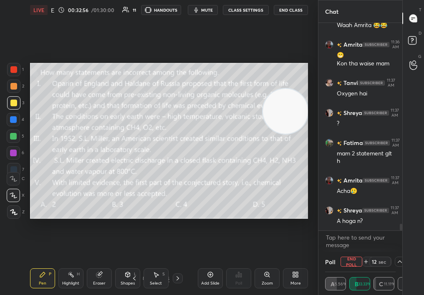
drag, startPoint x: 399, startPoint y: 261, endPoint x: 398, endPoint y: 232, distance: 28.8
click at [399, 232] on div "Chat Fatima 11:36 AM p Shreya 11:36 AM Waah Amrita 😂😂 Amrita 11:36 AM 😁 Kon tha…" at bounding box center [360, 147] width 84 height 295
click at [42, 283] on div "Pen" at bounding box center [43, 284] width 8 height 4
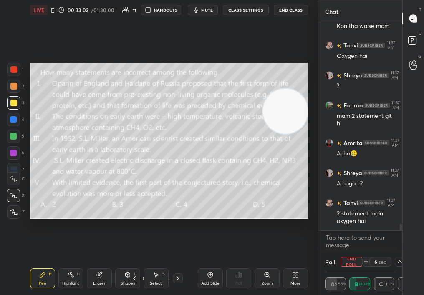
click at [398, 264] on icon at bounding box center [399, 262] width 7 height 7
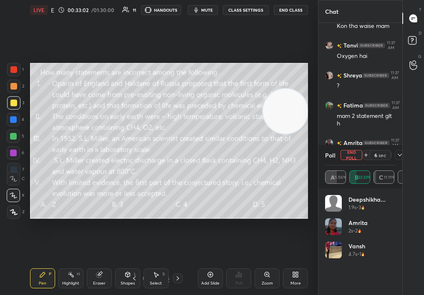
scroll to position [98, 68]
click at [355, 158] on button "End Poll" at bounding box center [352, 155] width 22 height 10
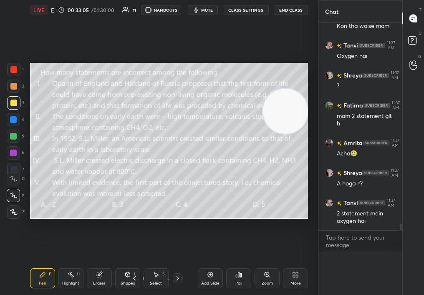
scroll to position [0, 0]
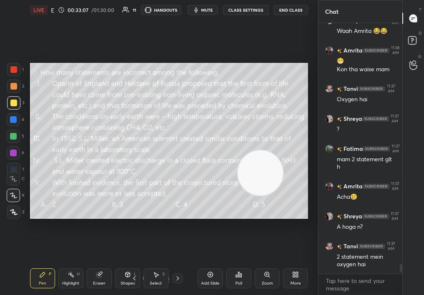
drag, startPoint x: 260, startPoint y: 167, endPoint x: 248, endPoint y: 230, distance: 64.9
click at [247, 237] on div "Setting up your live class Poll for secs No correct answer Start poll" at bounding box center [169, 141] width 285 height 242
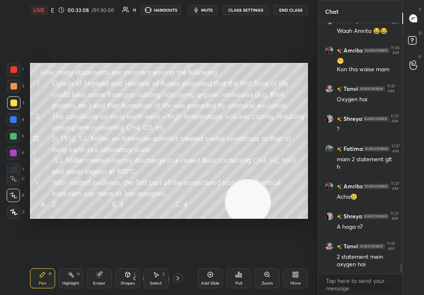
click at [156, 278] on div "Select S" at bounding box center [156, 279] width 25 height 20
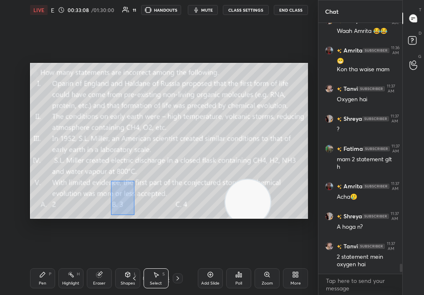
drag, startPoint x: 134, startPoint y: 215, endPoint x: 179, endPoint y: 245, distance: 54.8
click at [180, 245] on div "0 ° Undo Copy Duplicate Duplicate to new slide Delete Setting up your live clas…" at bounding box center [169, 141] width 285 height 242
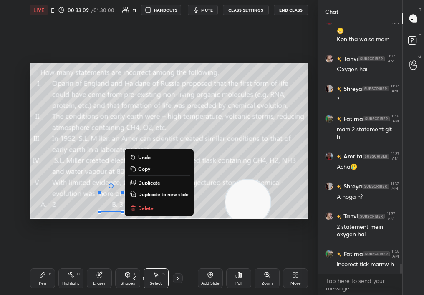
click at [145, 212] on button "Delete" at bounding box center [159, 208] width 62 height 10
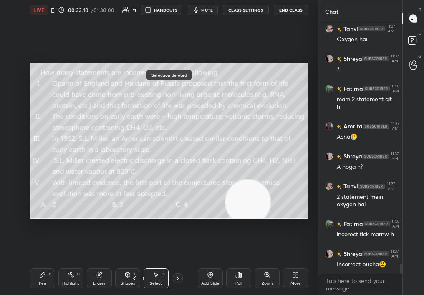
click at [40, 274] on div "Pen P" at bounding box center [42, 279] width 25 height 20
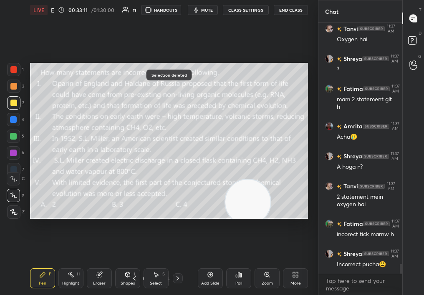
click at [40, 274] on icon at bounding box center [42, 275] width 7 height 7
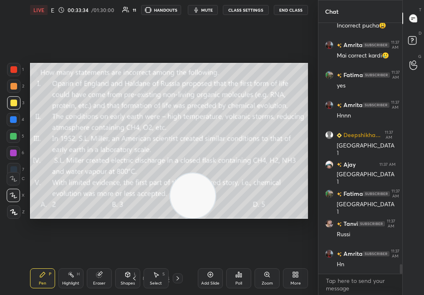
drag, startPoint x: 249, startPoint y: 193, endPoint x: 233, endPoint y: 94, distance: 100.2
click at [215, 174] on video at bounding box center [192, 196] width 45 height 45
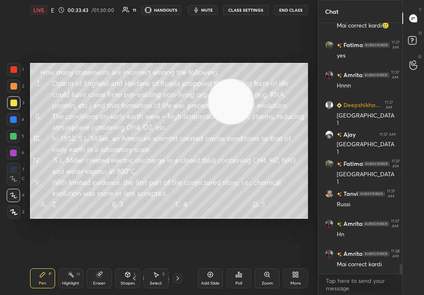
click at [143, 277] on icon at bounding box center [145, 278] width 5 height 5
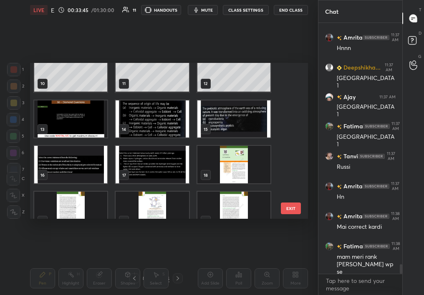
click at [226, 159] on img "grid" at bounding box center [233, 165] width 73 height 38
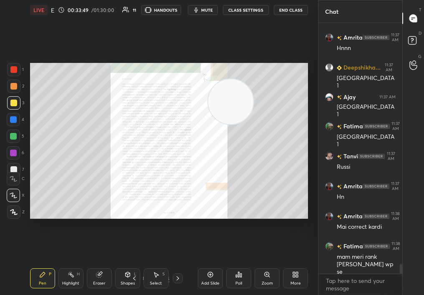
click at [262, 280] on div "Zoom" at bounding box center [267, 279] width 25 height 20
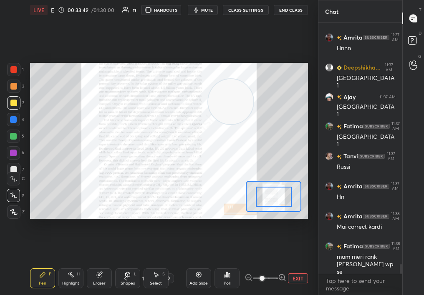
click at [263, 280] on span at bounding box center [262, 278] width 5 height 5
drag, startPoint x: 308, startPoint y: 266, endPoint x: 313, endPoint y: 261, distance: 7.1
click at [312, 261] on div "1 2 3 4 5 6 7 C X Z C X Z E E Erase all H H LIVE Evolution Era & Quiz 00:33:49 …" at bounding box center [159, 147] width 318 height 295
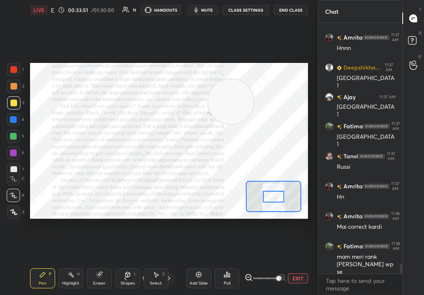
click at [274, 198] on div at bounding box center [274, 196] width 56 height 31
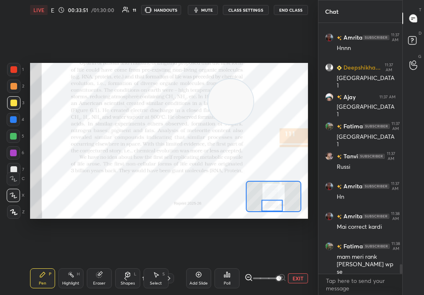
drag, startPoint x: 276, startPoint y: 194, endPoint x: 274, endPoint y: 200, distance: 6.1
click at [274, 200] on div at bounding box center [272, 206] width 22 height 12
drag, startPoint x: 40, startPoint y: 274, endPoint x: 36, endPoint y: 274, distance: 4.6
click at [36, 275] on div "Pen P" at bounding box center [42, 279] width 25 height 20
click at [35, 273] on div "Pen P" at bounding box center [42, 279] width 25 height 20
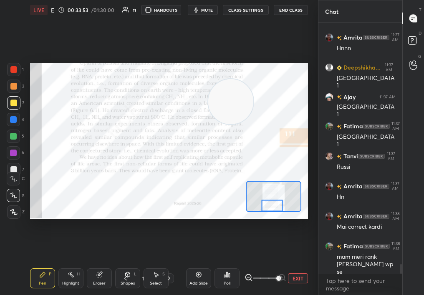
click at [253, 86] on video at bounding box center [230, 101] width 45 height 45
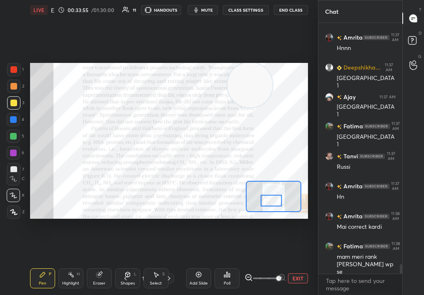
drag, startPoint x: 273, startPoint y: 199, endPoint x: 274, endPoint y: 206, distance: 7.6
click at [274, 206] on div at bounding box center [271, 201] width 22 height 12
click at [15, 64] on div "1 2 3 4 5 6 7 C X Z C X Z E E Erase all H H LIVE Evolution Era & Quiz 00:33:57 …" at bounding box center [155, 147] width 311 height 295
click at [13, 69] on div at bounding box center [13, 69] width 7 height 7
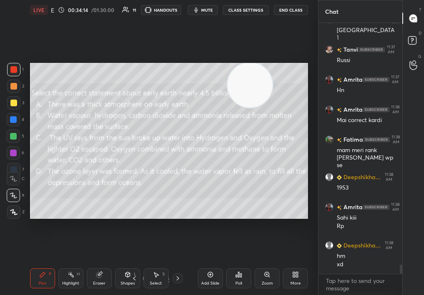
scroll to position [6579, 0]
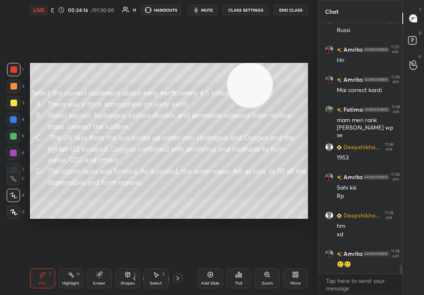
click at [178, 283] on div at bounding box center [178, 279] width 10 height 10
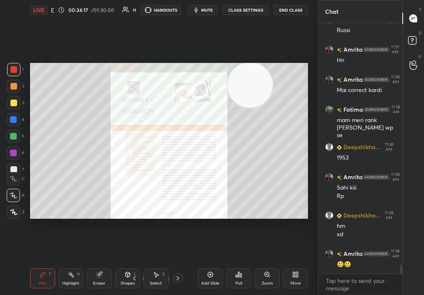
click at [133, 278] on icon at bounding box center [134, 278] width 7 height 7
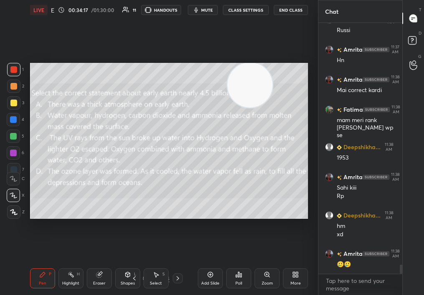
click at [132, 278] on icon at bounding box center [134, 278] width 7 height 7
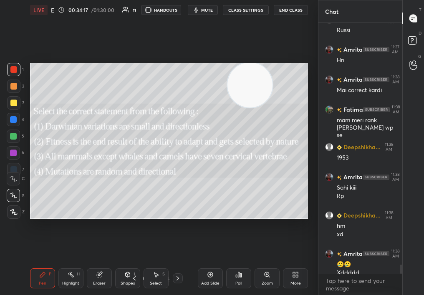
scroll to position [6587, 0]
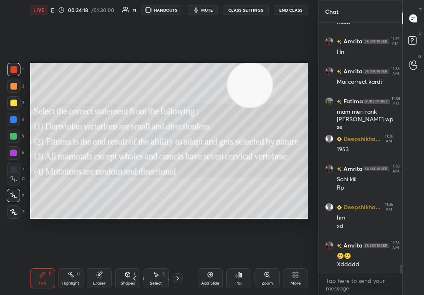
click at [176, 282] on icon at bounding box center [177, 278] width 7 height 7
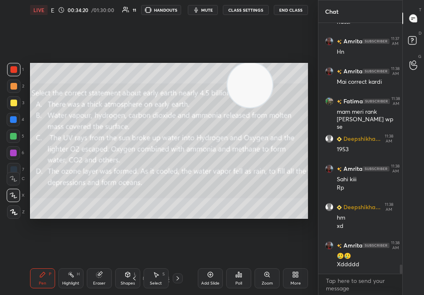
click at [176, 280] on icon at bounding box center [177, 278] width 7 height 7
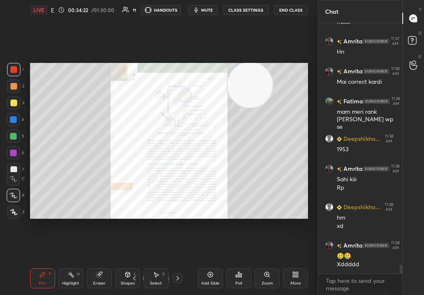
scroll to position [6596, 0]
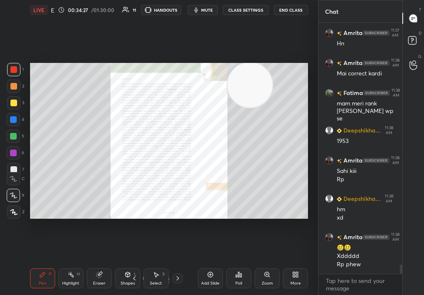
click at [266, 279] on div "Zoom" at bounding box center [267, 279] width 25 height 20
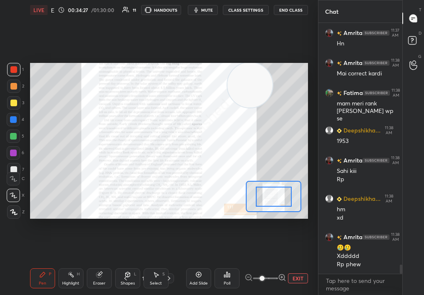
click at [270, 276] on span at bounding box center [265, 279] width 25 height 13
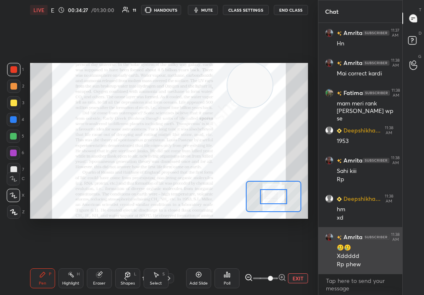
drag, startPoint x: 267, startPoint y: 276, endPoint x: 337, endPoint y: 269, distance: 70.5
click at [337, 268] on div "1 2 3 4 5 6 7 C X Z C X Z E E Erase all H H LIVE Evolution Era & Quiz 00:34:27 …" at bounding box center [212, 147] width 424 height 295
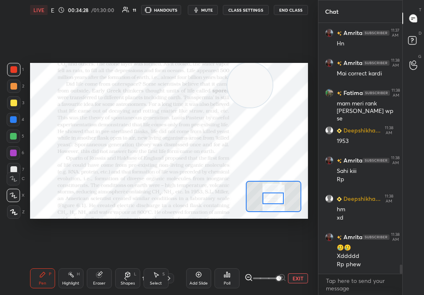
click at [275, 200] on div at bounding box center [274, 199] width 22 height 12
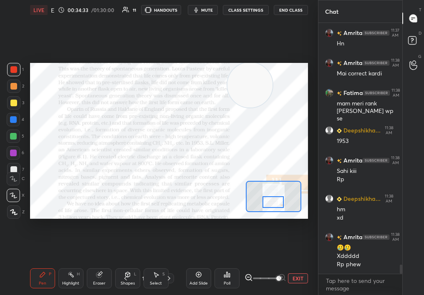
click at [273, 199] on div at bounding box center [274, 196] width 56 height 31
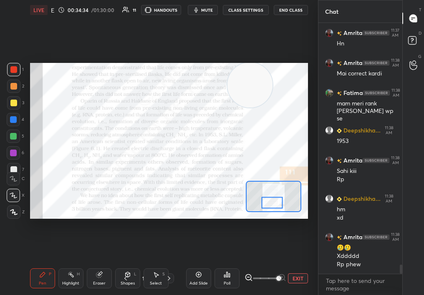
drag, startPoint x: 276, startPoint y: 200, endPoint x: 275, endPoint y: 207, distance: 6.3
click at [275, 207] on div at bounding box center [272, 203] width 22 height 12
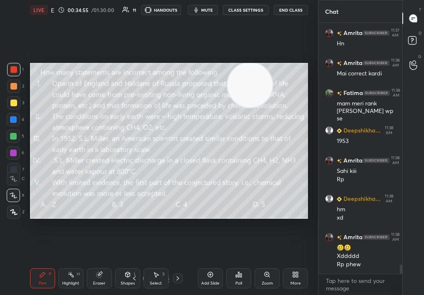
click at [154, 285] on div "Select S" at bounding box center [156, 279] width 25 height 20
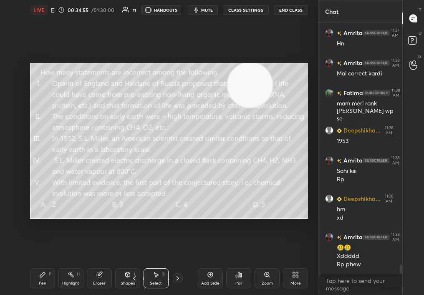
click at [151, 282] on div "Select" at bounding box center [156, 284] width 12 height 4
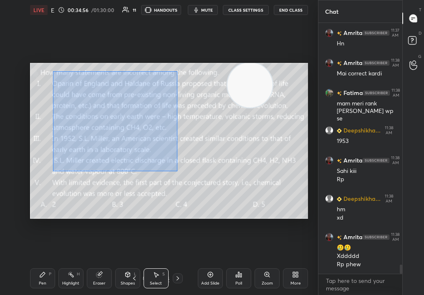
scroll to position [6626, 0]
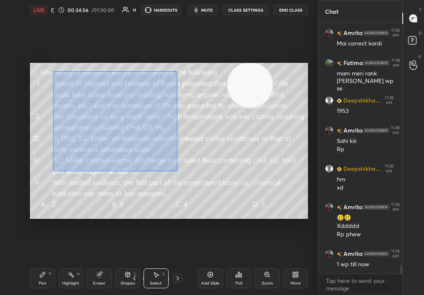
drag, startPoint x: 97, startPoint y: 104, endPoint x: 322, endPoint y: 276, distance: 282.8
click at [322, 275] on div "1 2 3 4 5 6 7 C X Z C X Z E E Erase all H H LIVE Evolution Era & Quiz 00:34:56 …" at bounding box center [212, 147] width 424 height 295
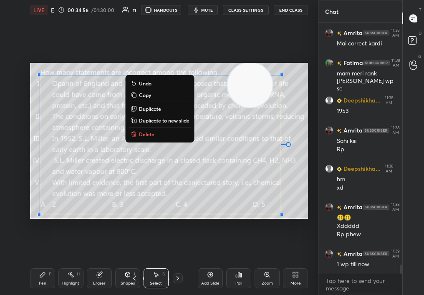
click at [146, 135] on p "Delete" at bounding box center [146, 134] width 15 height 7
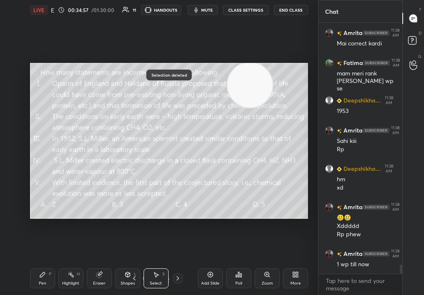
drag, startPoint x: 36, startPoint y: 267, endPoint x: 37, endPoint y: 274, distance: 7.1
click at [37, 275] on div "Pen P" at bounding box center [42, 279] width 25 height 20
click at [39, 282] on div "Pen" at bounding box center [43, 284] width 8 height 4
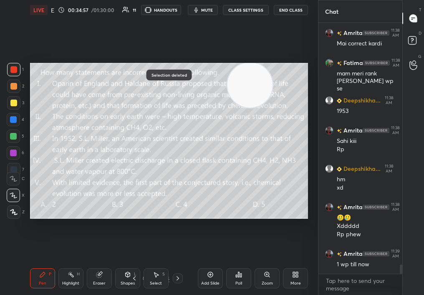
click at [39, 282] on div "Pen" at bounding box center [43, 284] width 8 height 4
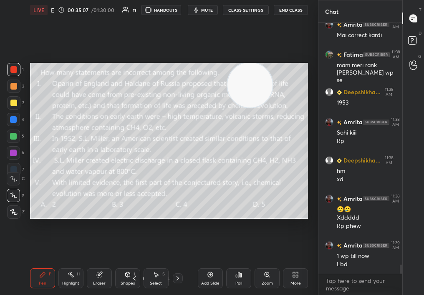
click at [236, 284] on div "Poll" at bounding box center [238, 284] width 7 height 4
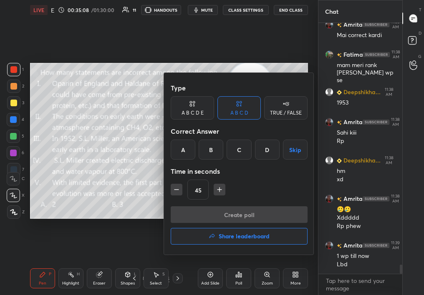
click at [227, 234] on h4 "Share leaderboard" at bounding box center [244, 237] width 51 height 6
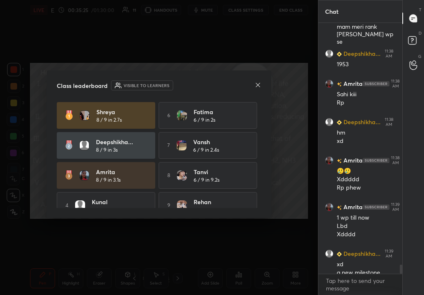
scroll to position [6681, 0]
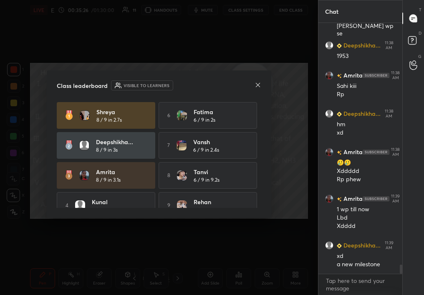
click at [255, 85] on icon at bounding box center [258, 85] width 7 height 7
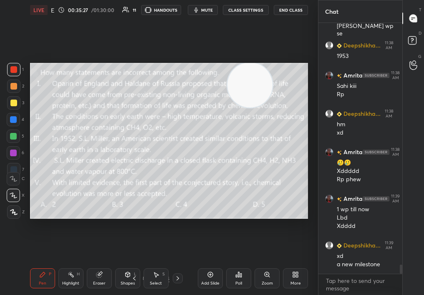
scroll to position [6711, 0]
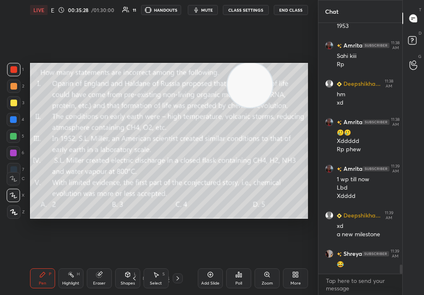
drag, startPoint x: 14, startPoint y: 101, endPoint x: 17, endPoint y: 98, distance: 4.4
click at [18, 98] on div at bounding box center [13, 102] width 13 height 13
click at [16, 100] on div at bounding box center [13, 102] width 13 height 13
click at [173, 283] on div "Pen P Highlight H Eraser Shapes L Select S 37 / 94 Add Slide Poll Zoom More" at bounding box center [169, 278] width 278 height 33
click at [177, 279] on icon at bounding box center [177, 278] width 7 height 7
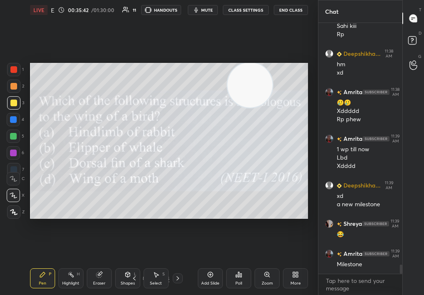
scroll to position [6771, 0]
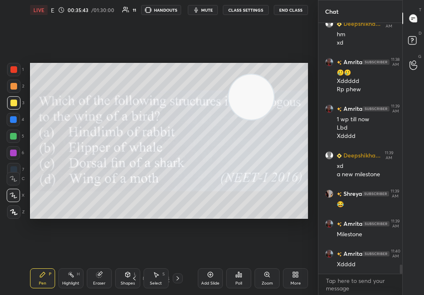
drag, startPoint x: 257, startPoint y: 103, endPoint x: 249, endPoint y: 225, distance: 122.1
click at [249, 225] on div "Setting up your live class Poll for secs No correct answer Start poll" at bounding box center [169, 141] width 285 height 242
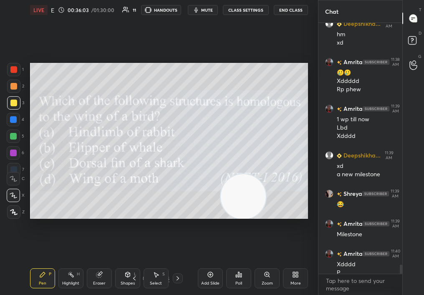
scroll to position [6779, 0]
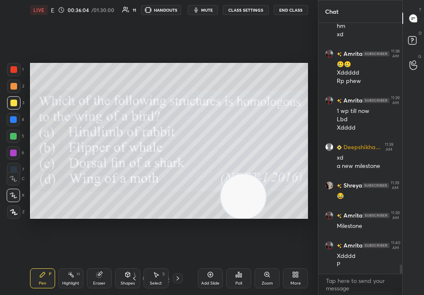
click at [156, 280] on div "Select S" at bounding box center [156, 279] width 25 height 20
click at [164, 282] on div "Select S" at bounding box center [156, 279] width 25 height 20
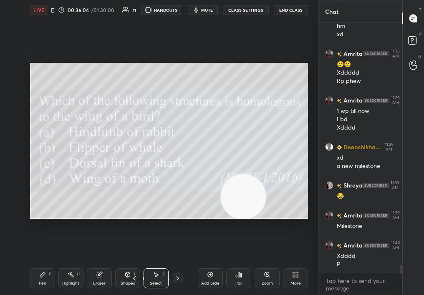
click at [158, 283] on div "Select" at bounding box center [156, 284] width 12 height 4
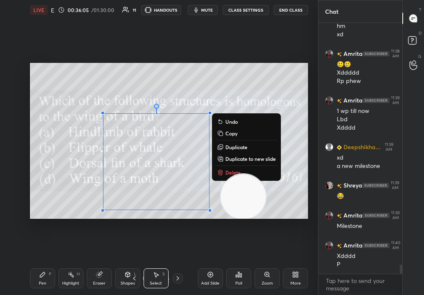
drag, startPoint x: 184, startPoint y: 172, endPoint x: 274, endPoint y: 250, distance: 119.6
click at [275, 251] on div "0 ° Undo Copy Duplicate Duplicate to new slide Delete Setting up your live clas…" at bounding box center [169, 141] width 285 height 242
click at [232, 170] on p "Delete" at bounding box center [232, 172] width 15 height 7
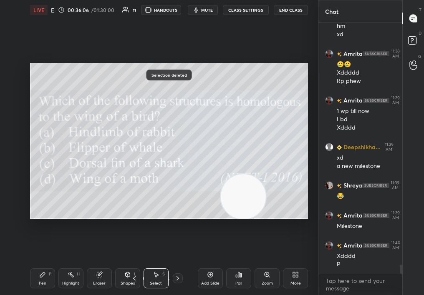
click at [62, 276] on div "Highlight H" at bounding box center [70, 279] width 25 height 20
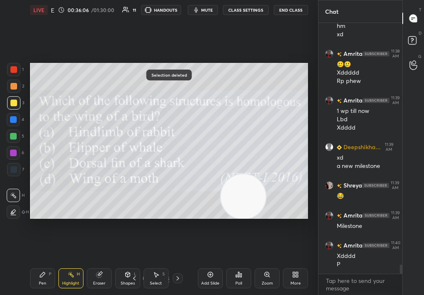
click at [72, 279] on div "Highlight H" at bounding box center [70, 279] width 25 height 20
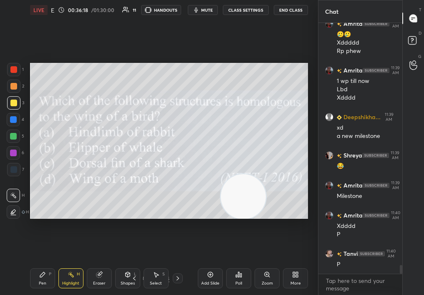
click at [210, 10] on span "mute" at bounding box center [207, 10] width 12 height 6
click at [202, 11] on div "LIVE Evolution Era & Quiz 00:36:24 / 01:30:00 11 HANDOUTS unmute CLASS SETTINGS…" at bounding box center [169, 10] width 278 height 20
click at [200, 8] on button "unmute" at bounding box center [203, 10] width 30 height 10
click at [236, 278] on div "Poll" at bounding box center [238, 279] width 25 height 20
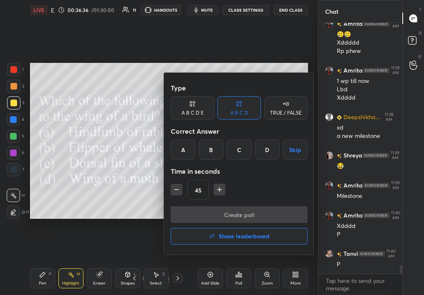
click at [206, 158] on div "B" at bounding box center [211, 150] width 25 height 20
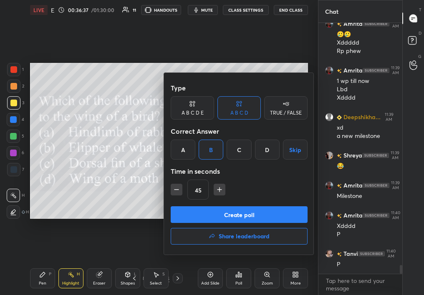
click at [217, 214] on button "Create poll" at bounding box center [239, 215] width 137 height 17
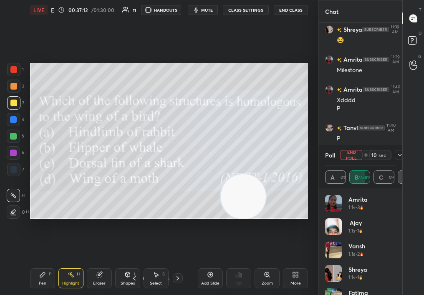
scroll to position [6965, 0]
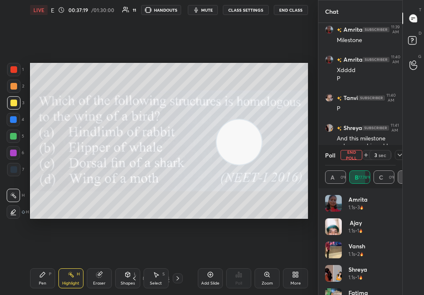
drag, startPoint x: 238, startPoint y: 204, endPoint x: 237, endPoint y: 151, distance: 53.4
click at [237, 151] on video at bounding box center [239, 142] width 45 height 45
click at [158, 287] on div "Pen P Highlight H Eraser Shapes L Select S 38 / 94 Add Slide Poll Zoom More" at bounding box center [169, 278] width 278 height 33
click at [162, 283] on div "Select S" at bounding box center [156, 279] width 25 height 20
click at [157, 284] on div "Select" at bounding box center [156, 284] width 12 height 4
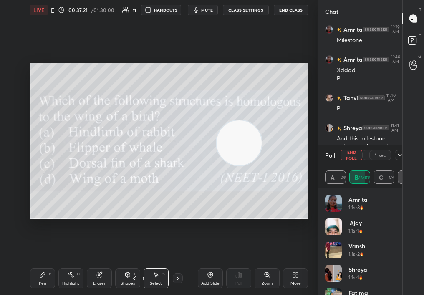
drag, startPoint x: 80, startPoint y: 126, endPoint x: 341, endPoint y: 232, distance: 281.9
click at [340, 232] on div "1 2 3 4 5 6 7 C X Z C X Z E E Erase all H H LIVE Evolution Era & Quiz 00:37:21 …" at bounding box center [212, 147] width 424 height 295
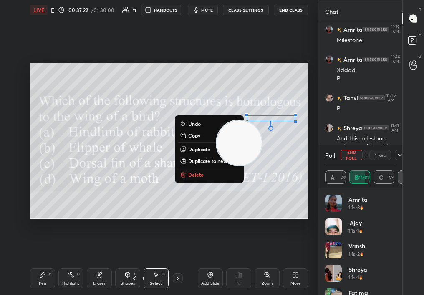
drag, startPoint x: 247, startPoint y: 106, endPoint x: 316, endPoint y: 190, distance: 108.3
click at [316, 191] on div "1 2 3 4 5 6 7 C X Z C X Z E E Erase all H H LIVE Evolution Era & Quiz 00:37:22 …" at bounding box center [159, 147] width 318 height 295
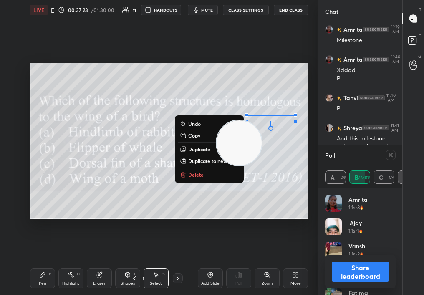
click at [194, 175] on p "Delete" at bounding box center [195, 175] width 15 height 7
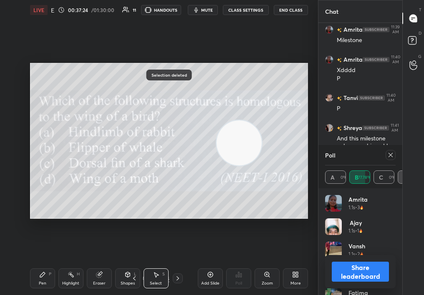
drag, startPoint x: 32, startPoint y: 292, endPoint x: 37, endPoint y: 282, distance: 10.8
click at [38, 283] on div "Pen P Highlight H Eraser Shapes L Select S 38 / 94 Add Slide Poll Zoom More" at bounding box center [169, 278] width 278 height 33
click at [41, 278] on div "Pen P" at bounding box center [42, 279] width 25 height 20
click at [41, 278] on icon at bounding box center [42, 275] width 7 height 7
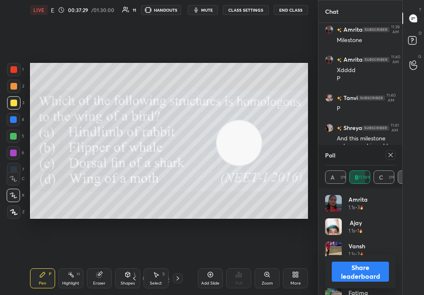
scroll to position [6996, 0]
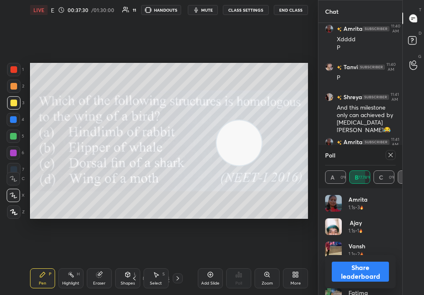
drag, startPoint x: 5, startPoint y: 69, endPoint x: 3, endPoint y: 73, distance: 5.0
click at [4, 73] on div "1 2 3 4 5 6 7 C X Z C X Z E E Erase all H H" at bounding box center [13, 141] width 27 height 157
click at [8, 73] on div at bounding box center [13, 69] width 13 height 13
drag, startPoint x: 10, startPoint y: 70, endPoint x: 8, endPoint y: 73, distance: 4.3
click at [7, 74] on div at bounding box center [13, 69] width 13 height 13
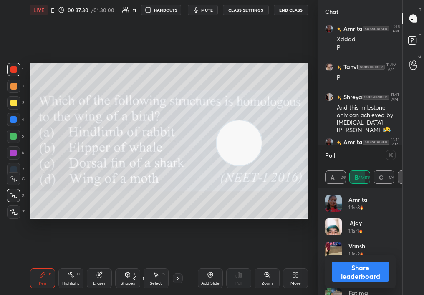
click at [12, 87] on div at bounding box center [13, 86] width 7 height 7
click at [15, 93] on div "2" at bounding box center [15, 88] width 17 height 17
click at [389, 156] on icon at bounding box center [390, 155] width 7 height 7
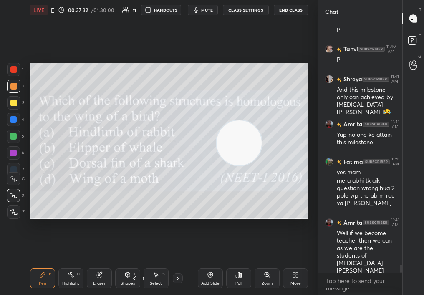
scroll to position [7013, 0]
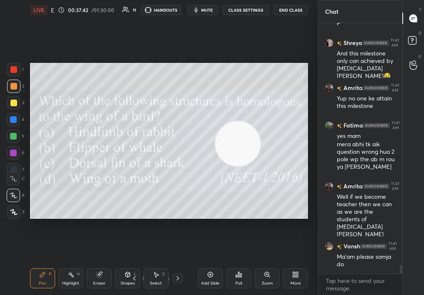
drag, startPoint x: 241, startPoint y: 132, endPoint x: 136, endPoint y: 228, distance: 141.8
click at [134, 229] on div "Setting up your live class Poll for secs No correct answer Start poll" at bounding box center [169, 141] width 285 height 242
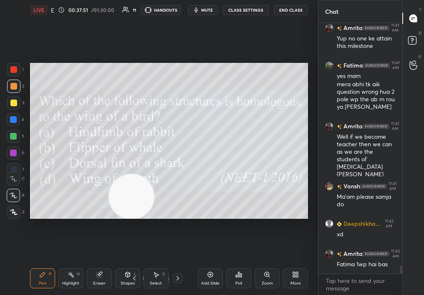
scroll to position [7141, 0]
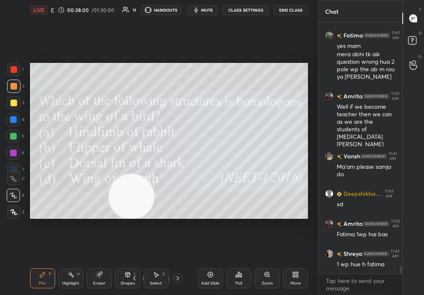
click at [13, 138] on div at bounding box center [13, 136] width 7 height 7
click at [11, 137] on div at bounding box center [13, 136] width 7 height 7
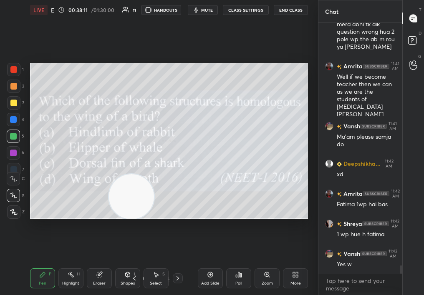
scroll to position [7201, 0]
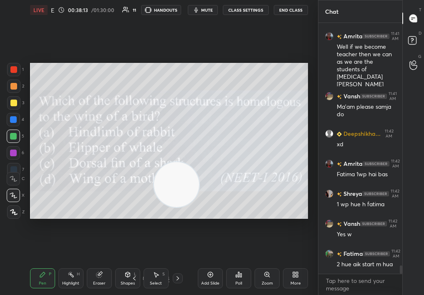
drag, startPoint x: 158, startPoint y: 202, endPoint x: 217, endPoint y: 189, distance: 60.8
click at [199, 189] on video at bounding box center [176, 184] width 45 height 45
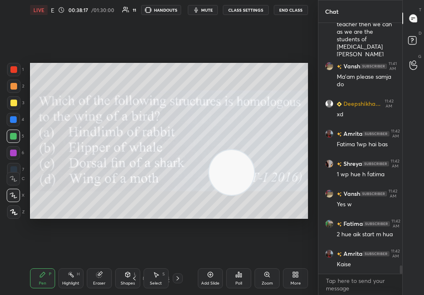
scroll to position [7251, 0]
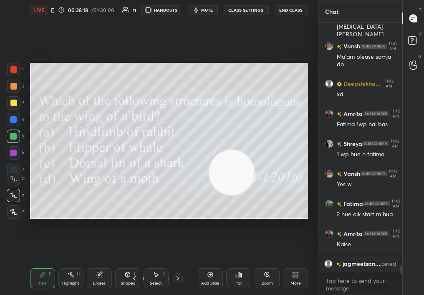
click at [176, 283] on div at bounding box center [178, 279] width 10 height 10
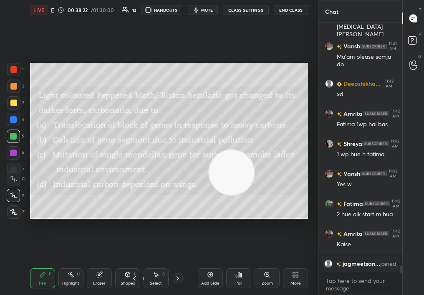
click at [369, 264] on span "jagmeetsan..." at bounding box center [362, 264] width 38 height 7
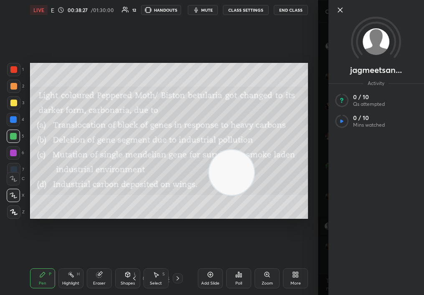
scroll to position [5979, 0]
click at [283, 230] on div "Setting up your live class Poll for secs No correct answer Start poll" at bounding box center [169, 141] width 285 height 242
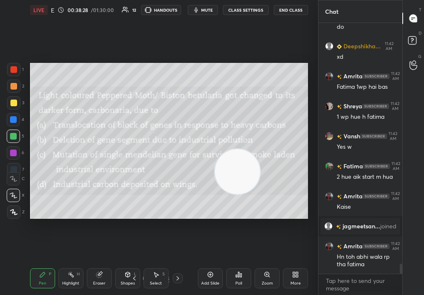
drag, startPoint x: 225, startPoint y: 177, endPoint x: 276, endPoint y: 216, distance: 64.5
click at [260, 194] on video at bounding box center [237, 171] width 45 height 45
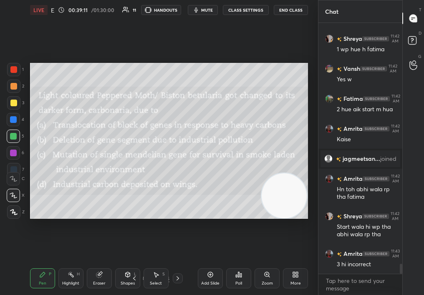
scroll to position [6055, 0]
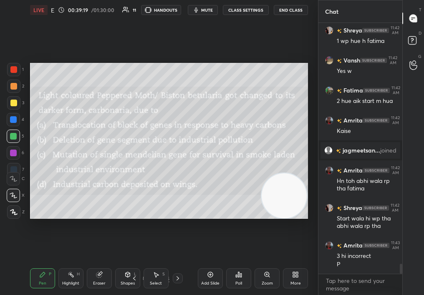
click at [208, 12] on span "mute" at bounding box center [207, 10] width 12 height 6
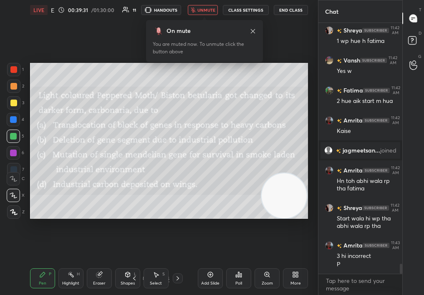
click at [213, 11] on span "unmute" at bounding box center [206, 10] width 18 height 6
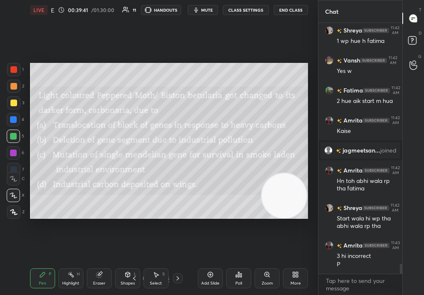
scroll to position [6085, 0]
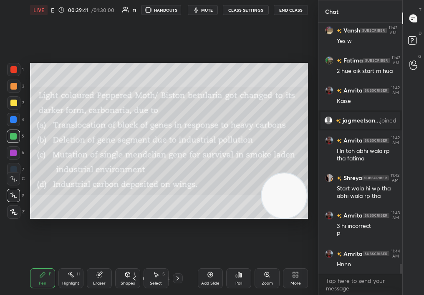
drag, startPoint x: 163, startPoint y: 279, endPoint x: 159, endPoint y: 283, distance: 5.6
click at [162, 283] on div "Select S" at bounding box center [156, 279] width 25 height 20
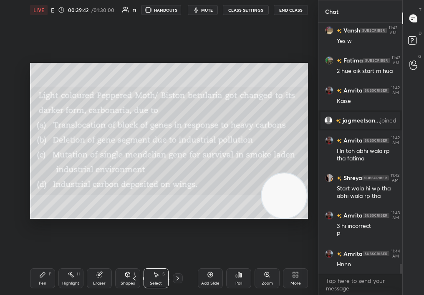
click at [160, 283] on div "Select" at bounding box center [156, 284] width 12 height 4
drag, startPoint x: 220, startPoint y: 63, endPoint x: 299, endPoint y: 152, distance: 119.7
click at [299, 154] on div "0 ° Undo Copy Duplicate Duplicate to new slide Delete Setting up your live clas…" at bounding box center [169, 141] width 285 height 242
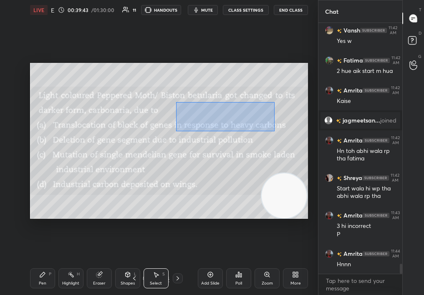
drag, startPoint x: 238, startPoint y: 110, endPoint x: 264, endPoint y: 243, distance: 135.7
click at [263, 243] on div "0 ° Undo Copy Duplicate Duplicate to new slide Delete Setting up your live clas…" at bounding box center [169, 141] width 285 height 242
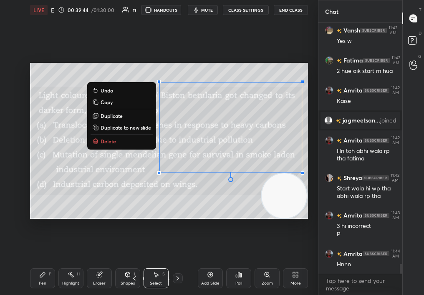
click at [119, 140] on button "Delete" at bounding box center [122, 141] width 62 height 10
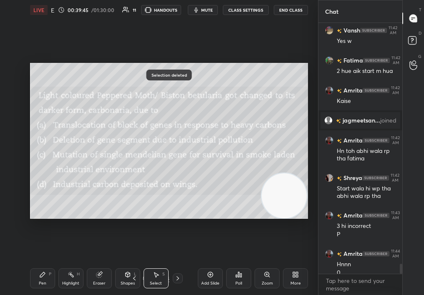
scroll to position [6094, 0]
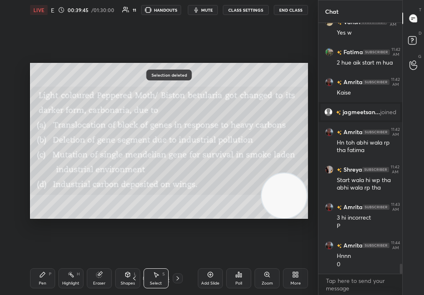
click at [237, 288] on div "Poll" at bounding box center [238, 279] width 25 height 20
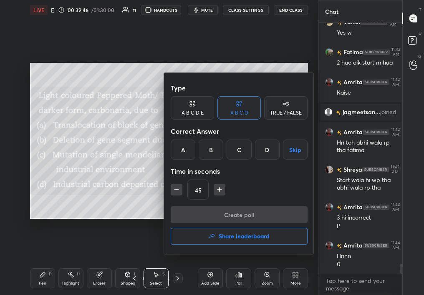
click at [247, 142] on div "C" at bounding box center [239, 150] width 25 height 20
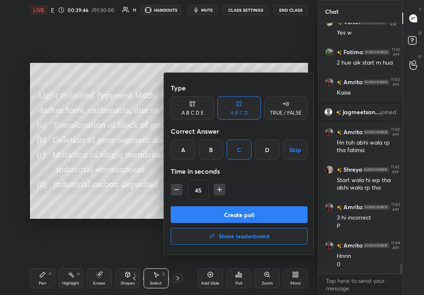
click at [237, 222] on button "Create poll" at bounding box center [239, 215] width 137 height 17
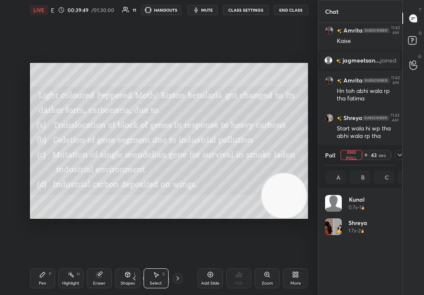
scroll to position [98, 68]
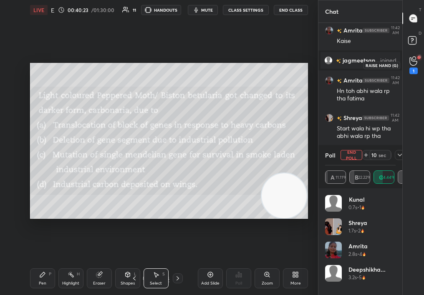
click at [409, 61] on icon at bounding box center [413, 61] width 8 height 10
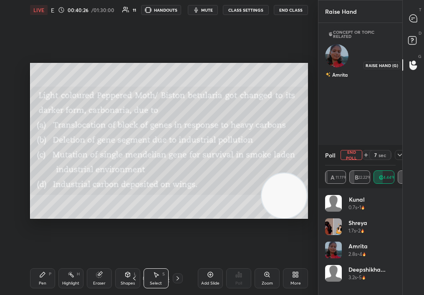
click at [409, 17] on icon at bounding box center [413, 19] width 8 height 8
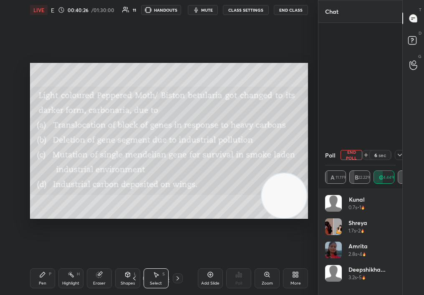
scroll to position [205, 81]
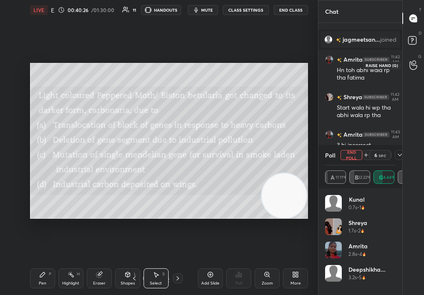
click at [411, 62] on icon at bounding box center [413, 65] width 8 height 8
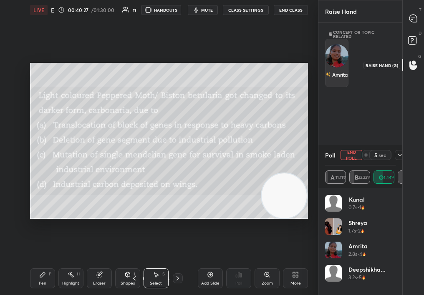
click at [342, 57] on img "grid" at bounding box center [336, 55] width 23 height 23
click at [344, 80] on button "INVITE" at bounding box center [337, 80] width 16 height 11
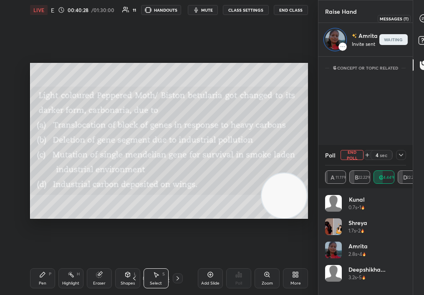
click at [420, 18] on div at bounding box center [424, 18] width 17 height 15
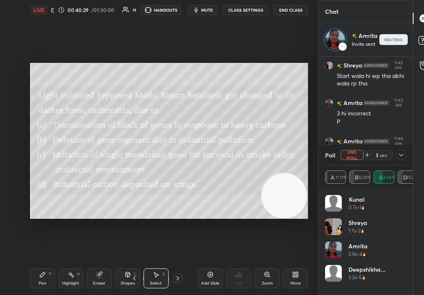
click at [399, 177] on div "A 11.11% B 22.22% C 44.44% D 22.22%" at bounding box center [365, 177] width 81 height 13
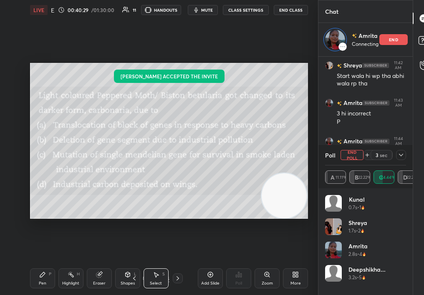
click at [404, 155] on div at bounding box center [401, 155] width 10 height 10
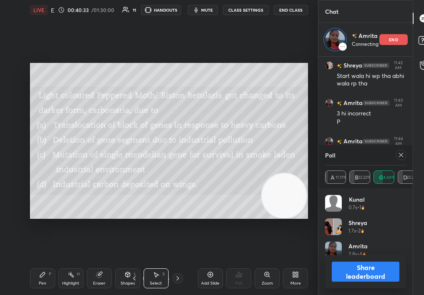
click at [403, 157] on icon at bounding box center [401, 155] width 7 height 7
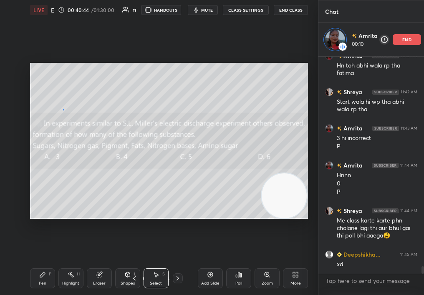
drag, startPoint x: 63, startPoint y: 109, endPoint x: 80, endPoint y: 98, distance: 20.3
click at [80, 99] on div "0 ° Undo Copy Duplicate Duplicate to new slide Delete" at bounding box center [169, 141] width 278 height 157
click at [86, 98] on div "0 ° Undo Copy Duplicate Duplicate to new slide Delete" at bounding box center [169, 141] width 278 height 157
click at [38, 280] on div "Pen P" at bounding box center [42, 279] width 25 height 20
click at [38, 278] on div "Pen P" at bounding box center [42, 279] width 25 height 20
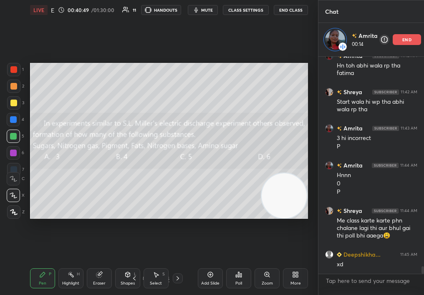
click at [20, 89] on div at bounding box center [13, 86] width 13 height 13
click at [12, 90] on div at bounding box center [13, 86] width 13 height 13
click at [142, 278] on div "40 / 94" at bounding box center [155, 279] width 53 height 10
click at [144, 279] on div "Select S" at bounding box center [156, 279] width 25 height 20
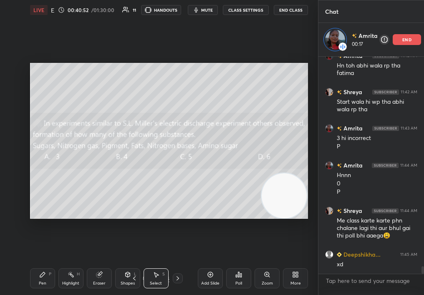
click at [143, 278] on icon at bounding box center [145, 278] width 4 height 2
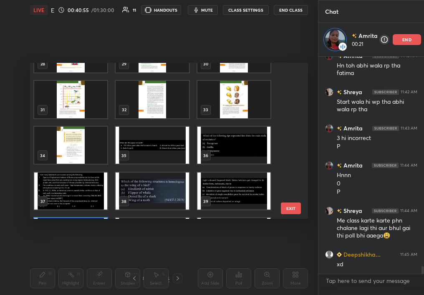
click at [250, 114] on img "grid" at bounding box center [233, 100] width 73 height 38
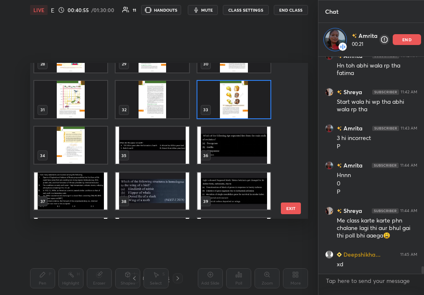
click at [249, 113] on img "grid" at bounding box center [233, 100] width 73 height 38
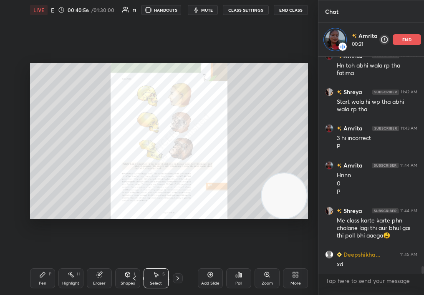
click at [250, 112] on img "grid" at bounding box center [233, 100] width 73 height 38
click at [253, 111] on img "grid" at bounding box center [233, 100] width 73 height 38
click at [134, 278] on icon at bounding box center [134, 278] width 7 height 7
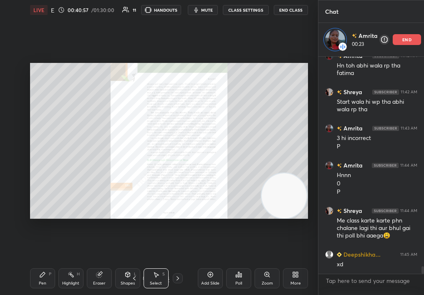
click at [136, 278] on icon at bounding box center [134, 278] width 7 height 7
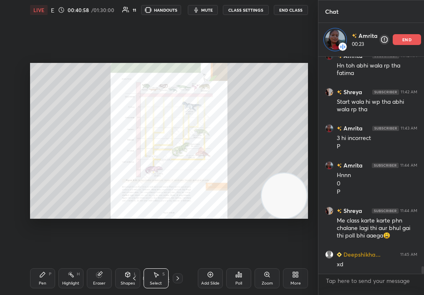
click at [136, 277] on icon at bounding box center [134, 278] width 7 height 7
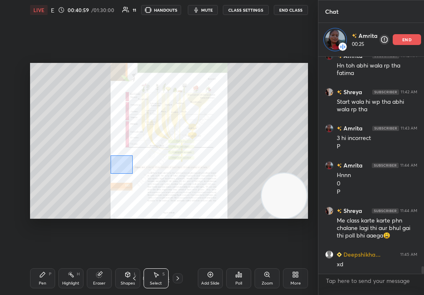
drag, startPoint x: 133, startPoint y: 155, endPoint x: 118, endPoint y: 168, distance: 19.2
click at [130, 157] on div "0 ° Undo Copy Duplicate Duplicate to new slide Delete" at bounding box center [169, 141] width 278 height 157
drag, startPoint x: 118, startPoint y: 168, endPoint x: 130, endPoint y: 158, distance: 15.1
click at [129, 159] on div "0 ° Undo Copy Duplicate Duplicate to new slide Delete" at bounding box center [169, 141] width 278 height 157
drag, startPoint x: 114, startPoint y: 173, endPoint x: 129, endPoint y: 161, distance: 19.0
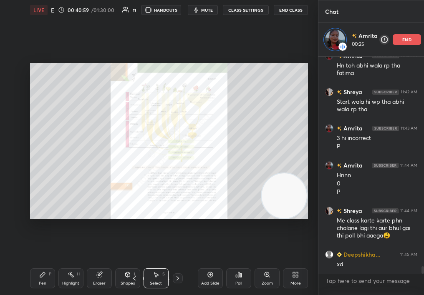
click at [128, 162] on div "0 ° Undo Copy Duplicate Duplicate to new slide Delete" at bounding box center [169, 141] width 278 height 157
click at [33, 284] on div "Pen P" at bounding box center [42, 279] width 25 height 20
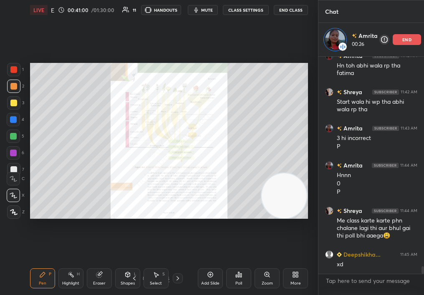
click at [35, 280] on div "Pen P" at bounding box center [42, 279] width 25 height 20
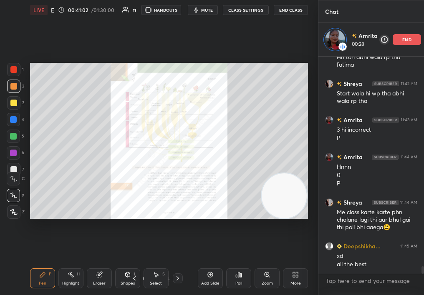
click at [16, 102] on div at bounding box center [13, 102] width 13 height 13
click at [16, 105] on div at bounding box center [13, 102] width 13 height 13
click at [15, 138] on div at bounding box center [13, 136] width 13 height 13
click at [12, 138] on div at bounding box center [13, 136] width 7 height 7
click at [264, 278] on div "Zoom" at bounding box center [267, 279] width 25 height 20
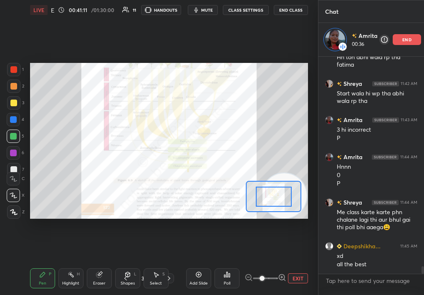
click at [264, 279] on span at bounding box center [262, 278] width 5 height 5
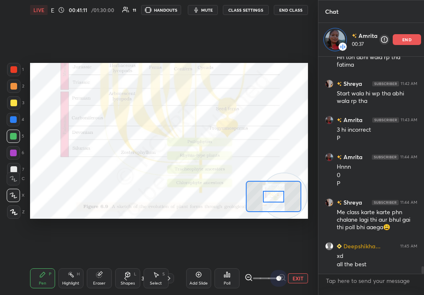
drag, startPoint x: 265, startPoint y: 278, endPoint x: 292, endPoint y: 263, distance: 30.7
click at [292, 262] on div "Add Slide Poll EXIT" at bounding box center [247, 278] width 122 height 47
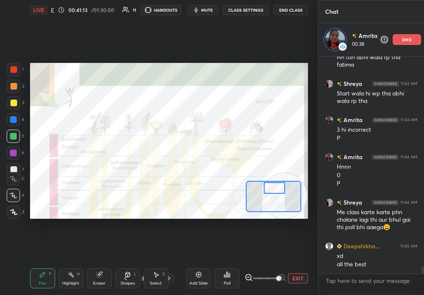
drag, startPoint x: 271, startPoint y: 196, endPoint x: 272, endPoint y: 187, distance: 8.4
click at [271, 187] on div at bounding box center [275, 188] width 22 height 12
click at [293, 274] on div "Add Slide Poll EXIT" at bounding box center [247, 278] width 122 height 47
click at [293, 278] on button "EXIT" at bounding box center [298, 279] width 20 height 10
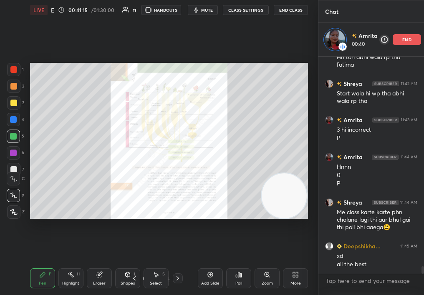
click at [181, 279] on div "30 / 94" at bounding box center [156, 279] width 84 height 10
click at [178, 278] on icon at bounding box center [177, 278] width 7 height 7
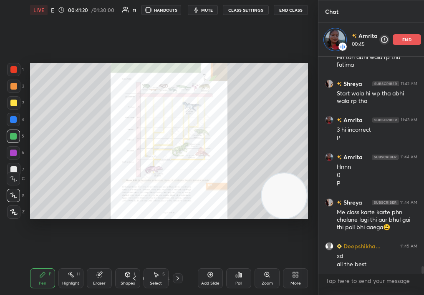
click at [211, 279] on div "Add Slide" at bounding box center [210, 279] width 25 height 20
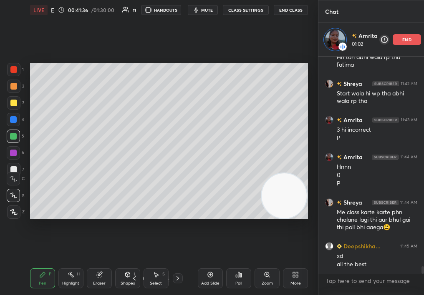
click at [13, 86] on div at bounding box center [13, 86] width 7 height 7
click at [14, 118] on div at bounding box center [13, 119] width 7 height 7
click at [15, 117] on div at bounding box center [13, 119] width 13 height 13
click at [304, 174] on video at bounding box center [284, 196] width 45 height 45
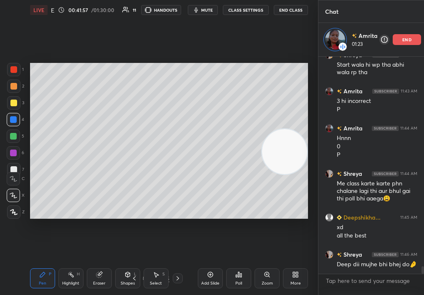
scroll to position [6221, 0]
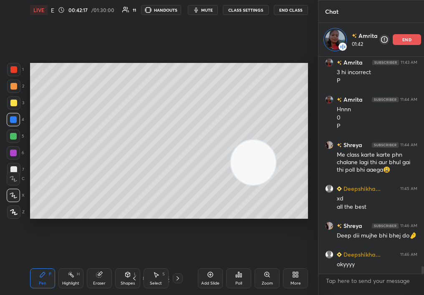
drag, startPoint x: 260, startPoint y: 163, endPoint x: 122, endPoint y: 232, distance: 154.5
click at [120, 234] on div "Setting up your live class Poll for secs No correct answer Start poll" at bounding box center [169, 141] width 285 height 242
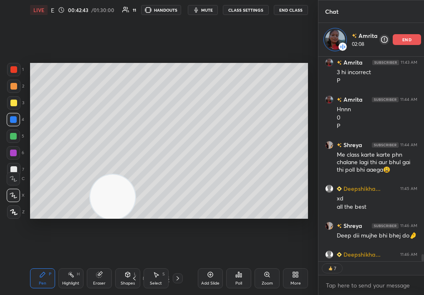
scroll to position [6220, 0]
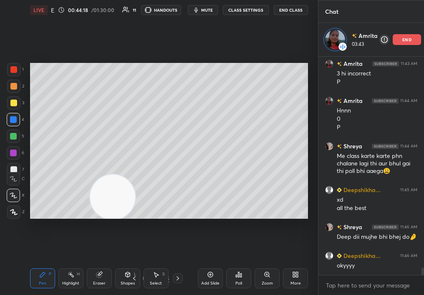
click at [166, 283] on div "Select S" at bounding box center [156, 279] width 25 height 20
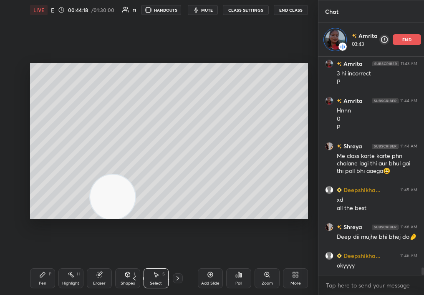
click at [164, 280] on div "Select S" at bounding box center [156, 279] width 25 height 20
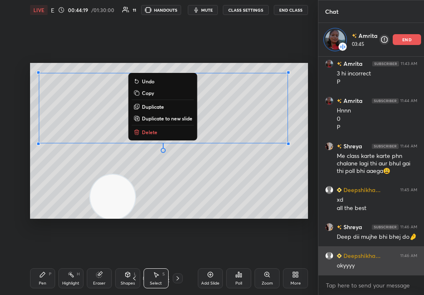
scroll to position [6248, 0]
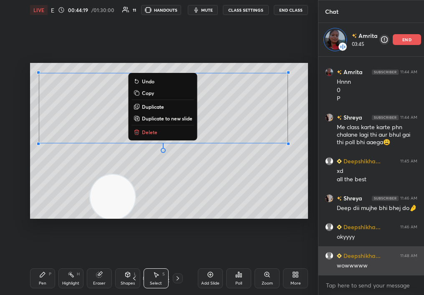
drag, startPoint x: 51, startPoint y: 90, endPoint x: 359, endPoint y: 256, distance: 349.6
click at [359, 256] on div "1 2 3 4 5 6 7 C X Z C X Z E E Erase all H H LIVE Evolution Era & Quiz 00:44:19 …" at bounding box center [212, 147] width 424 height 295
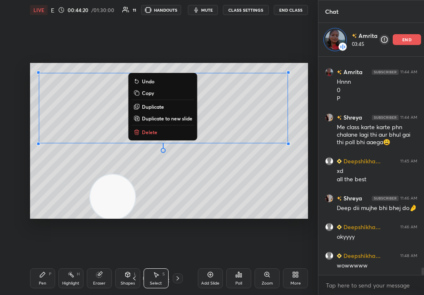
click at [144, 134] on p "Delete" at bounding box center [149, 132] width 15 height 7
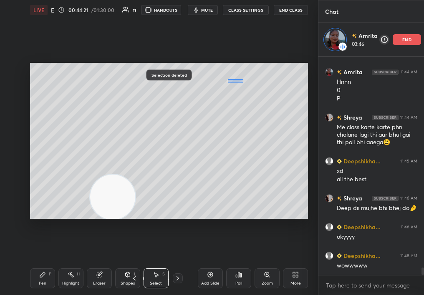
drag, startPoint x: 235, startPoint y: 71, endPoint x: 226, endPoint y: 112, distance: 42.2
click at [226, 113] on div "0 ° Undo Copy Duplicate Duplicate to new slide Delete" at bounding box center [169, 141] width 278 height 157
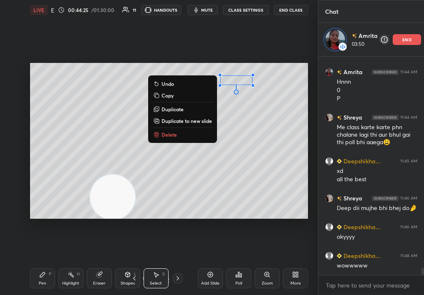
scroll to position [6277, 0]
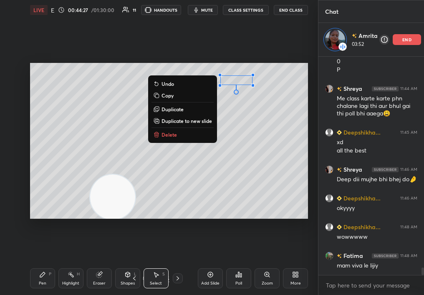
click at [177, 140] on div "0 ° Undo Copy Duplicate Duplicate to new slide Delete" at bounding box center [169, 141] width 278 height 157
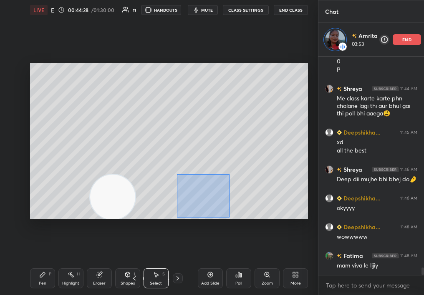
drag, startPoint x: 221, startPoint y: 211, endPoint x: 251, endPoint y: 234, distance: 37.8
click at [251, 234] on div "0 ° Undo Copy Duplicate Duplicate to new slide Delete Setting up your live clas…" at bounding box center [169, 141] width 285 height 242
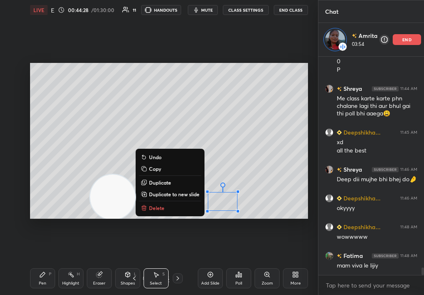
click at [169, 211] on button "Delete" at bounding box center [170, 208] width 62 height 10
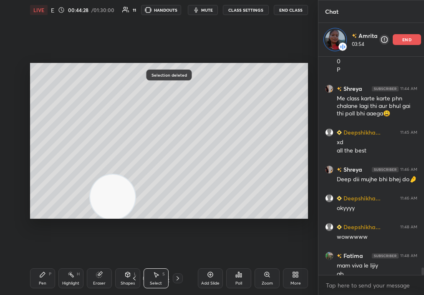
scroll to position [6286, 0]
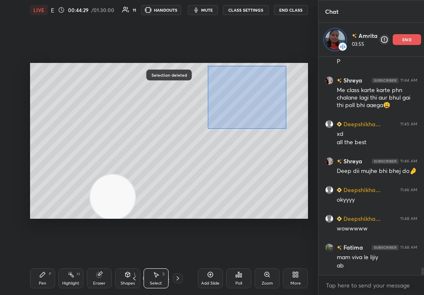
drag, startPoint x: 208, startPoint y: 66, endPoint x: 284, endPoint y: 131, distance: 100.6
click at [282, 131] on div "0 ° Undo Copy Duplicate Duplicate to new slide Delete" at bounding box center [169, 141] width 278 height 157
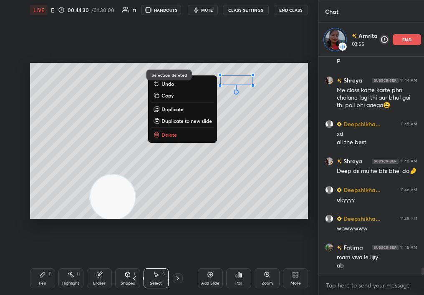
click at [181, 134] on button "Delete" at bounding box center [183, 135] width 62 height 10
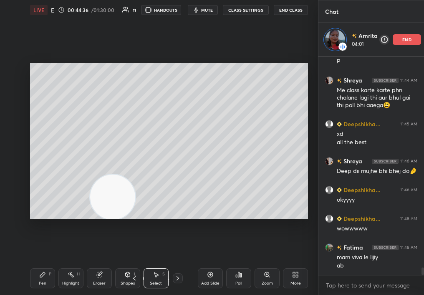
click at [45, 272] on div "LIVE Evolution Era & Quiz 00:44:36 / 01:30:00 11 HANDOUTS mute CLASS SETTINGS E…" at bounding box center [169, 147] width 285 height 295
click at [36, 281] on div "Pen P" at bounding box center [42, 279] width 25 height 20
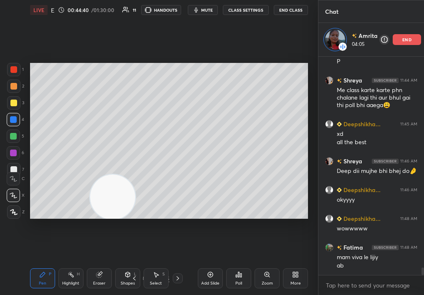
scroll to position [6314, 0]
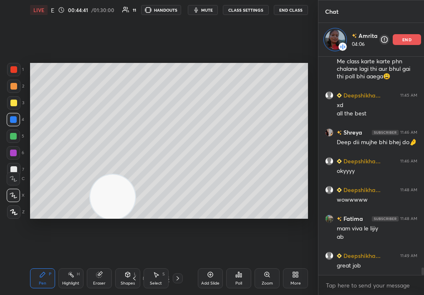
click at [153, 280] on div "Select S" at bounding box center [156, 279] width 25 height 20
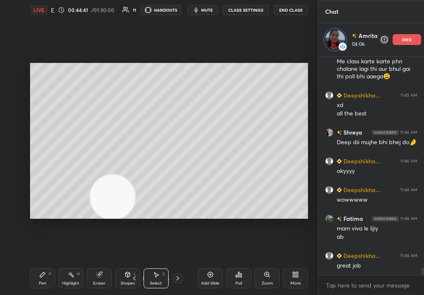
click at [151, 280] on div "Select S" at bounding box center [156, 279] width 25 height 20
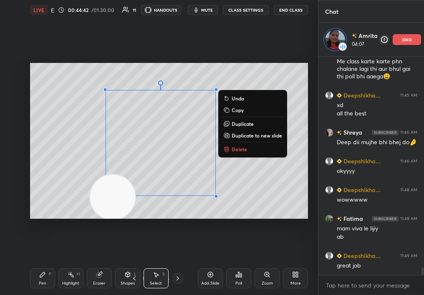
drag, startPoint x: 115, startPoint y: 85, endPoint x: 239, endPoint y: 260, distance: 214.7
click at [240, 263] on div "LIVE Evolution Era & Quiz 00:44:42 / 01:30:00 11 HANDOUTS mute CLASS SETTINGS E…" at bounding box center [169, 147] width 285 height 295
click at [248, 150] on button "Delete" at bounding box center [253, 149] width 62 height 10
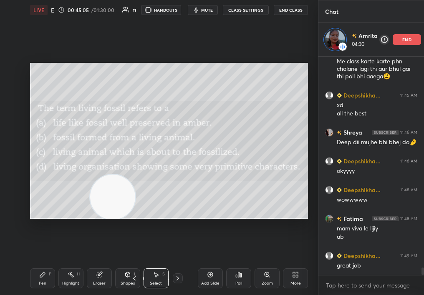
drag, startPoint x: 106, startPoint y: 183, endPoint x: 227, endPoint y: 131, distance: 131.3
click at [229, 130] on div "0 ° Undo Copy Duplicate Duplicate to new slide Delete" at bounding box center [169, 141] width 278 height 157
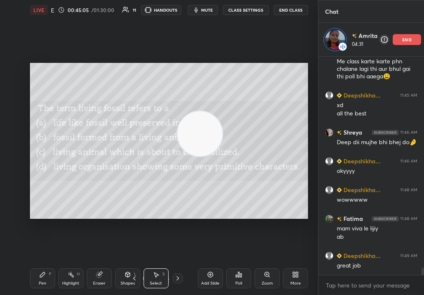
drag, startPoint x: 178, startPoint y: 144, endPoint x: 303, endPoint y: 75, distance: 142.4
click at [222, 111] on video at bounding box center [199, 133] width 45 height 45
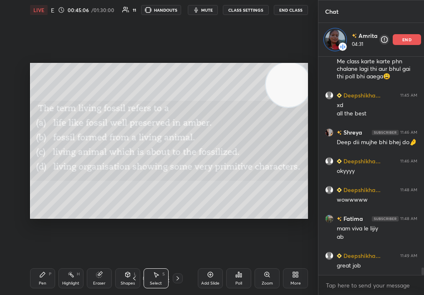
click at [39, 280] on div "Pen P" at bounding box center [42, 279] width 25 height 20
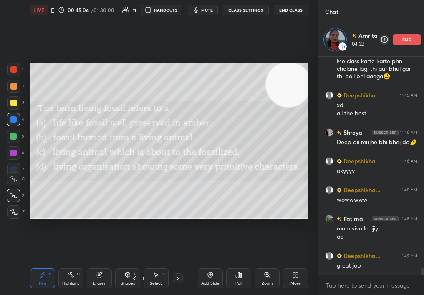
click at [39, 282] on div "Pen" at bounding box center [43, 284] width 8 height 4
click at [13, 105] on div at bounding box center [13, 103] width 7 height 7
click at [15, 106] on div at bounding box center [13, 102] width 13 height 13
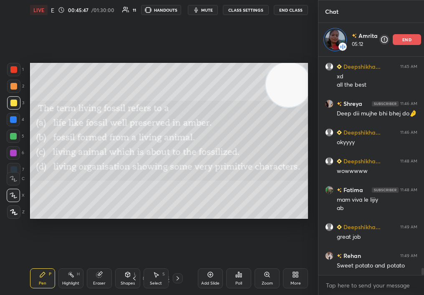
click at [212, 210] on div "Setting up your live class Poll for secs No correct answer Start poll" at bounding box center [169, 141] width 285 height 242
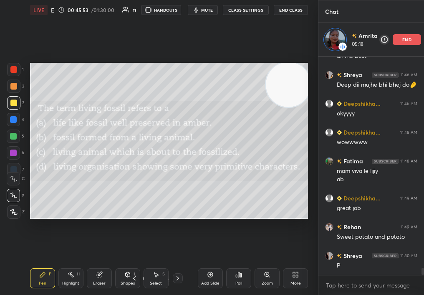
click at [244, 281] on div "Poll" at bounding box center [238, 279] width 25 height 20
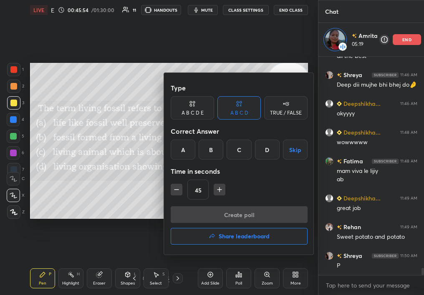
click at [268, 151] on div "D" at bounding box center [267, 150] width 25 height 20
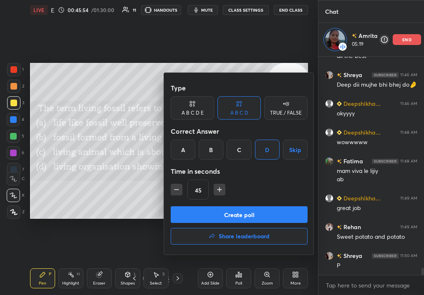
click at [266, 205] on div "Type A B C D E A B C D TRUE / FALSE Correct Answer A B C D Skip Time in seconds…" at bounding box center [239, 143] width 137 height 127
click at [263, 214] on button "Create poll" at bounding box center [239, 215] width 137 height 17
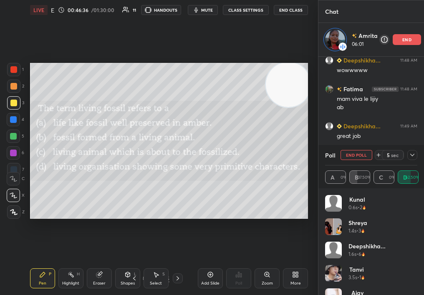
scroll to position [6473, 0]
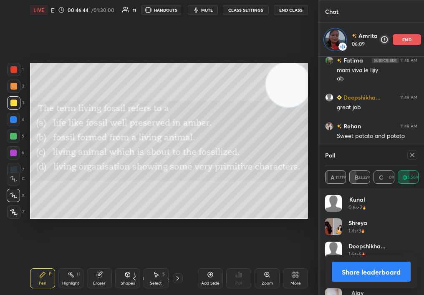
drag, startPoint x: 379, startPoint y: 263, endPoint x: 367, endPoint y: 193, distance: 71.5
click at [366, 191] on div "Poll A 11.11% B 33.33% C 0% D 55.56% Kunal 0.6s • 2 Shreya 1.4s • 3 [PERSON_NAM…" at bounding box center [371, 220] width 106 height 150
click at [377, 275] on button "Share leaderboard" at bounding box center [371, 272] width 79 height 20
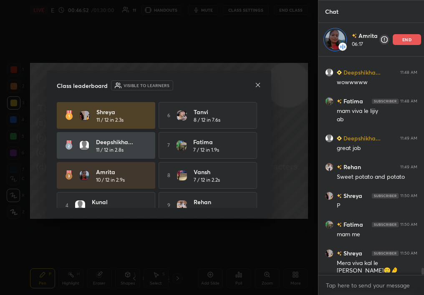
scroll to position [6429, 0]
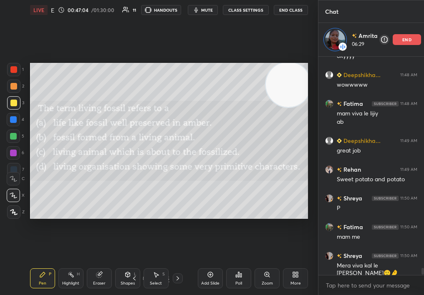
click at [205, 273] on div "Add Slide" at bounding box center [210, 279] width 25 height 20
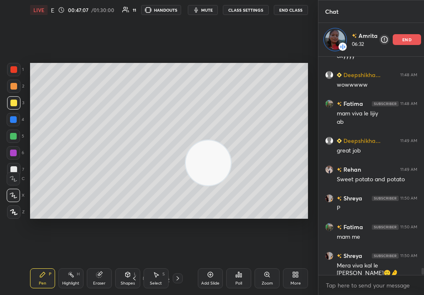
drag, startPoint x: 268, startPoint y: 112, endPoint x: 211, endPoint y: 172, distance: 82.7
click at [210, 174] on video at bounding box center [208, 163] width 45 height 45
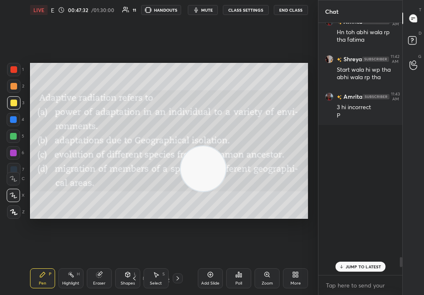
scroll to position [5904, 0]
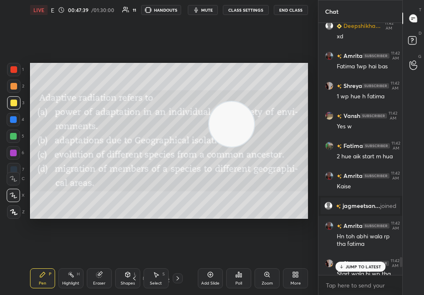
drag, startPoint x: 237, startPoint y: 138, endPoint x: 301, endPoint y: 59, distance: 101.8
click at [302, 58] on div "Setting up your live class Poll for secs No correct answer Start poll" at bounding box center [169, 141] width 285 height 242
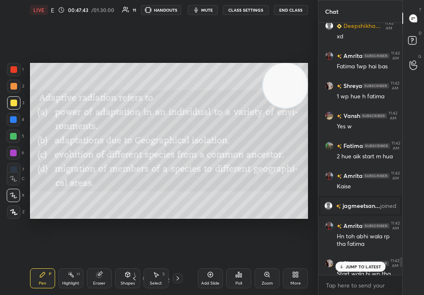
click at [361, 267] on p "JUMP TO LATEST" at bounding box center [364, 267] width 36 height 5
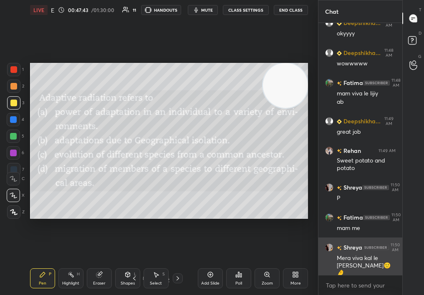
click at [362, 267] on div "Mera viva kal le [PERSON_NAME]🙂🤌" at bounding box center [366, 266] width 59 height 23
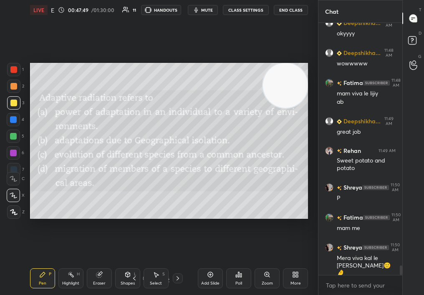
click at [267, 102] on video at bounding box center [285, 85] width 45 height 45
drag, startPoint x: 268, startPoint y: 94, endPoint x: 268, endPoint y: 220, distance: 125.2
click at [268, 220] on div "Setting up your live class Poll for secs No correct answer Start poll" at bounding box center [169, 141] width 285 height 242
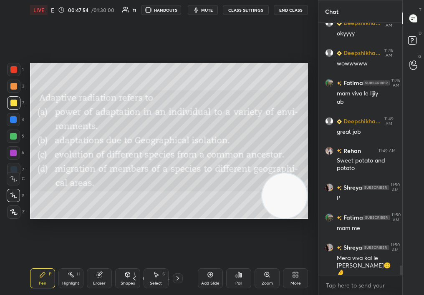
click at [152, 277] on div "Select S" at bounding box center [156, 279] width 25 height 20
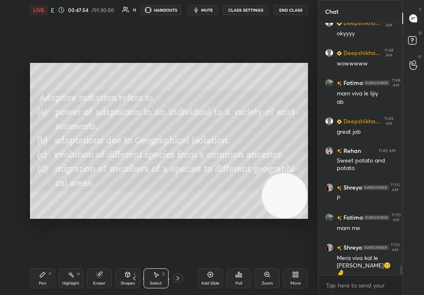
click at [152, 278] on div "Select S" at bounding box center [156, 279] width 25 height 20
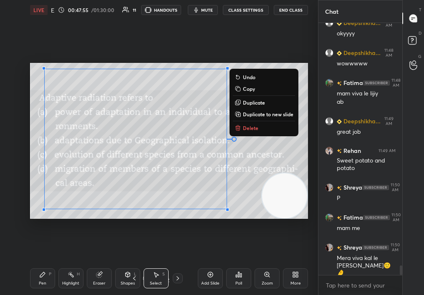
drag, startPoint x: 63, startPoint y: 93, endPoint x: 300, endPoint y: 231, distance: 273.7
click at [298, 229] on div "0 ° Undo Copy Duplicate Duplicate to new slide Delete Setting up your live clas…" at bounding box center [169, 141] width 285 height 242
click at [238, 123] on div "0 ° Undo Copy Duplicate Duplicate to new slide Delete" at bounding box center [169, 141] width 278 height 157
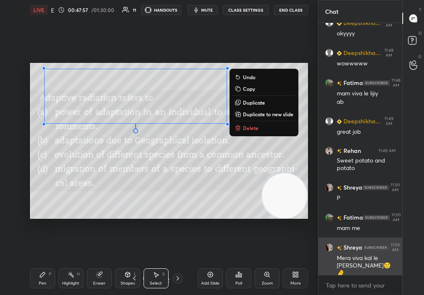
drag, startPoint x: 86, startPoint y: 90, endPoint x: 329, endPoint y: 239, distance: 285.0
click at [328, 238] on div "1 2 3 4 5 6 7 C X Z C X Z E E Erase all H H LIVE Evolution Era & Quiz 00:47:57 …" at bounding box center [212, 147] width 424 height 295
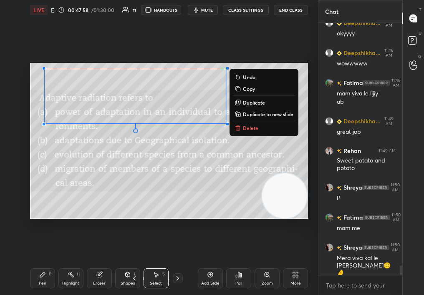
click at [247, 123] on button "Delete" at bounding box center [264, 128] width 62 height 10
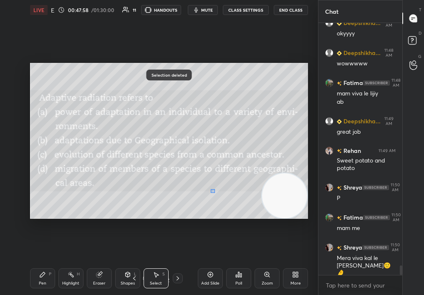
drag, startPoint x: 215, startPoint y: 193, endPoint x: 246, endPoint y: 225, distance: 44.9
click at [246, 226] on div "0 ° Undo Copy Duplicate Duplicate to new slide Delete Selection deleted Setting…" at bounding box center [169, 141] width 285 height 242
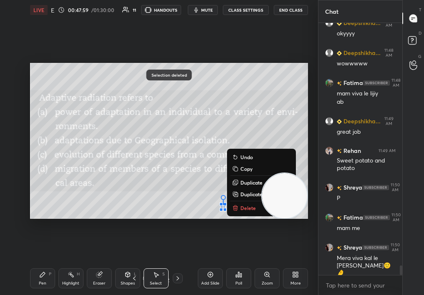
click at [240, 211] on button "Delete" at bounding box center [261, 208] width 62 height 10
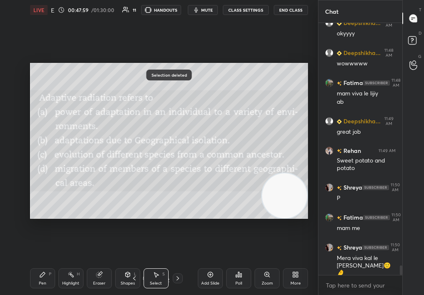
click at [46, 274] on div "Pen P" at bounding box center [42, 279] width 25 height 20
click at [44, 275] on div "Pen P" at bounding box center [42, 279] width 25 height 20
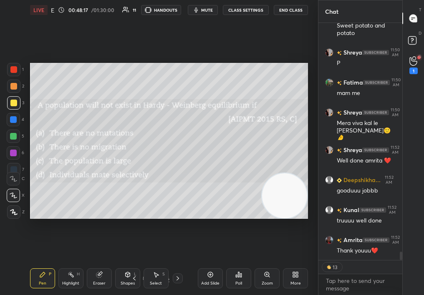
scroll to position [6561, 0]
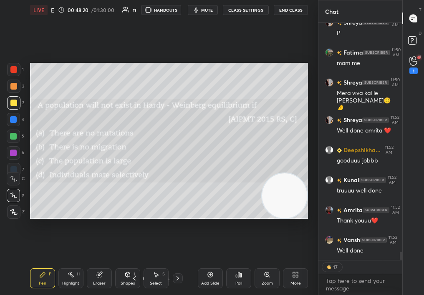
click at [158, 58] on div "Setting up your live class Poll for secs No correct answer Start poll" at bounding box center [169, 141] width 285 height 242
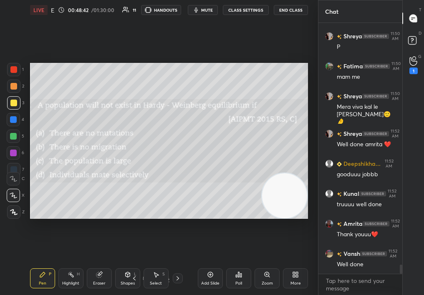
scroll to position [6547, 0]
click at [247, 281] on div "Poll" at bounding box center [238, 279] width 25 height 20
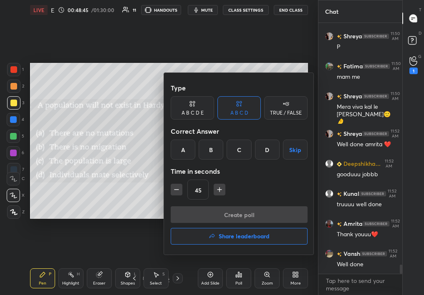
click at [239, 148] on div "C" at bounding box center [239, 150] width 25 height 20
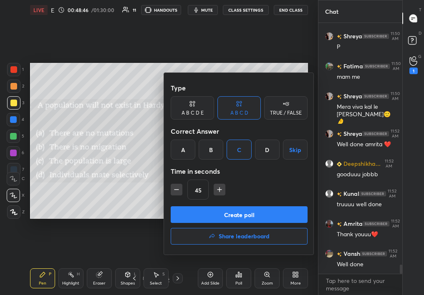
click at [245, 206] on div "Type A B C D E A B C D TRUE / FALSE Correct Answer A B C D Skip Time in seconds…" at bounding box center [239, 143] width 137 height 127
click at [245, 207] on button "Create poll" at bounding box center [239, 215] width 137 height 17
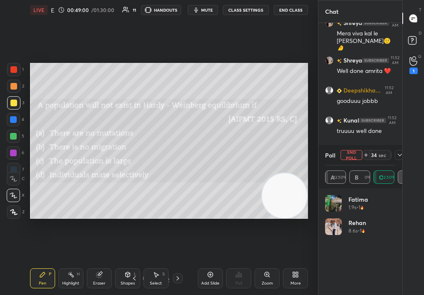
scroll to position [6649, 0]
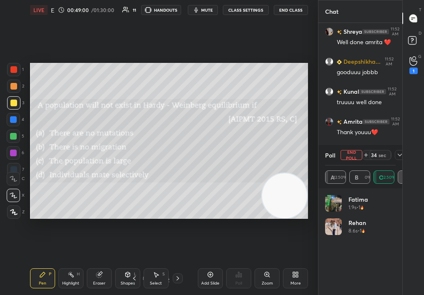
click at [345, 160] on button "End Poll" at bounding box center [352, 155] width 22 height 10
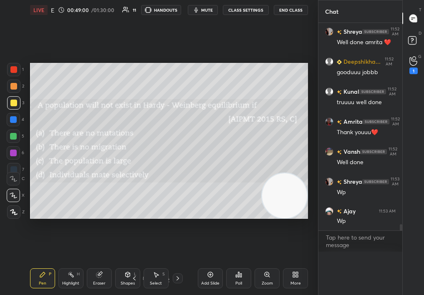
scroll to position [0, 0]
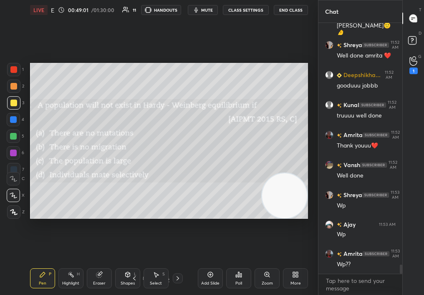
click at [236, 273] on icon at bounding box center [238, 275] width 7 height 7
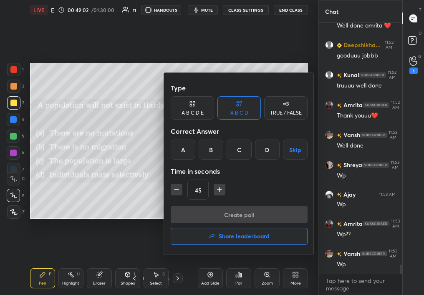
click at [268, 146] on div "D" at bounding box center [267, 150] width 25 height 20
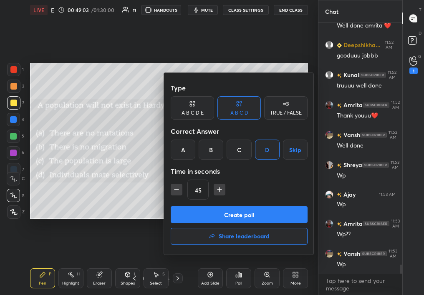
click at [271, 212] on button "Create poll" at bounding box center [239, 215] width 137 height 17
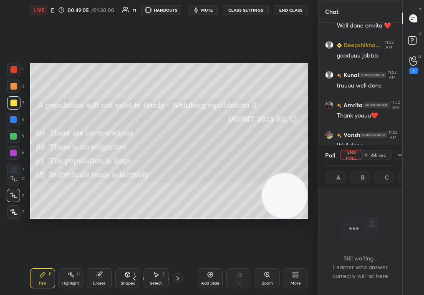
click at [407, 156] on div "T Messages (T) D Doubts (D) G Raise Hand (G) 1" at bounding box center [413, 147] width 22 height 295
click at [401, 159] on div at bounding box center [400, 155] width 10 height 10
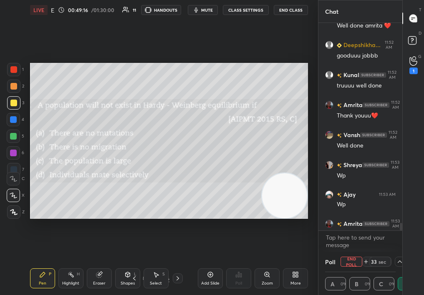
click at [269, 177] on div "Setting up your live class Poll for secs No correct answer Start poll" at bounding box center [169, 141] width 278 height 157
click at [402, 258] on div "T Messages (T) D Doubts (D) G Raise Hand (G) 1" at bounding box center [413, 147] width 22 height 295
click at [398, 269] on div "Poll End Poll 30 sec A 0% B 0% C 0% D 100%" at bounding box center [360, 273] width 84 height 43
click at [398, 263] on icon at bounding box center [399, 262] width 7 height 7
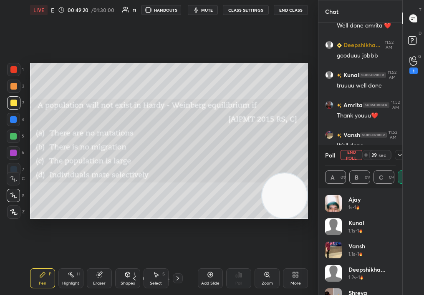
click at [399, 154] on icon at bounding box center [399, 155] width 7 height 7
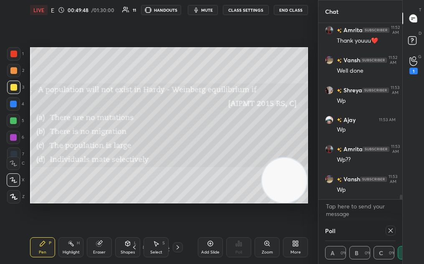
click at [346, 227] on div "Poll A 0% B 0% C 0% D 100%" at bounding box center [360, 241] width 84 height 43
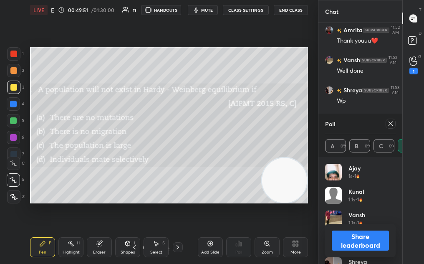
click at [390, 126] on icon at bounding box center [390, 123] width 7 height 7
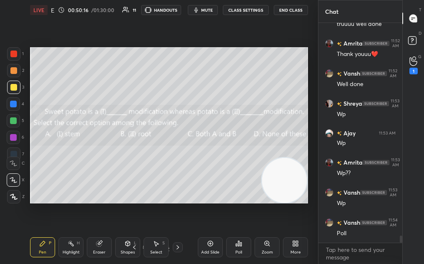
click at [238, 249] on div "Poll" at bounding box center [238, 247] width 25 height 20
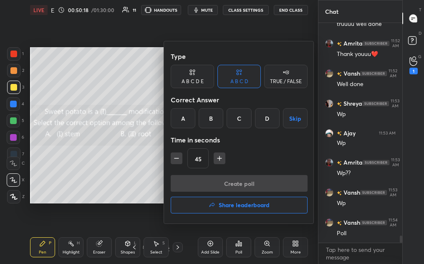
click at [274, 120] on div "D" at bounding box center [267, 118] width 25 height 20
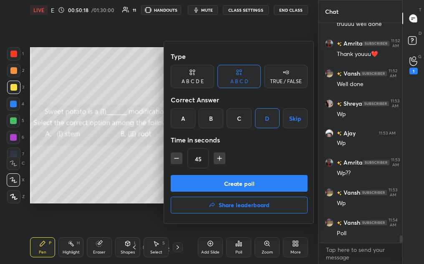
click at [252, 182] on button "Create poll" at bounding box center [239, 183] width 137 height 17
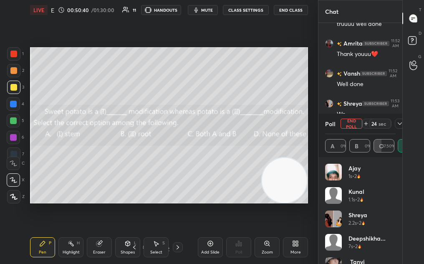
click at [288, 252] on div "More" at bounding box center [295, 247] width 25 height 20
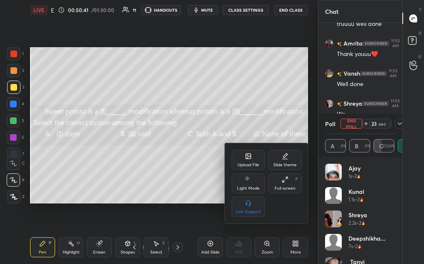
click at [245, 154] on icon at bounding box center [248, 156] width 7 height 7
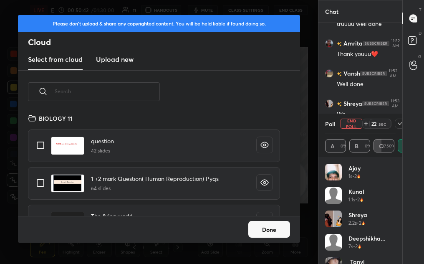
click at [111, 54] on new "Upload new" at bounding box center [115, 59] width 38 height 21
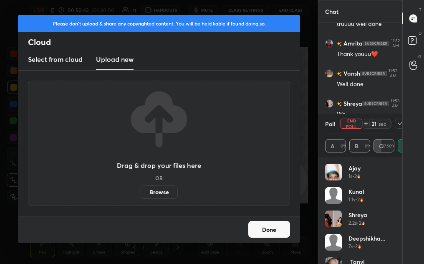
click at [157, 192] on label "Browse" at bounding box center [159, 191] width 37 height 13
click at [141, 192] on input "Browse" at bounding box center [141, 191] width 0 height 13
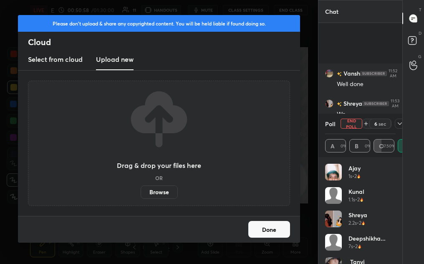
scroll to position [6809, 0]
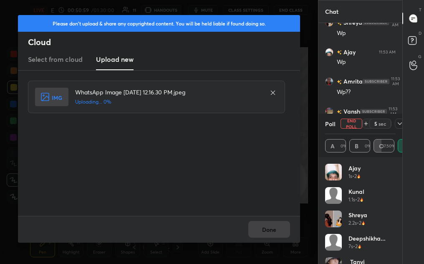
click at [283, 235] on div "Done" at bounding box center [159, 229] width 282 height 27
click at [277, 225] on button "Done" at bounding box center [269, 229] width 42 height 17
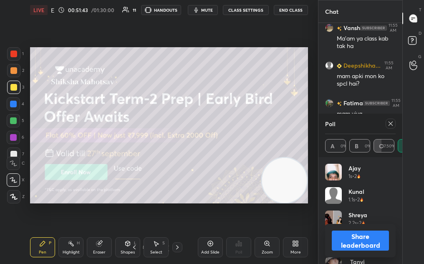
scroll to position [6983, 0]
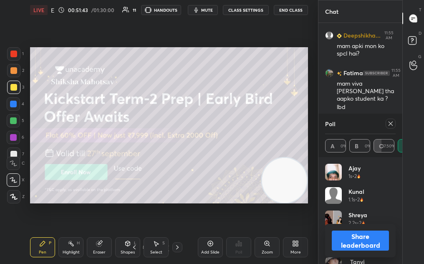
click at [177, 249] on div at bounding box center [177, 247] width 10 height 10
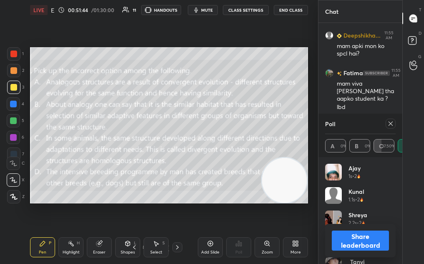
click at [351, 245] on button "Share leaderboard" at bounding box center [360, 240] width 57 height 20
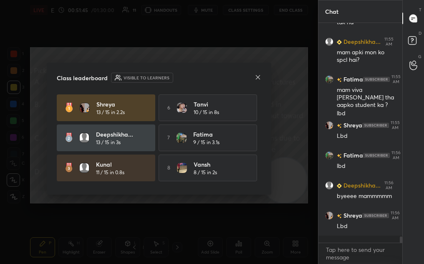
scroll to position [236, 81]
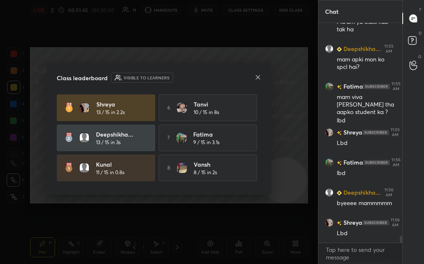
click at [255, 78] on icon at bounding box center [258, 77] width 7 height 7
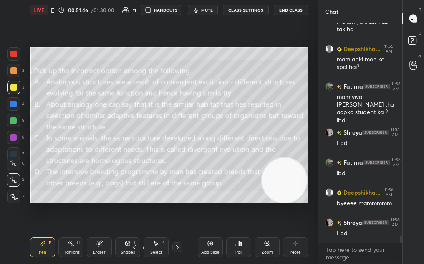
click at [237, 246] on icon at bounding box center [238, 243] width 7 height 7
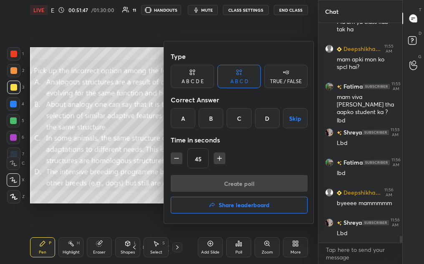
click at [270, 210] on button "Share leaderboard" at bounding box center [239, 205] width 137 height 17
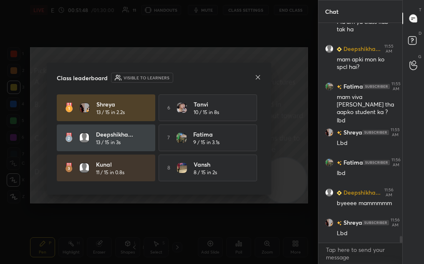
click at [261, 76] on icon at bounding box center [258, 77] width 7 height 7
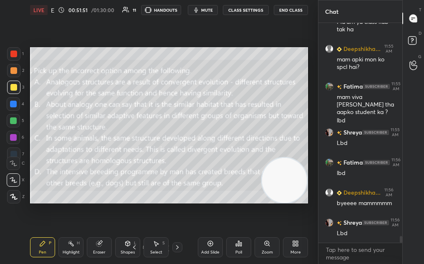
click at [235, 246] on icon at bounding box center [238, 243] width 7 height 7
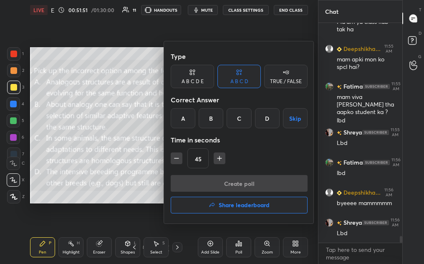
click at [233, 205] on h4 "Share leaderboard" at bounding box center [244, 205] width 51 height 6
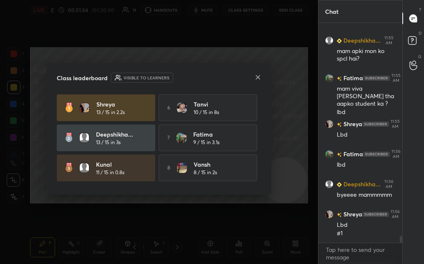
scroll to position [59, 0]
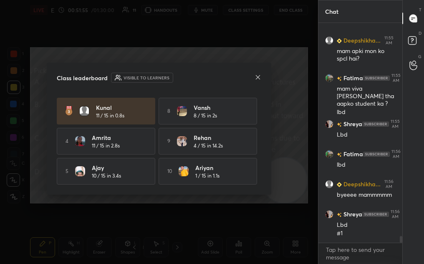
click at [225, 67] on div "Class leaderboard Visible to learners Shreya 13 / 15 in 2.2s 6 [PERSON_NAME] 10…" at bounding box center [159, 129] width 225 height 132
click at [230, 68] on div "Class leaderboard Visible to learners Shreya 13 / 15 in 2.2s 6 [PERSON_NAME] 10…" at bounding box center [159, 129] width 225 height 132
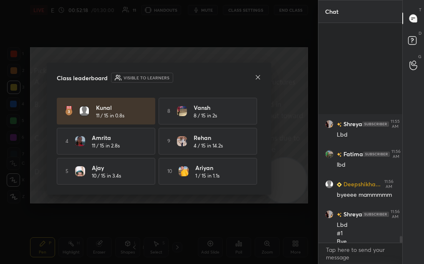
scroll to position [7106, 0]
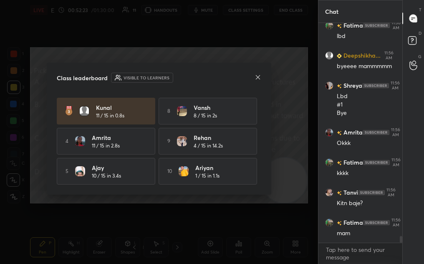
click at [258, 76] on icon at bounding box center [258, 77] width 7 height 7
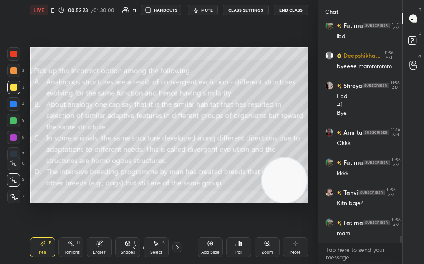
click at [206, 250] on div "Add Slide" at bounding box center [210, 252] width 18 height 4
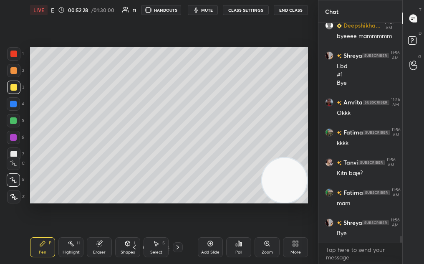
click at [310, 99] on div "Setting up your live class Poll for secs No correct answer Start poll" at bounding box center [169, 125] width 285 height 210
click at [288, 9] on button "End Class" at bounding box center [291, 10] width 34 height 10
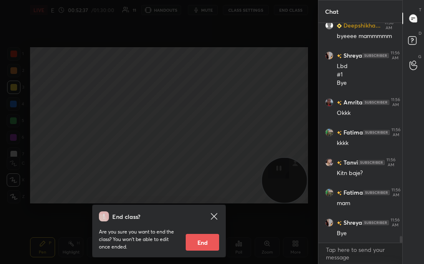
scroll to position [7166, 0]
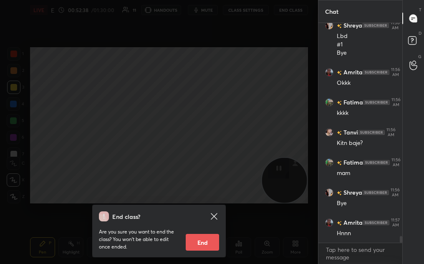
click at [208, 243] on button "End" at bounding box center [202, 242] width 33 height 17
type textarea "x"
